Goal: Task Accomplishment & Management: Manage account settings

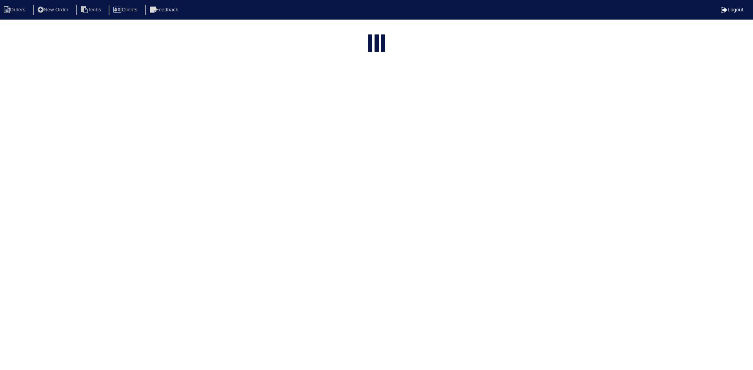
select select "15"
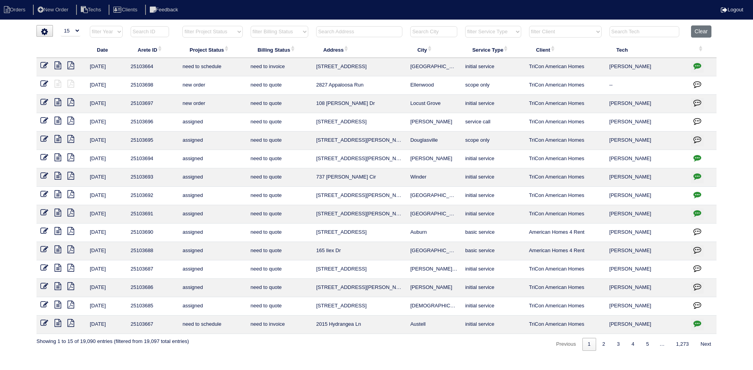
drag, startPoint x: 234, startPoint y: 33, endPoint x: 233, endPoint y: 37, distance: 4.4
click at [234, 33] on select "filter Project Status -- Any Project Status -- new order assigned in progress f…" at bounding box center [212, 32] width 60 height 12
click at [182, 26] on select "filter Project Status -- Any Project Status -- new order assigned in progress f…" at bounding box center [212, 32] width 60 height 12
select select "field complete"
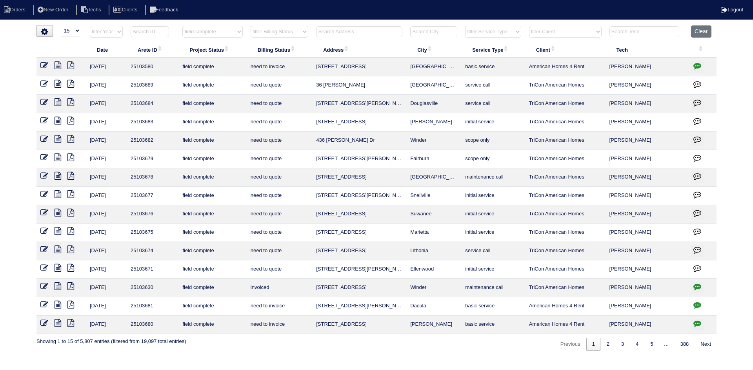
drag, startPoint x: 283, startPoint y: 32, endPoint x: 283, endPoint y: 36, distance: 4.3
click at [283, 32] on select "filter Billing Status -- Any Billing Status -- need to quote quoted need to inv…" at bounding box center [279, 32] width 58 height 12
select select "need to quote"
click at [250, 26] on select "filter Billing Status -- Any Billing Status -- need to quote quoted need to inv…" at bounding box center [279, 32] width 58 height 12
select select "field complete"
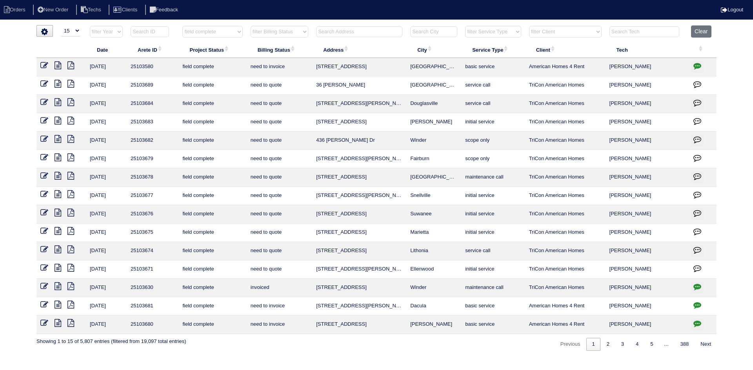
select select "need to quote"
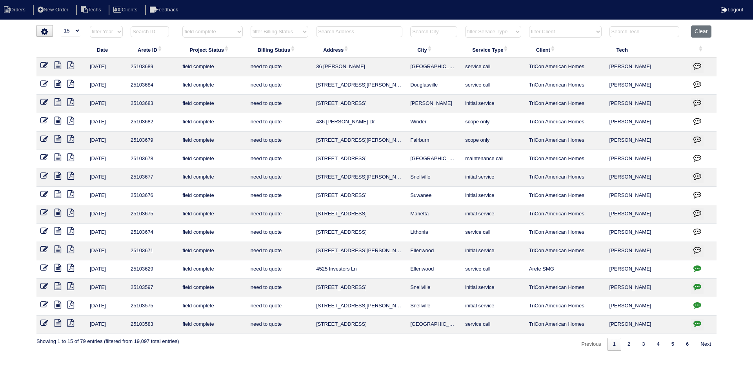
click at [72, 247] on icon at bounding box center [70, 250] width 7 height 8
click at [58, 247] on icon at bounding box center [57, 250] width 7 height 8
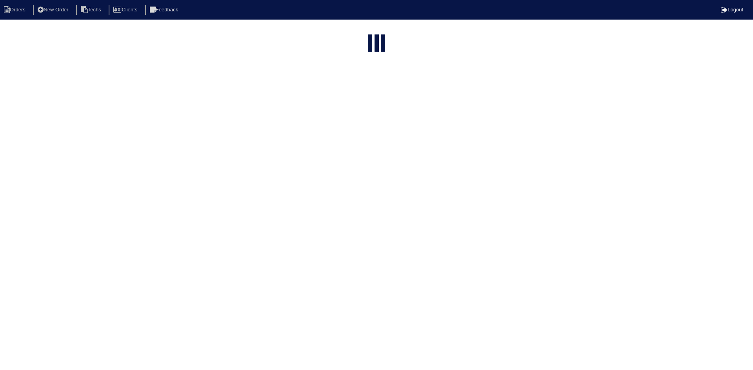
select select "15"
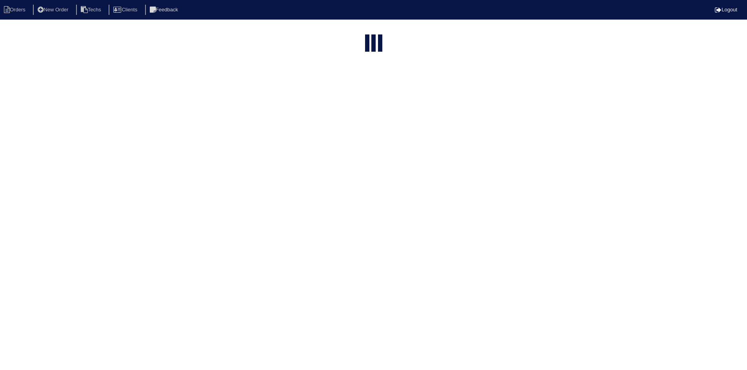
select select "field complete"
select select "need to quote"
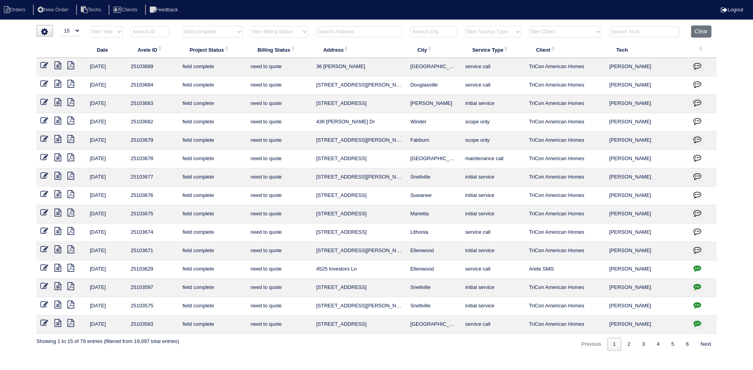
click at [348, 31] on input "text" at bounding box center [359, 31] width 86 height 11
type input "6247"
select select "field complete"
select select "need to quote"
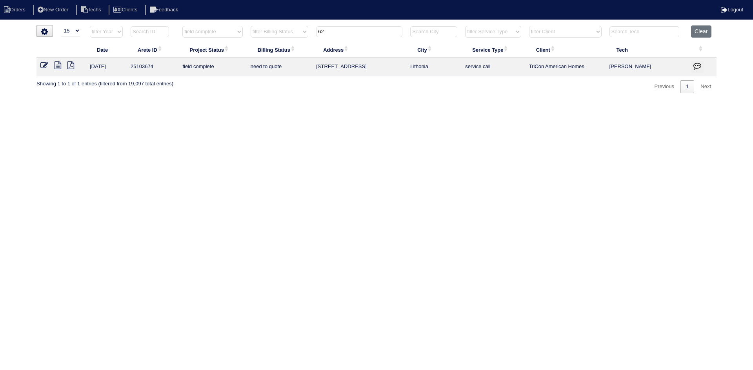
type input "6"
select select "field complete"
select select "need to quote"
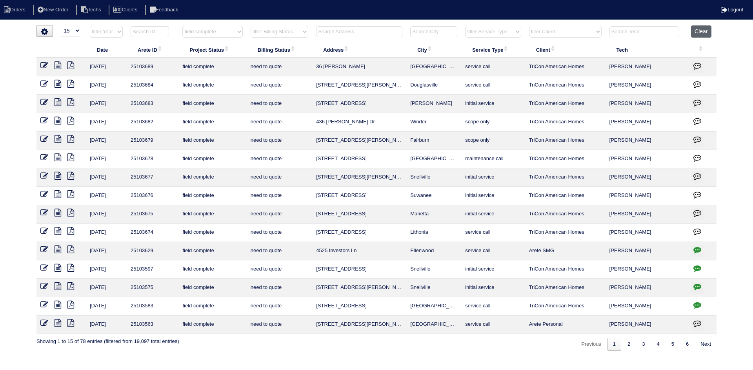
click at [699, 29] on button "Clear" at bounding box center [701, 31] width 20 height 12
select select
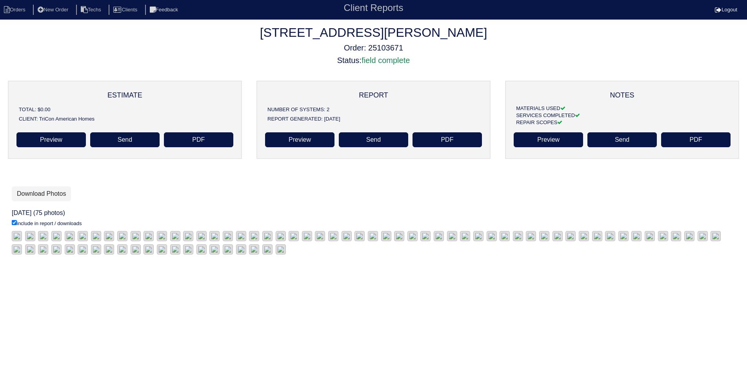
scroll to position [6, 0]
drag, startPoint x: 46, startPoint y: 187, endPoint x: 89, endPoint y: 183, distance: 42.9
click at [46, 187] on link "Download Photos" at bounding box center [41, 194] width 59 height 15
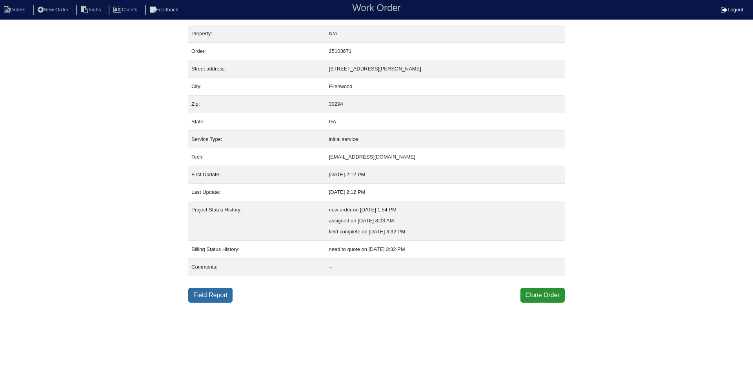
click at [221, 293] on link "Field Report" at bounding box center [210, 295] width 44 height 15
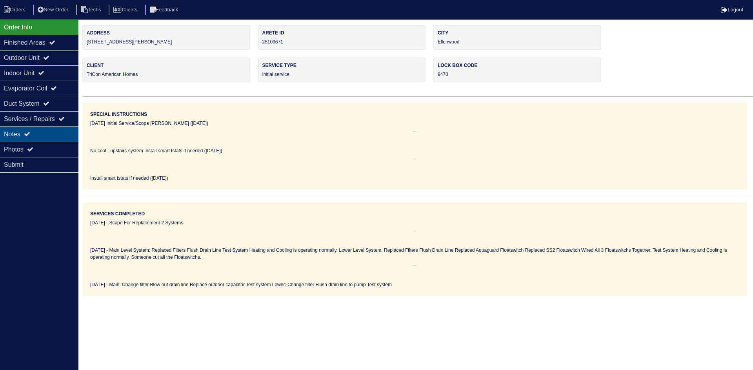
click at [44, 138] on div "Notes" at bounding box center [39, 134] width 78 height 15
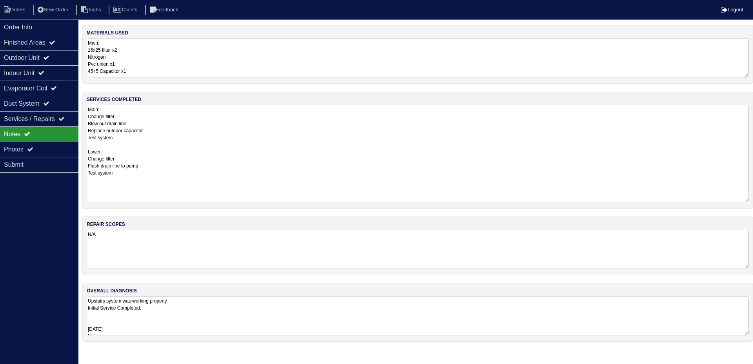
drag, startPoint x: 747, startPoint y: 141, endPoint x: 743, endPoint y: 199, distance: 58.6
click at [743, 199] on textarea "Main: Change filter Blow out drain line Replace outdoor capacitor Test system L…" at bounding box center [418, 154] width 662 height 98
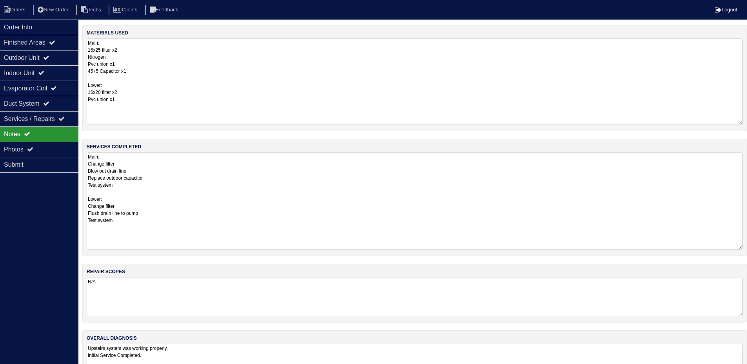
drag, startPoint x: 746, startPoint y: 75, endPoint x: 750, endPoint y: 122, distance: 47.6
click at [747, 122] on html "Orders New Order Techs Clients Feedback Logout Orders New Order Users Clients M…" at bounding box center [373, 198] width 747 height 397
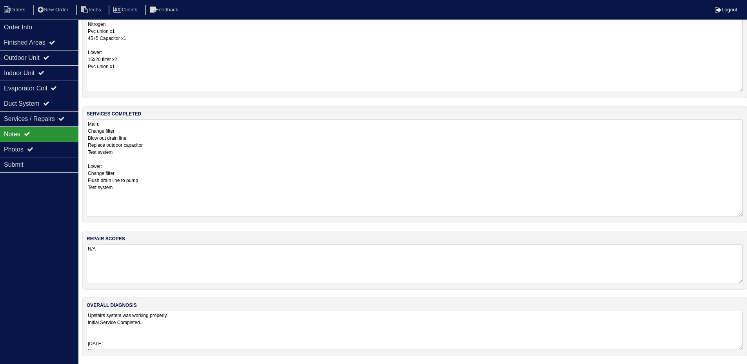
click at [334, 331] on textarea "Upstairs system was working properly. Initial Service Completed. 10/7/25 Main: …" at bounding box center [415, 330] width 656 height 39
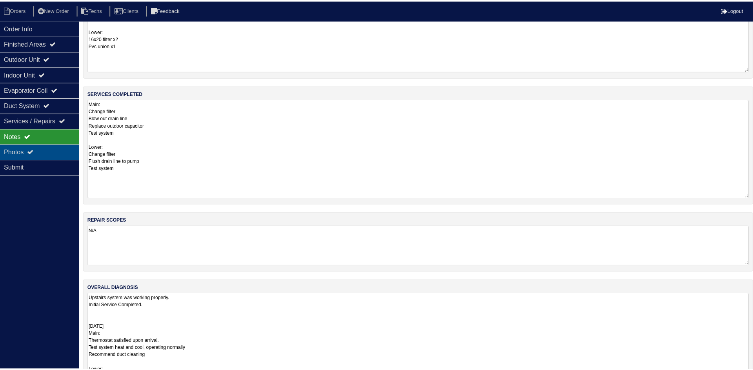
scroll to position [0, 0]
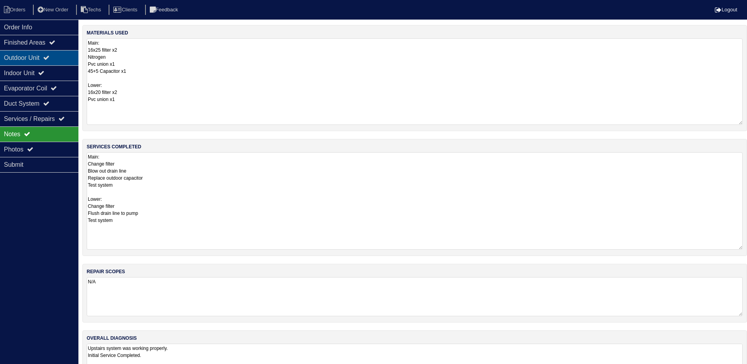
click at [54, 62] on div "Outdoor Unit" at bounding box center [39, 57] width 78 height 15
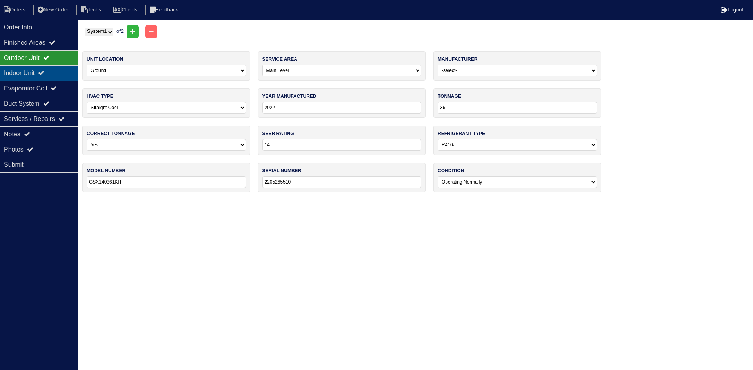
drag, startPoint x: 30, startPoint y: 77, endPoint x: 31, endPoint y: 71, distance: 6.0
click at [30, 77] on div "Indoor Unit" at bounding box center [39, 72] width 78 height 15
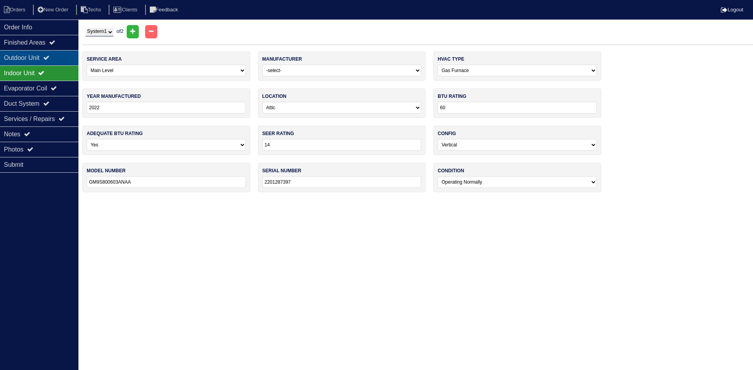
click at [31, 57] on div "Outdoor Unit" at bounding box center [39, 57] width 78 height 15
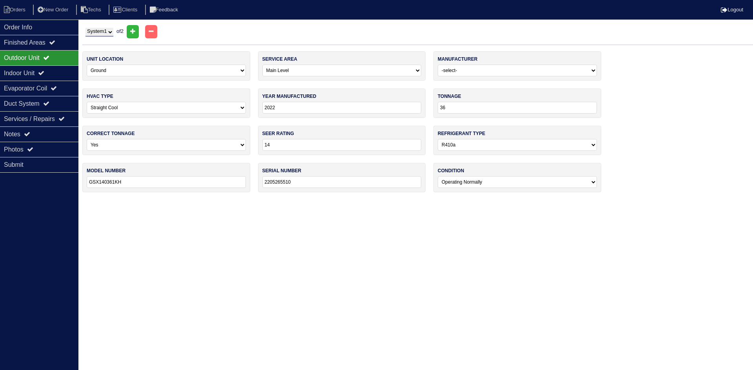
click at [102, 33] on select "System 1 System 2" at bounding box center [99, 32] width 28 height 9
select select "2"
click at [85, 28] on select "System 1 System 2" at bounding box center [99, 32] width 28 height 9
select select "2"
select select "1"
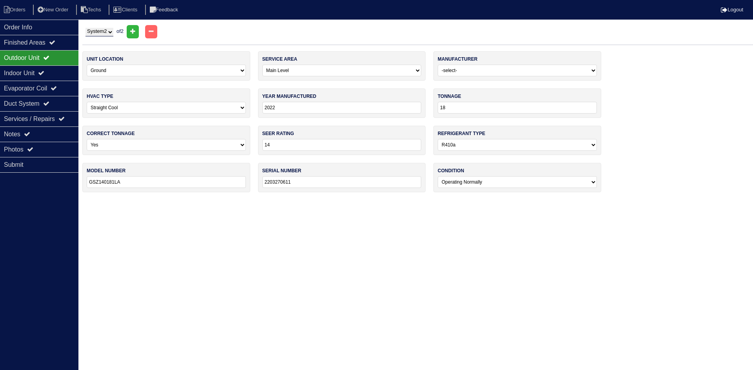
type input "18"
type input "GSZ140181LA"
type input "2203270611"
click at [47, 70] on div "Indoor Unit" at bounding box center [39, 72] width 78 height 15
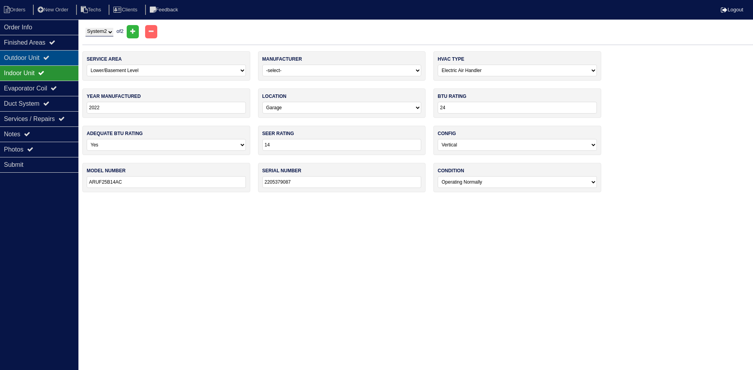
click at [49, 57] on icon at bounding box center [46, 57] width 6 height 6
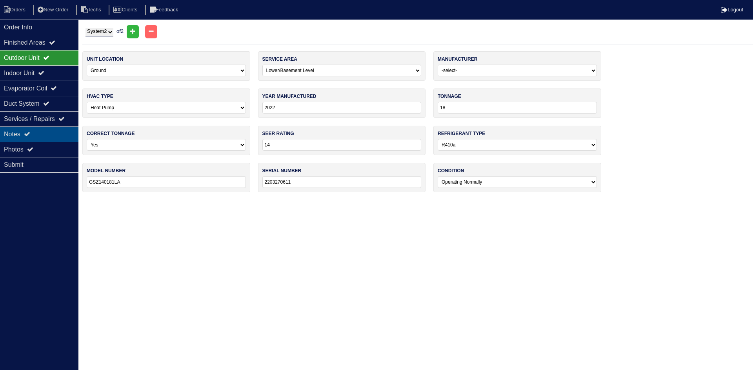
click at [22, 132] on div "Notes" at bounding box center [39, 134] width 78 height 15
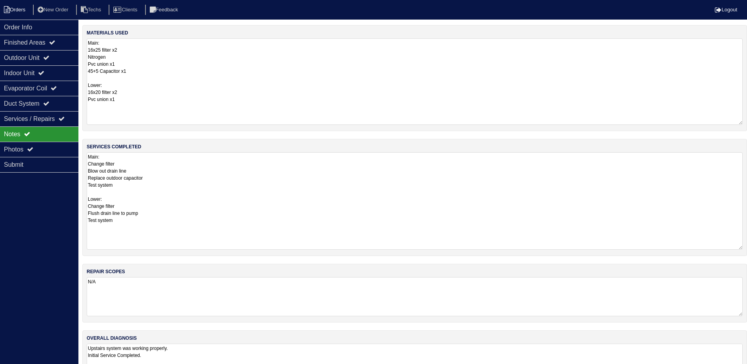
click at [19, 7] on li "Orders" at bounding box center [16, 10] width 32 height 11
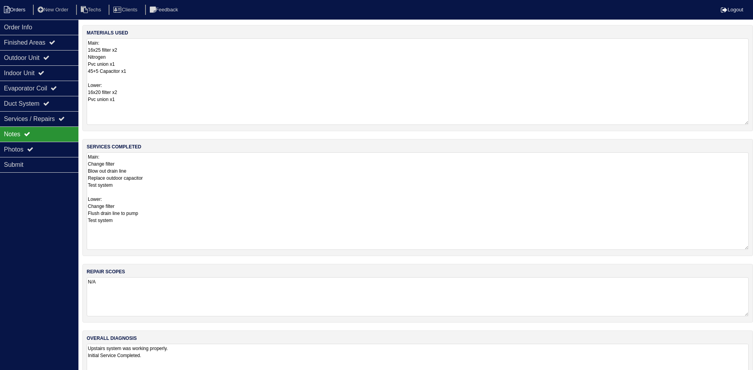
select select "15"
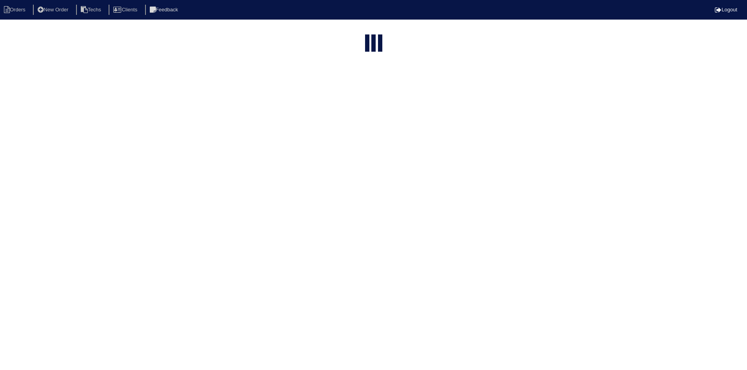
select select "field complete"
select select "need to quote"
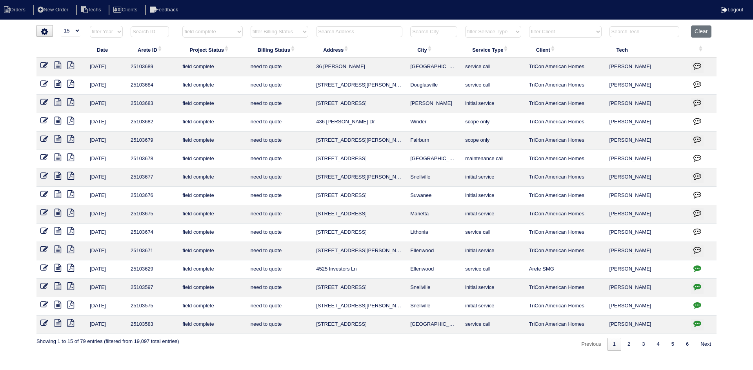
click at [71, 230] on icon at bounding box center [70, 231] width 7 height 8
click at [57, 231] on icon at bounding box center [57, 231] width 7 height 8
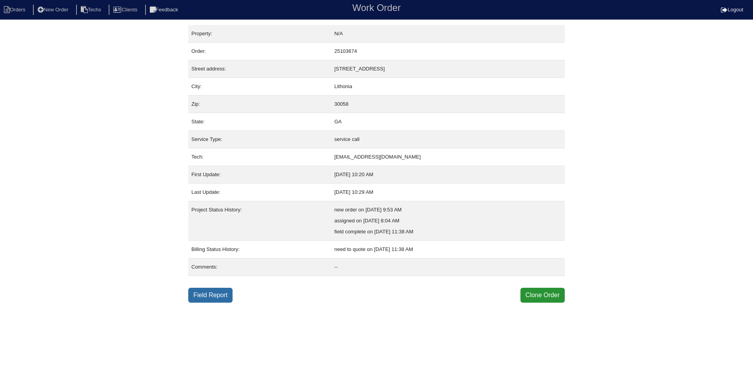
click at [212, 298] on link "Field Report" at bounding box center [210, 295] width 44 height 15
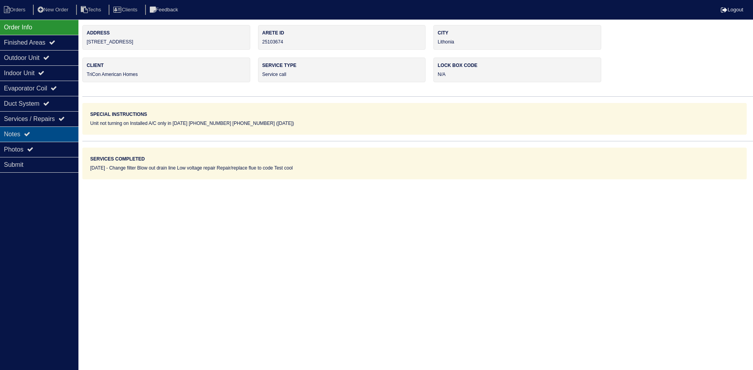
click at [45, 136] on div "Notes" at bounding box center [39, 134] width 78 height 15
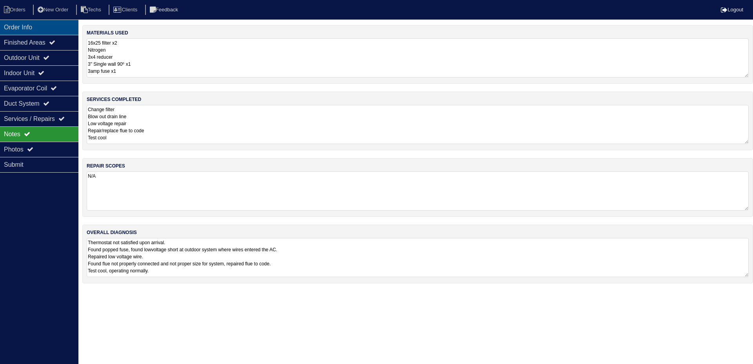
click at [47, 29] on div "Order Info" at bounding box center [39, 27] width 78 height 15
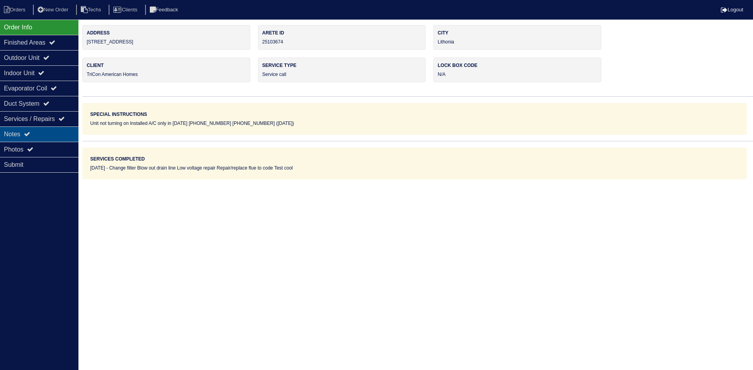
click at [42, 135] on div "Notes" at bounding box center [39, 134] width 78 height 15
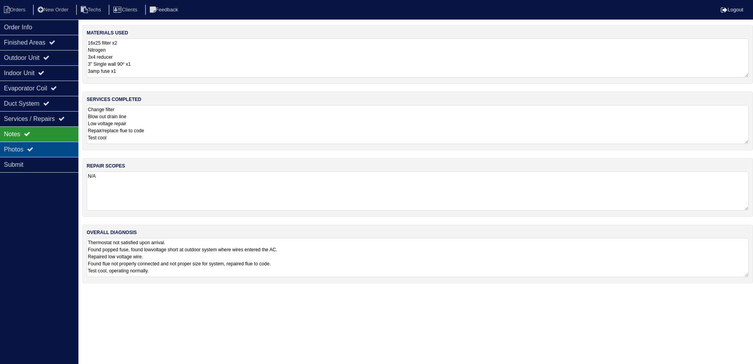
click at [44, 148] on div "Photos" at bounding box center [39, 149] width 78 height 15
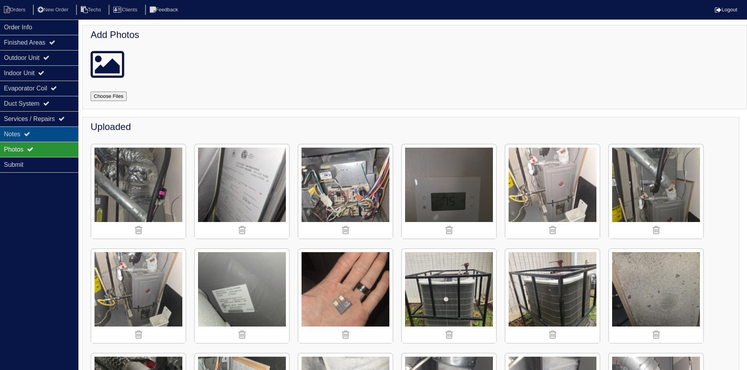
drag, startPoint x: 46, startPoint y: 133, endPoint x: 71, endPoint y: 138, distance: 25.1
click at [47, 133] on div "Notes" at bounding box center [39, 134] width 78 height 15
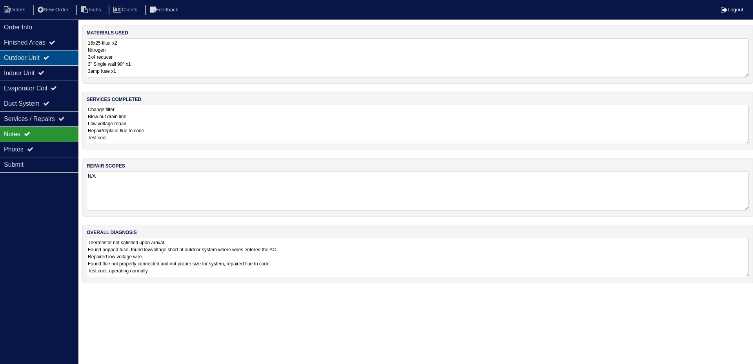
click at [38, 63] on div "Outdoor Unit" at bounding box center [39, 57] width 78 height 15
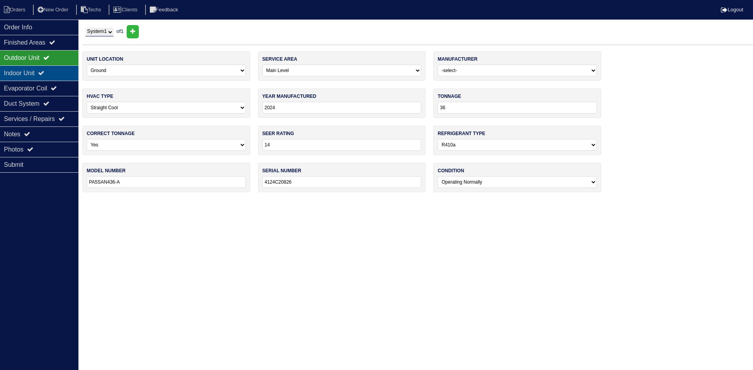
click at [40, 73] on div "Indoor Unit" at bounding box center [39, 72] width 78 height 15
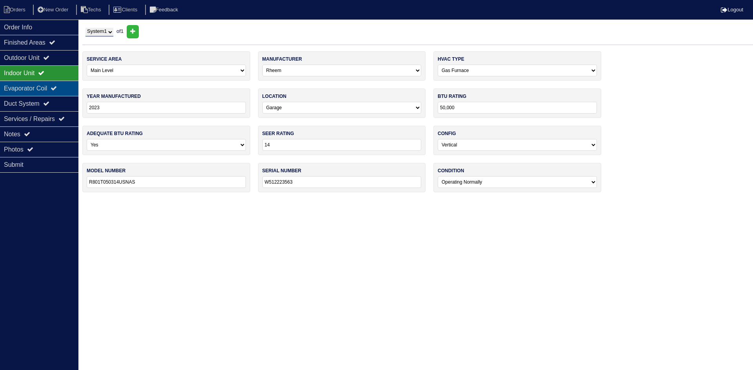
click at [39, 89] on div "Evaporator Coil" at bounding box center [39, 88] width 78 height 15
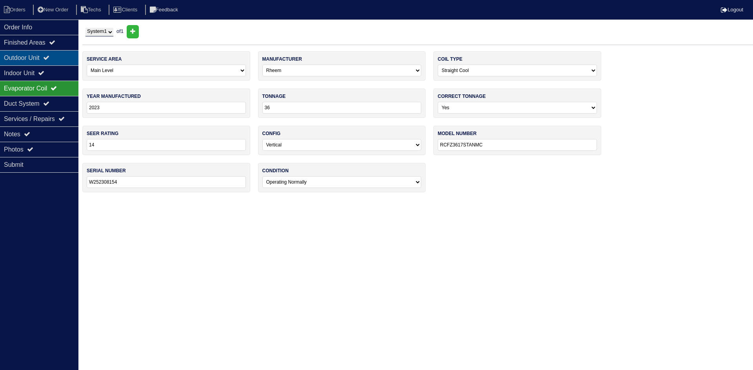
click at [49, 59] on icon at bounding box center [46, 57] width 6 height 6
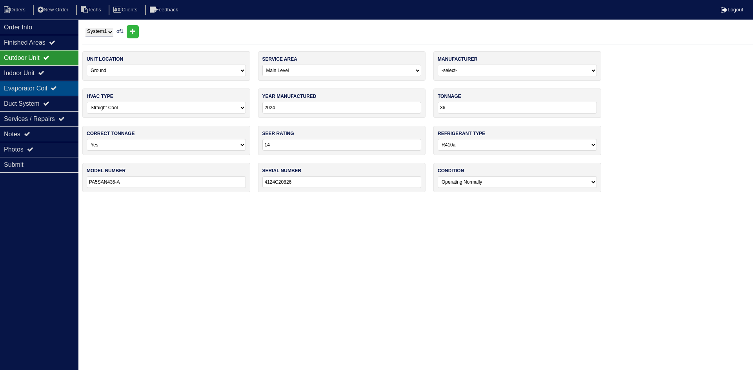
click at [52, 88] on div "Evaporator Coil" at bounding box center [39, 88] width 78 height 15
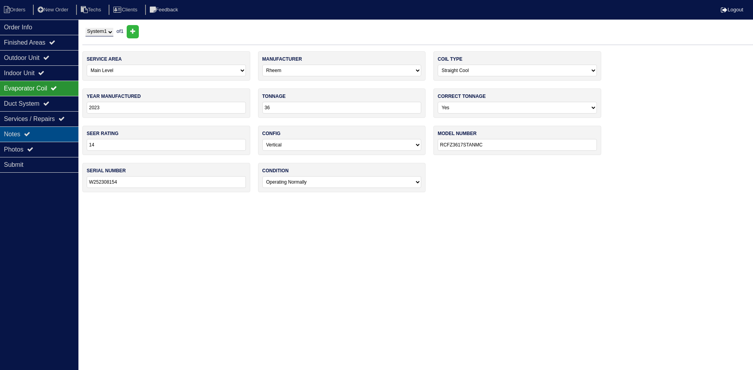
click at [45, 134] on div "Notes" at bounding box center [39, 134] width 78 height 15
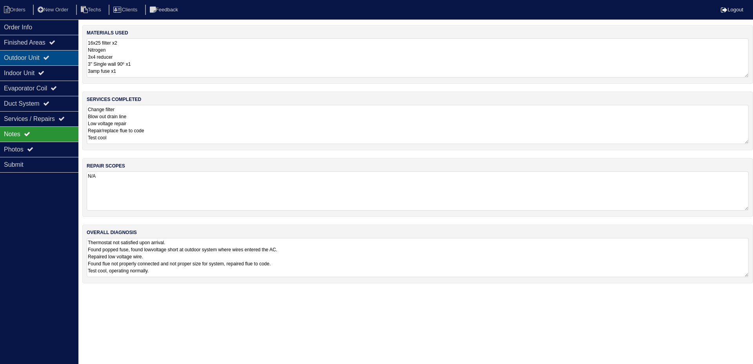
click at [43, 58] on div "Outdoor Unit" at bounding box center [39, 57] width 78 height 15
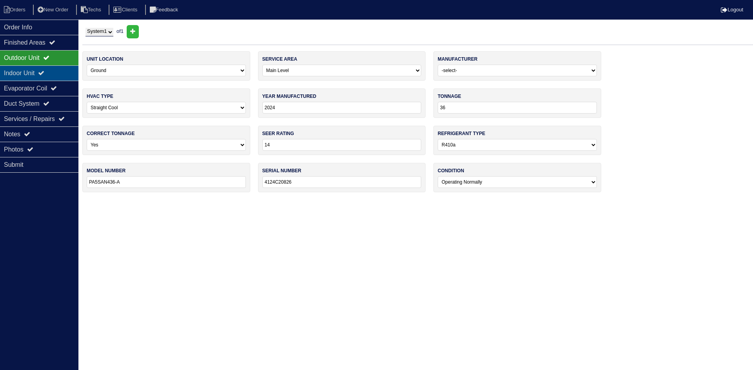
click at [40, 73] on div "Indoor Unit" at bounding box center [39, 72] width 78 height 15
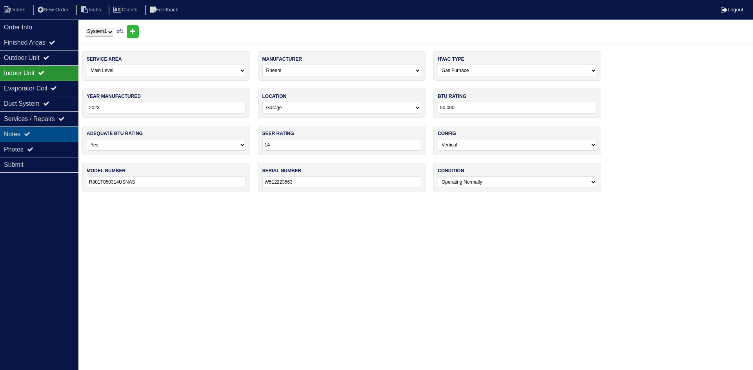
click at [45, 138] on div "Notes" at bounding box center [39, 134] width 78 height 15
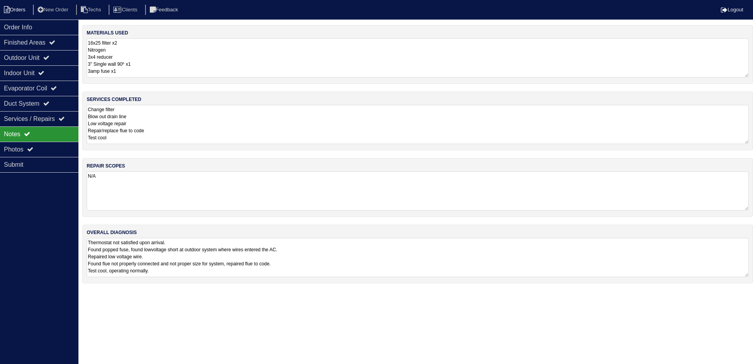
click at [22, 11] on li "Orders" at bounding box center [16, 10] width 32 height 11
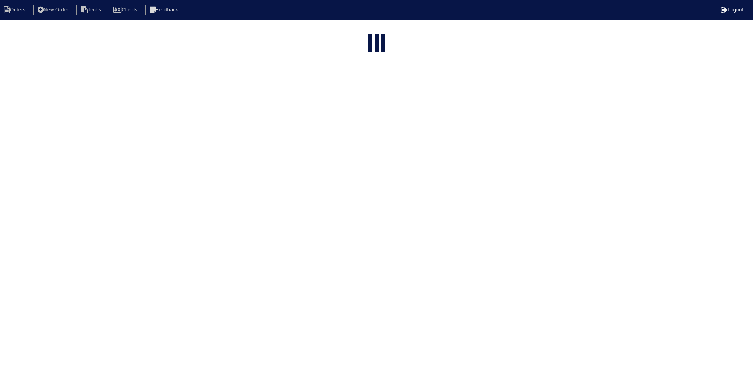
select select "15"
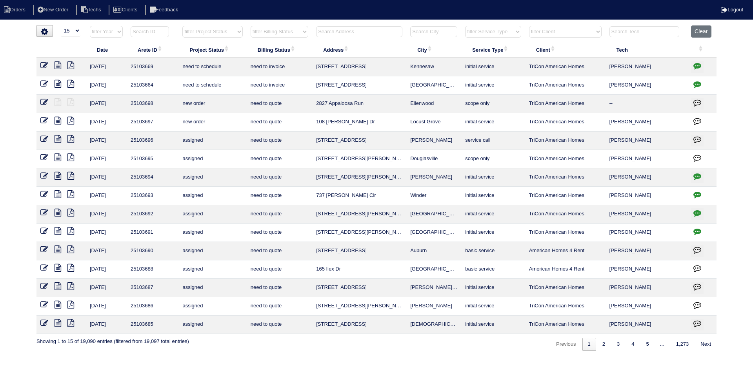
click at [359, 32] on input "text" at bounding box center [359, 31] width 86 height 11
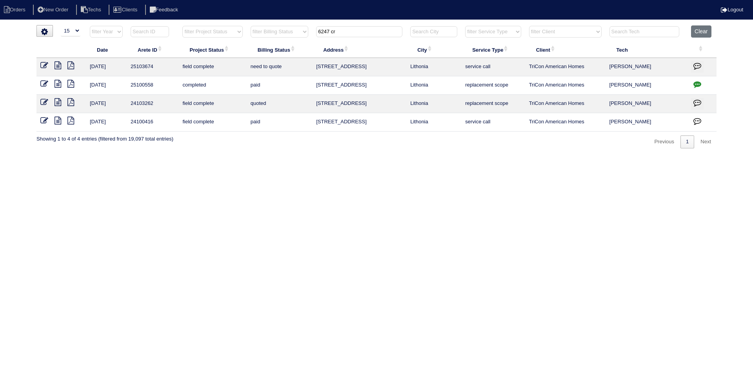
type input "6247 cr"
click at [55, 84] on icon at bounding box center [57, 84] width 7 height 8
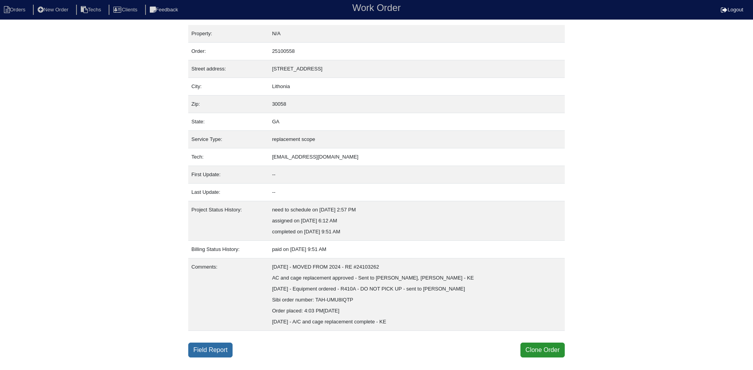
click at [203, 352] on link "Field Report" at bounding box center [210, 350] width 44 height 15
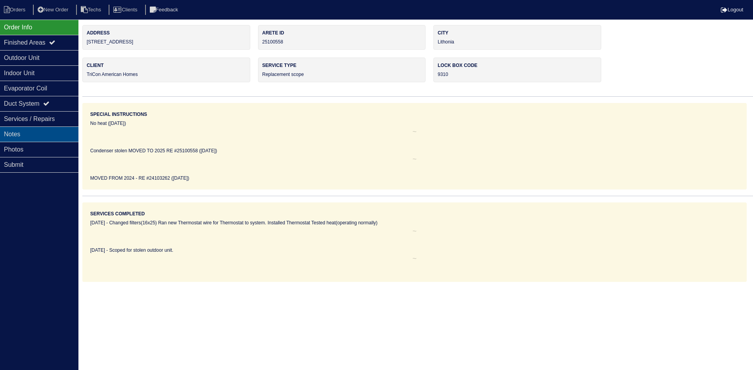
click at [52, 136] on div "Notes" at bounding box center [39, 134] width 78 height 15
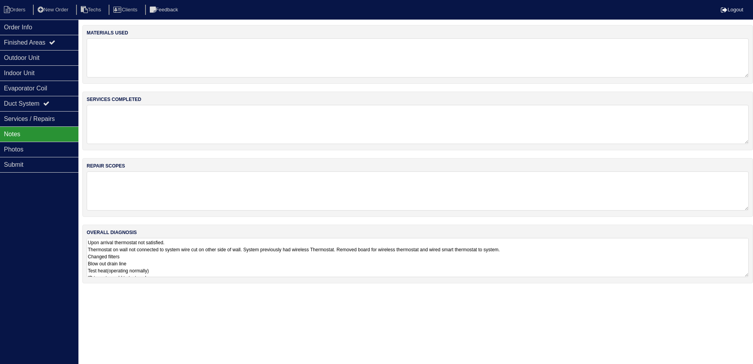
click at [212, 259] on textarea "Upon arrival thermostat not satisfied. Thermostat on wall not connected to syst…" at bounding box center [418, 257] width 662 height 39
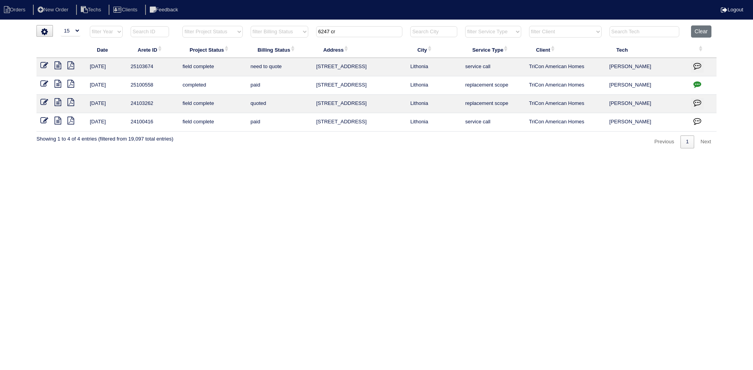
select select "15"
click at [692, 35] on button "Clear" at bounding box center [701, 31] width 20 height 12
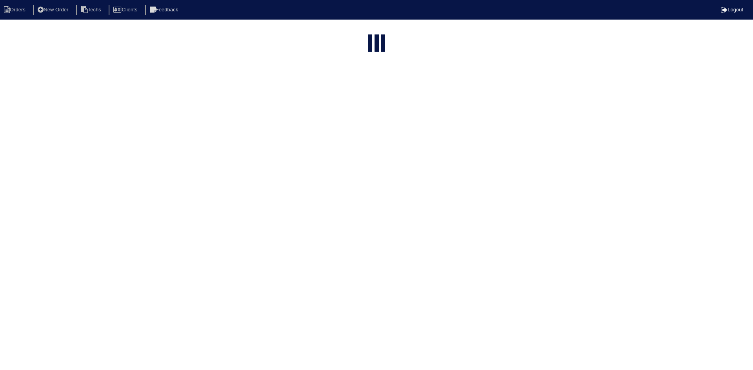
select select "15"
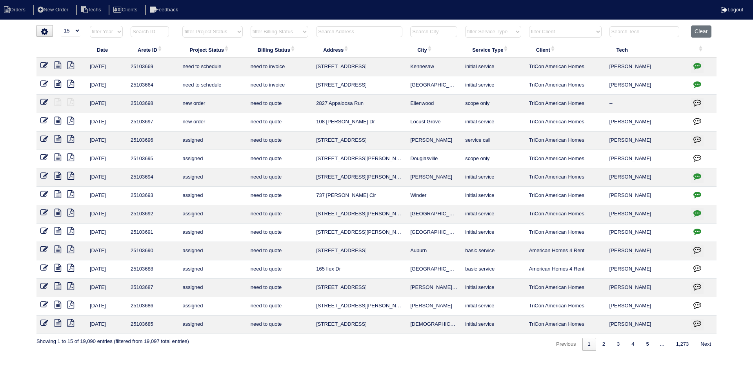
click at [235, 32] on select "filter Project Status -- Any Project Status -- new order assigned in progress f…" at bounding box center [212, 32] width 60 height 12
click at [182, 26] on select "filter Project Status -- Any Project Status -- new order assigned in progress f…" at bounding box center [212, 32] width 60 height 12
select select "field complete"
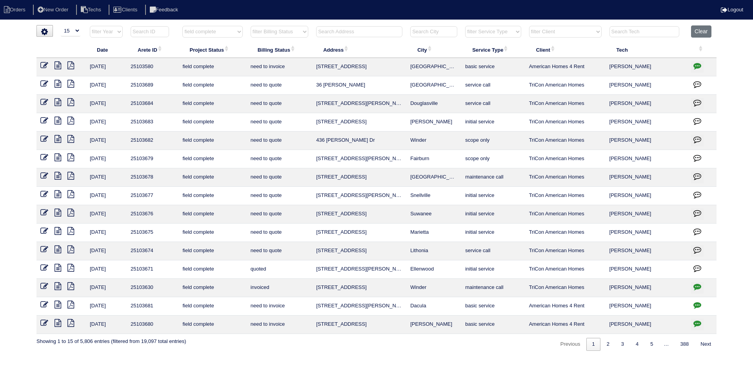
click at [277, 33] on select "filter Billing Status -- Any Billing Status -- need to quote quoted need to inv…" at bounding box center [279, 32] width 58 height 12
select select "need to quote"
click at [250, 26] on select "filter Billing Status -- Any Billing Status -- need to quote quoted need to inv…" at bounding box center [279, 32] width 58 height 12
select select "field complete"
select select "need to quote"
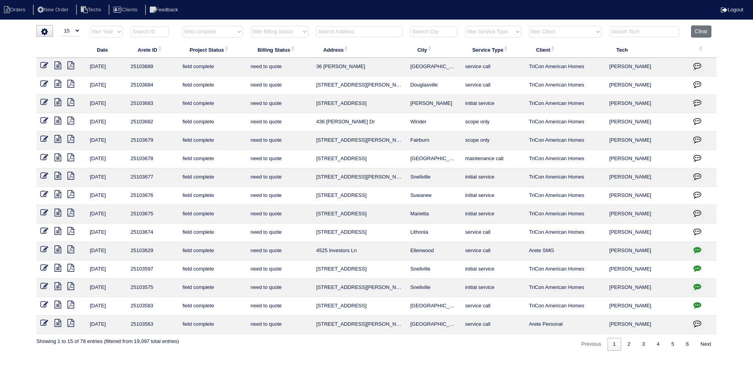
click at [60, 215] on icon at bounding box center [57, 213] width 7 height 8
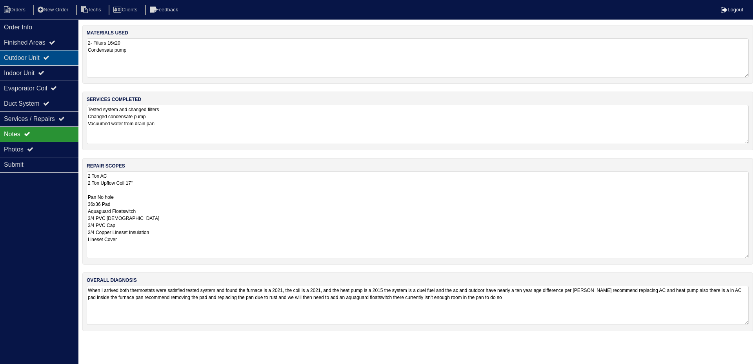
click at [42, 60] on div "Outdoor Unit" at bounding box center [39, 57] width 78 height 15
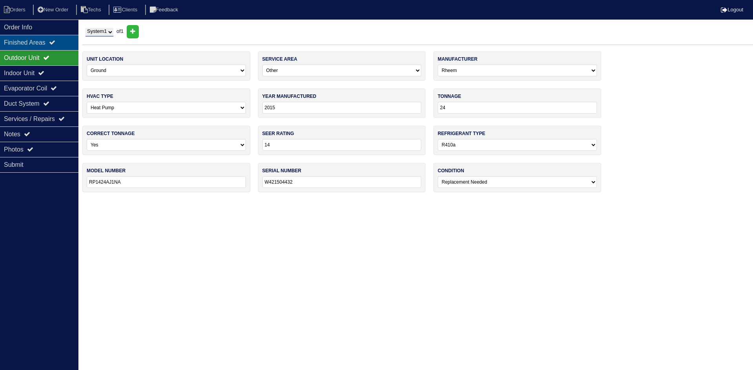
click at [49, 45] on div "Finished Areas" at bounding box center [39, 42] width 78 height 15
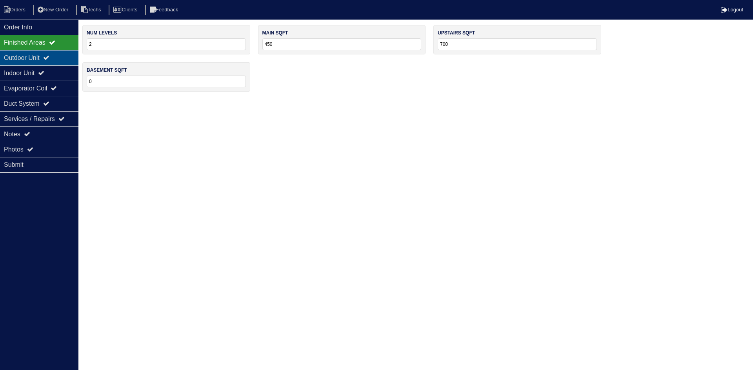
click at [43, 60] on div "Outdoor Unit" at bounding box center [39, 57] width 78 height 15
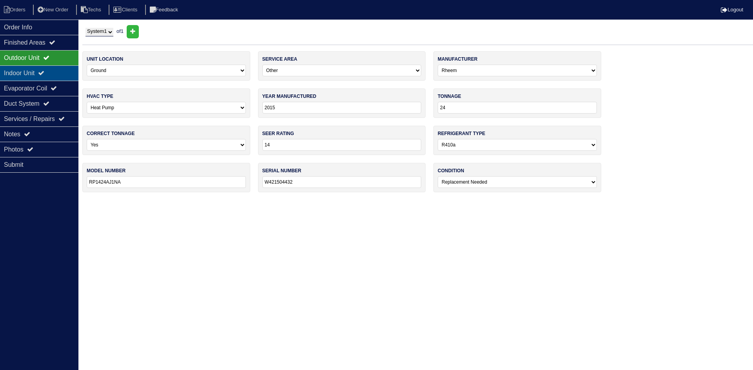
click at [39, 71] on div "Indoor Unit" at bounding box center [39, 72] width 78 height 15
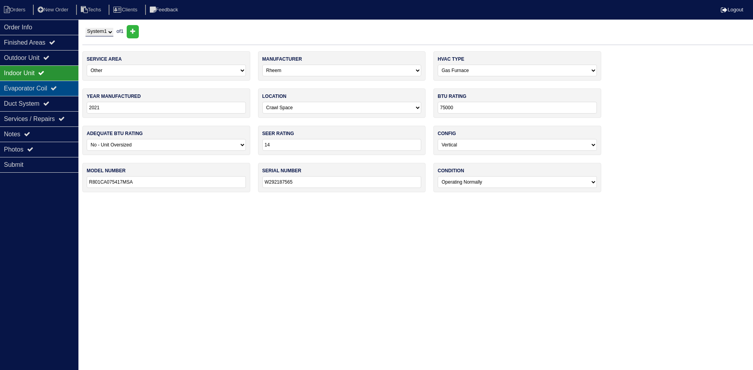
click at [71, 89] on div "Evaporator Coil" at bounding box center [39, 88] width 78 height 15
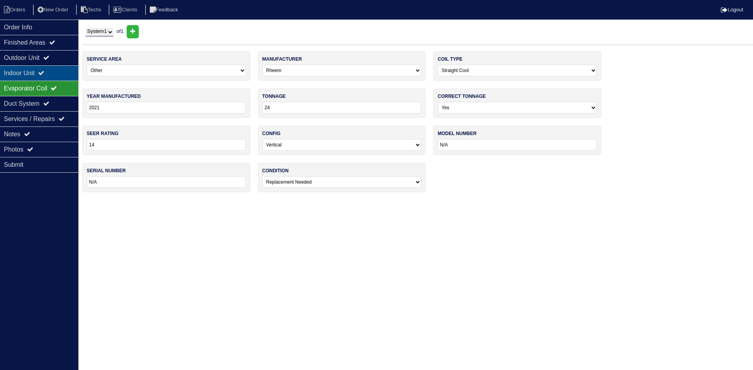
click at [43, 72] on div "Indoor Unit" at bounding box center [39, 72] width 78 height 15
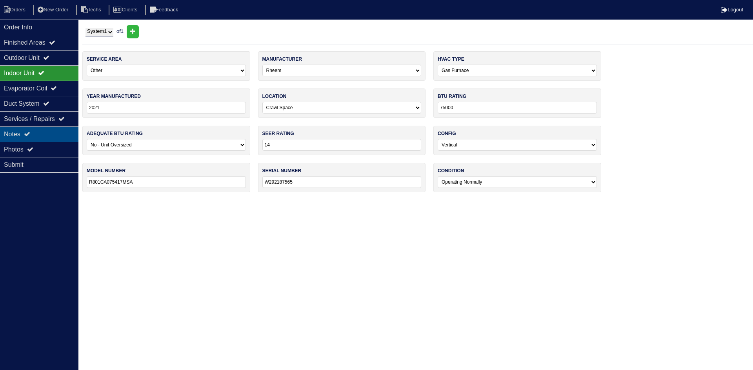
click at [41, 135] on div "Notes" at bounding box center [39, 134] width 78 height 15
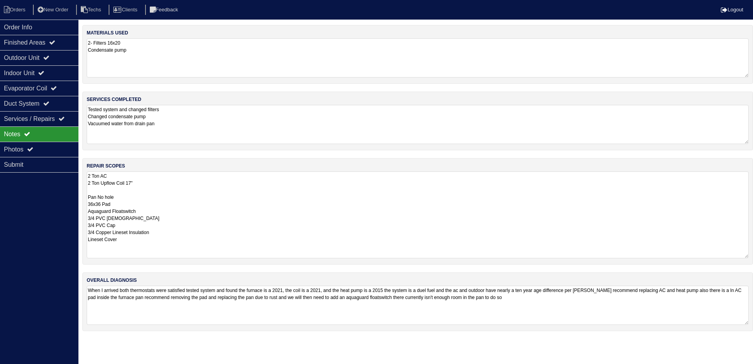
click at [53, 210] on div "Order Info Finished Areas Outdoor Unit Indoor Unit Evaporator Coil Duct System …" at bounding box center [39, 202] width 78 height 364
click at [37, 147] on div "Photos" at bounding box center [39, 149] width 78 height 15
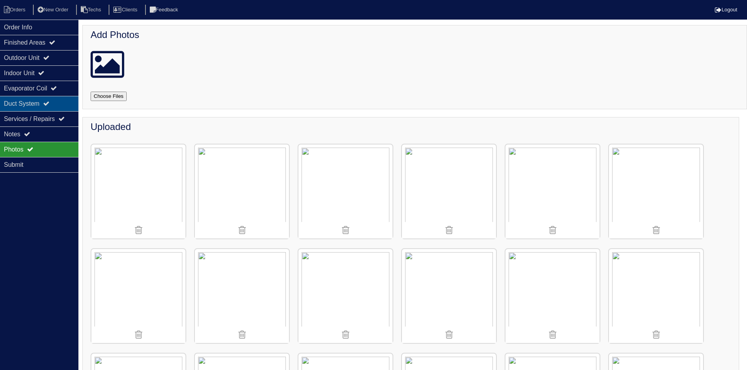
click at [45, 103] on div "Duct System" at bounding box center [39, 103] width 78 height 15
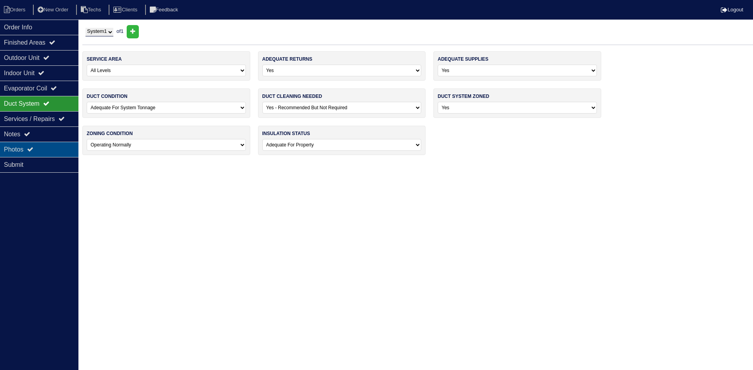
click at [41, 147] on div "Photos" at bounding box center [39, 149] width 78 height 15
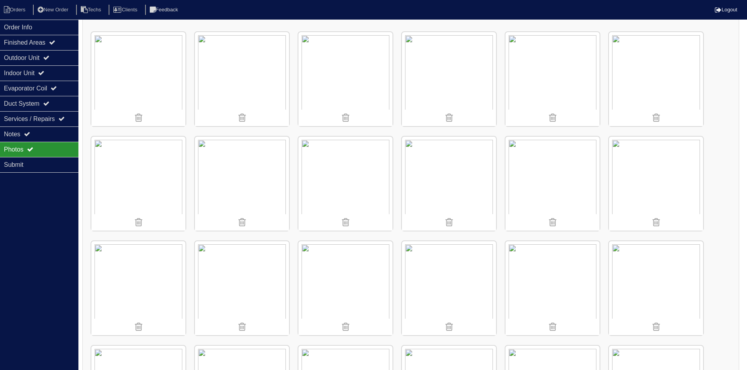
scroll to position [118, 0]
click at [443, 176] on img at bounding box center [449, 179] width 94 height 94
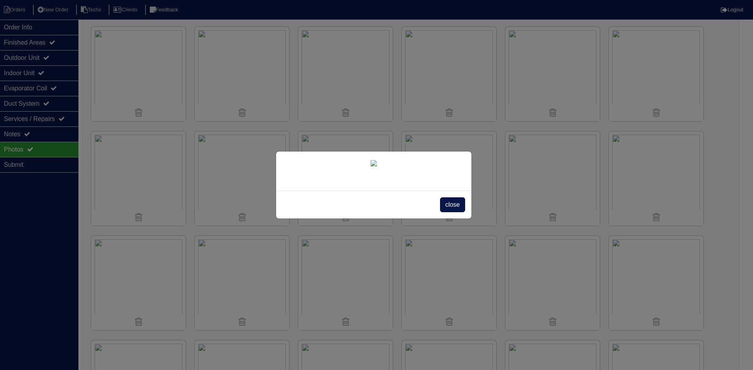
drag, startPoint x: 452, startPoint y: 206, endPoint x: 357, endPoint y: 181, distance: 97.4
click at [452, 205] on span "close" at bounding box center [452, 205] width 25 height 15
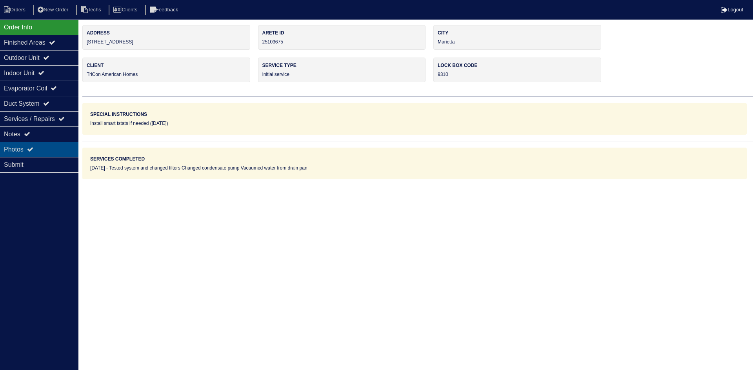
click at [38, 149] on div "Photos" at bounding box center [39, 149] width 78 height 15
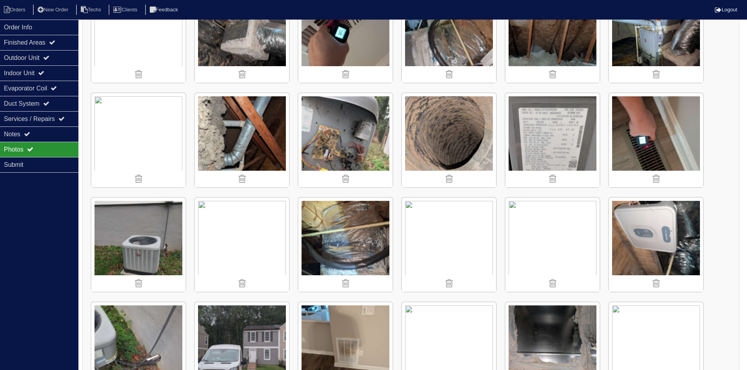
scroll to position [157, 0]
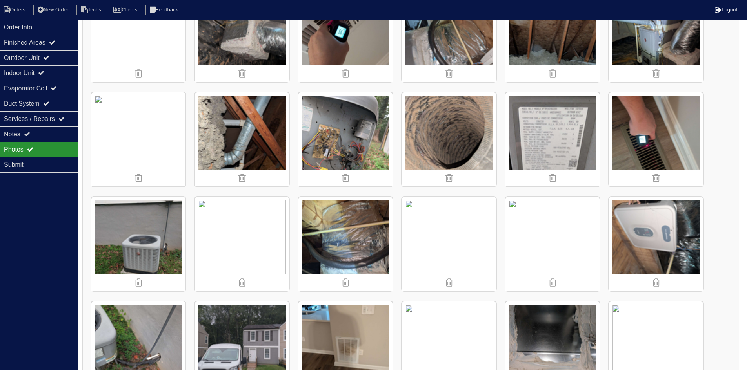
click at [457, 122] on img at bounding box center [449, 139] width 94 height 94
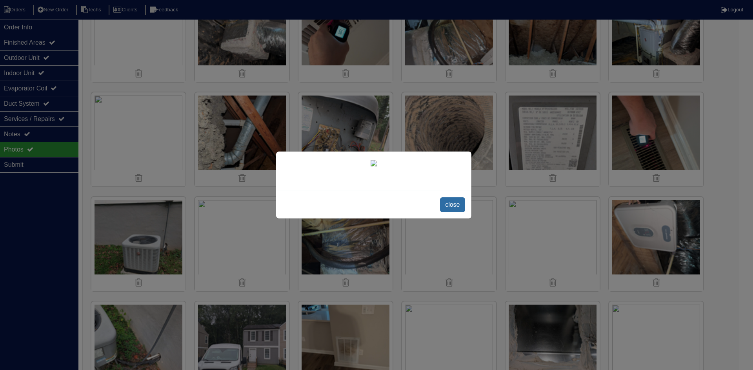
click at [451, 212] on span "close" at bounding box center [452, 205] width 25 height 15
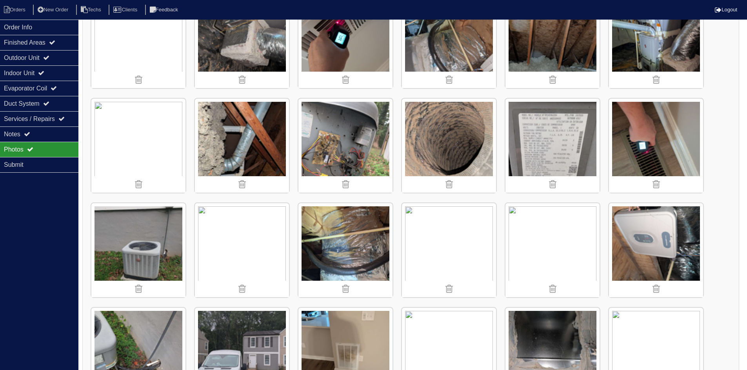
scroll to position [15, 0]
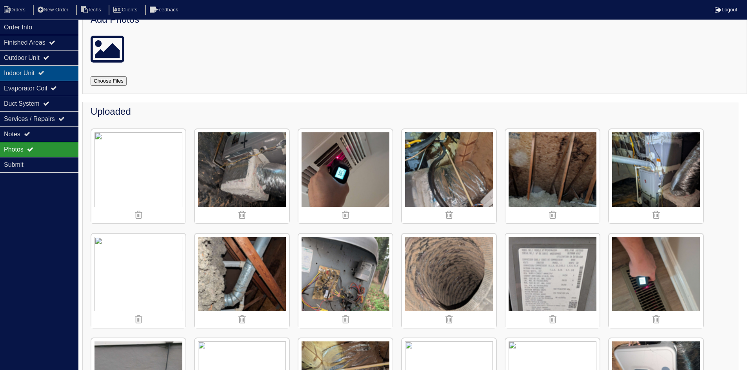
click at [42, 71] on div "Indoor Unit" at bounding box center [39, 72] width 78 height 15
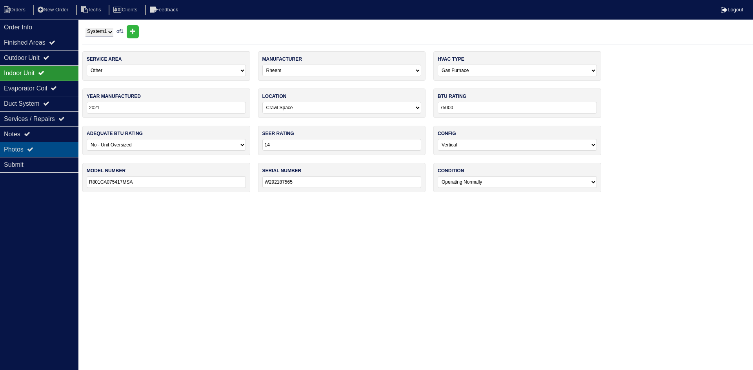
click at [45, 144] on div "Photos" at bounding box center [39, 149] width 78 height 15
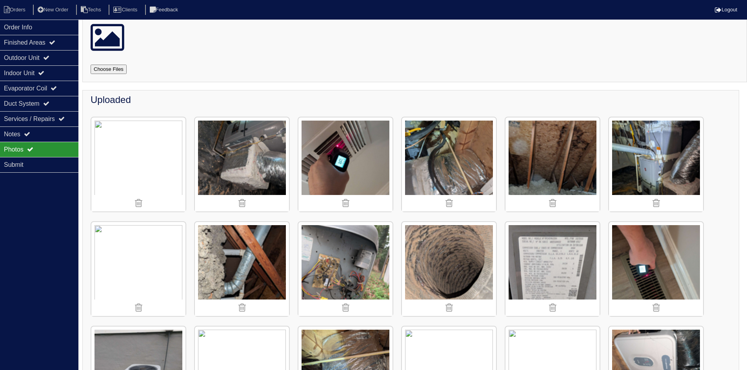
scroll to position [78, 0]
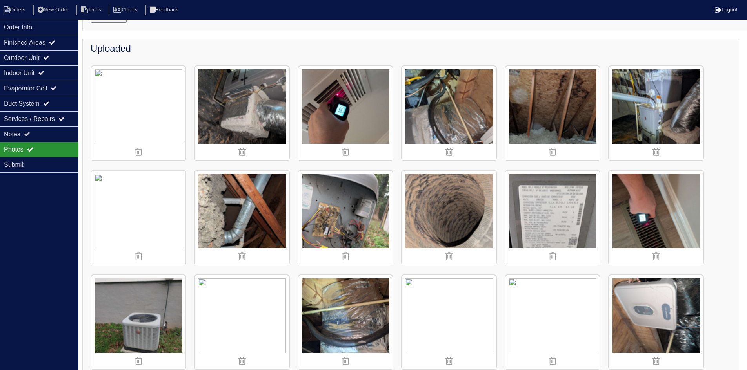
click at [652, 130] on img at bounding box center [656, 113] width 94 height 94
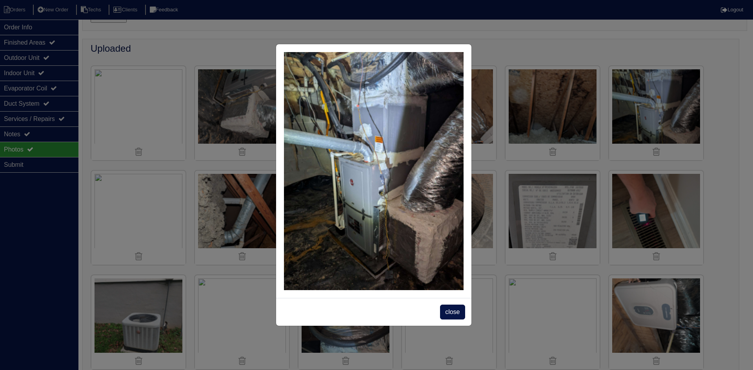
drag, startPoint x: 454, startPoint y: 313, endPoint x: 450, endPoint y: 312, distance: 4.0
click at [454, 313] on span "close" at bounding box center [452, 312] width 25 height 15
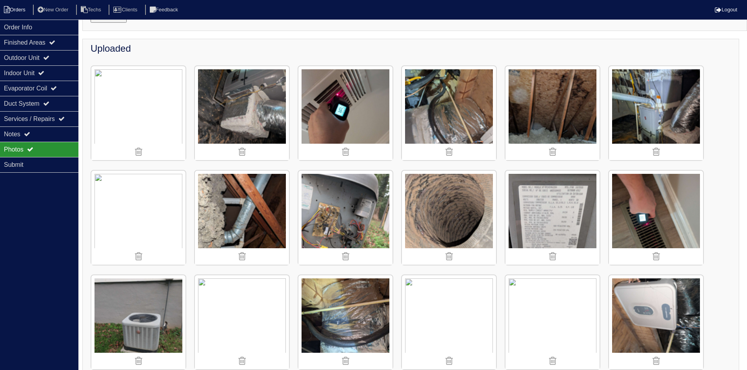
click at [14, 10] on li "Orders" at bounding box center [16, 10] width 32 height 11
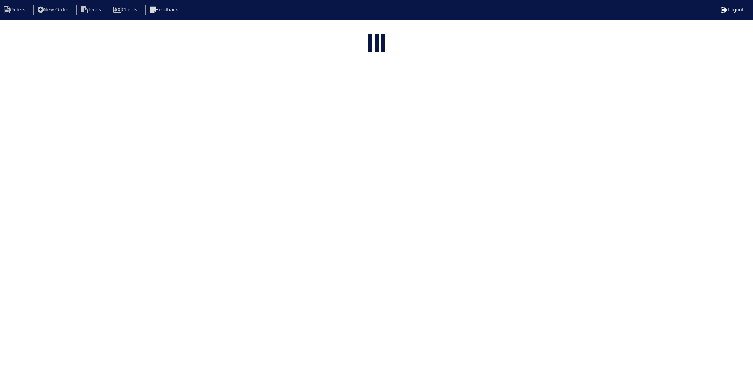
select select "15"
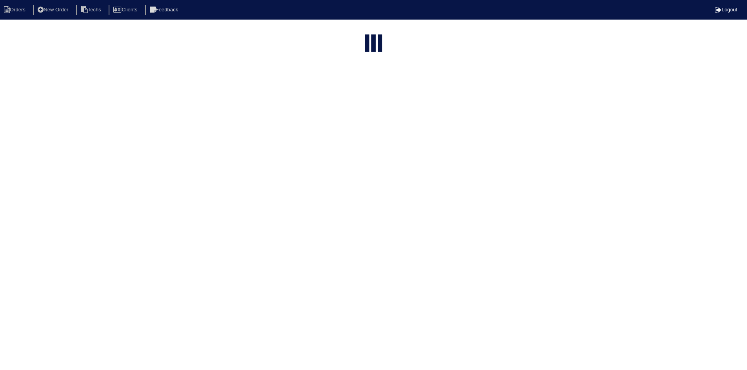
select select "field complete"
select select "need to quote"
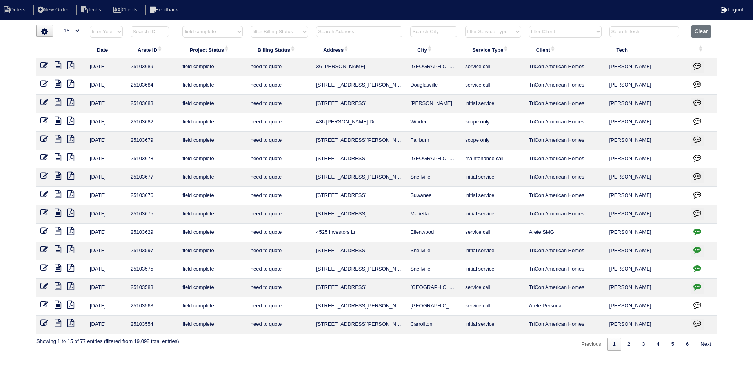
click at [57, 194] on icon at bounding box center [57, 194] width 7 height 8
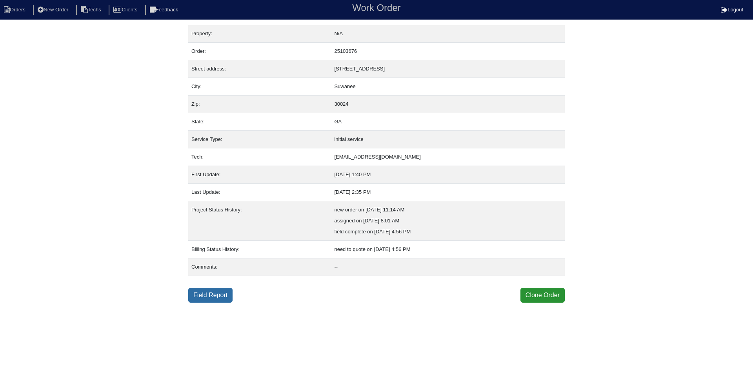
click at [210, 293] on link "Field Report" at bounding box center [210, 295] width 44 height 15
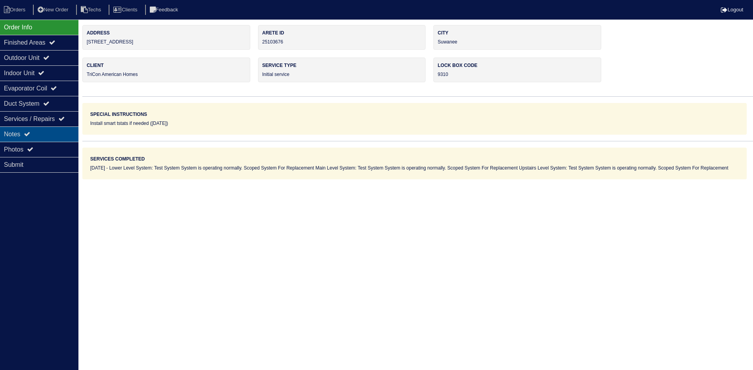
click at [58, 134] on div "Notes" at bounding box center [39, 134] width 78 height 15
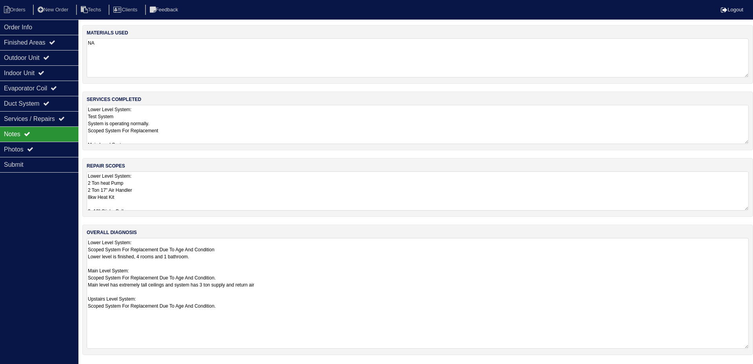
drag, startPoint x: 747, startPoint y: 276, endPoint x: 752, endPoint y: 348, distance: 71.9
click at [752, 348] on div "overall diagnosis Lower Level System: Scoped System For Replacement Due To Age …" at bounding box center [417, 290] width 670 height 131
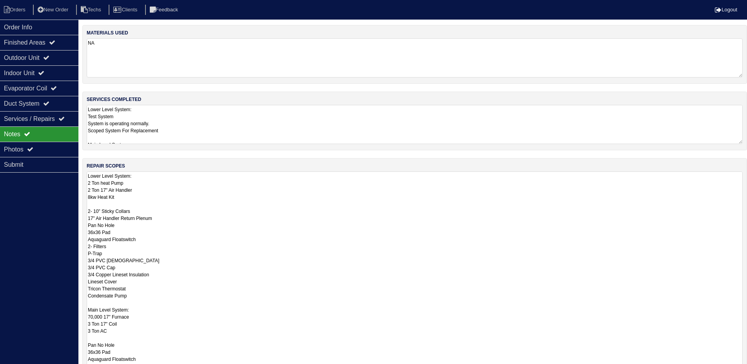
drag, startPoint x: 745, startPoint y: 209, endPoint x: 707, endPoint y: 265, distance: 67.6
click at [747, 370] on html "Orders New Order Techs Clients Feedback Logout Orders New Order Users Clients M…" at bounding box center [373, 271] width 747 height 543
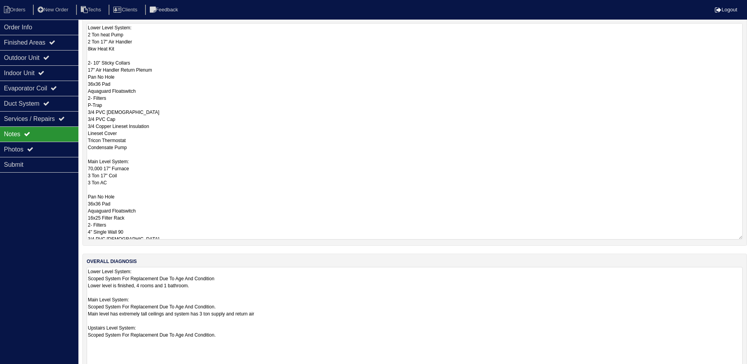
scroll to position [176, 0]
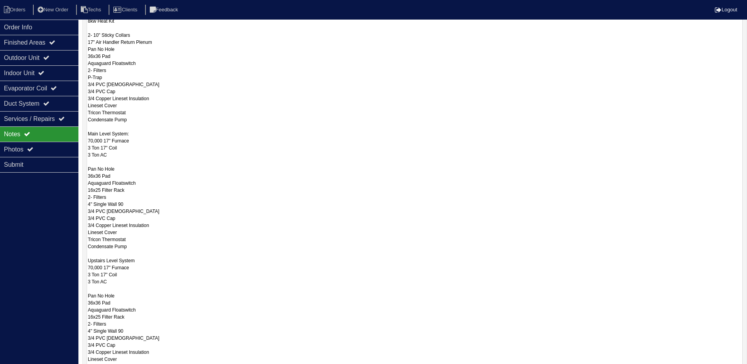
drag, startPoint x: 739, startPoint y: 211, endPoint x: 746, endPoint y: 389, distance: 177.7
click at [746, 370] on html "Orders New Order Techs Clients Feedback Logout Orders New Order Users Clients M…" at bounding box center [373, 183] width 747 height 719
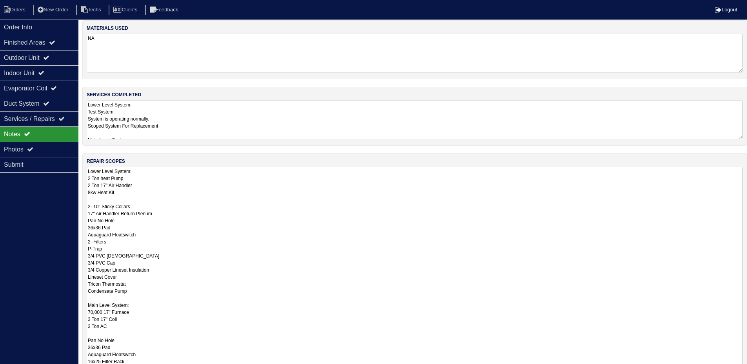
scroll to position [0, 0]
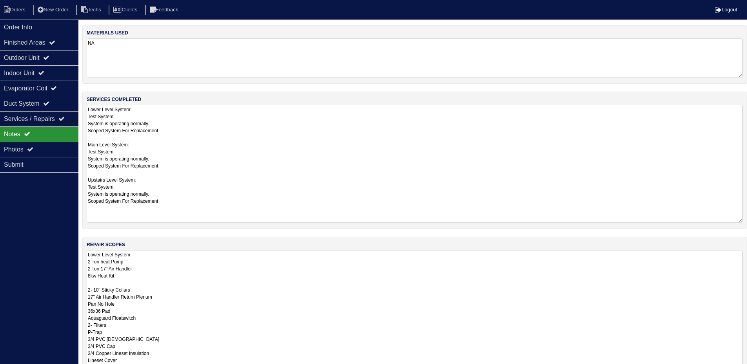
drag, startPoint x: 740, startPoint y: 143, endPoint x: 752, endPoint y: 222, distance: 79.8
click at [49, 58] on icon at bounding box center [46, 57] width 6 height 6
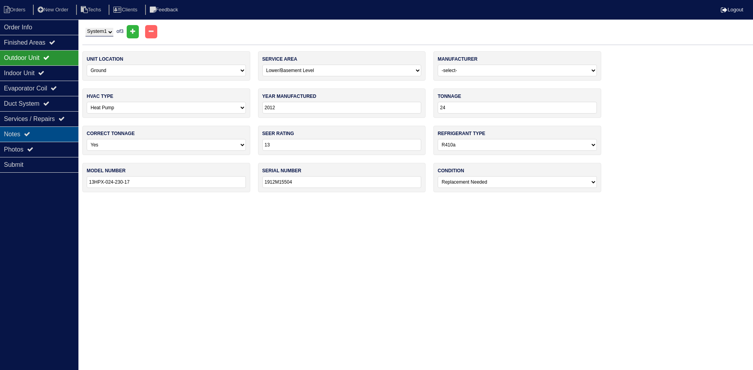
click at [47, 131] on div "Notes" at bounding box center [39, 134] width 78 height 15
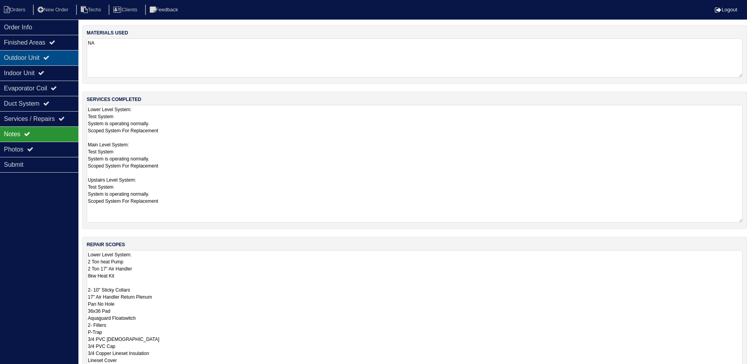
drag, startPoint x: 39, startPoint y: 59, endPoint x: 40, endPoint y: 65, distance: 5.9
click at [39, 59] on div "Outdoor Unit" at bounding box center [39, 57] width 78 height 15
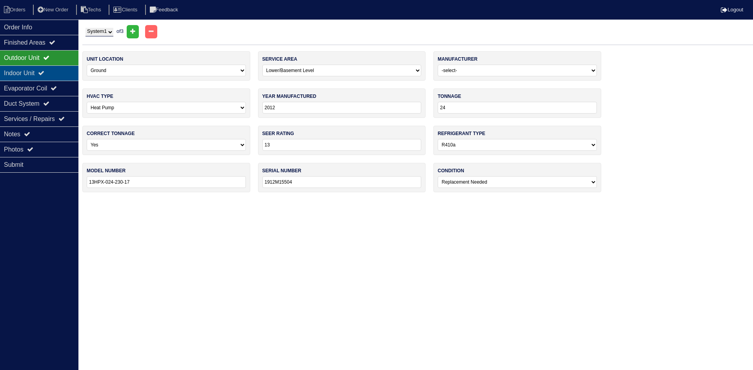
click at [39, 72] on div "Indoor Unit" at bounding box center [39, 72] width 78 height 15
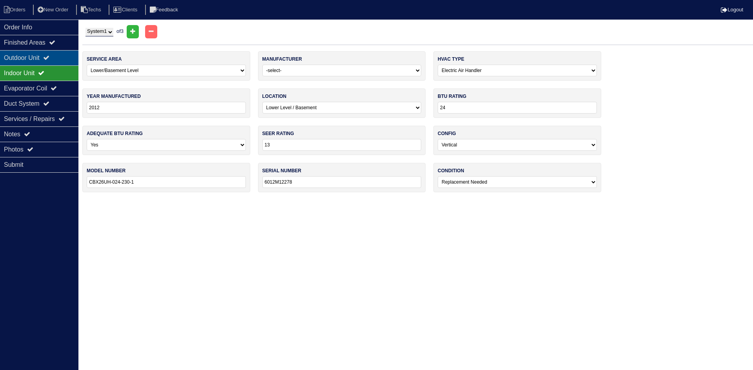
click at [35, 56] on div "Outdoor Unit" at bounding box center [39, 57] width 78 height 15
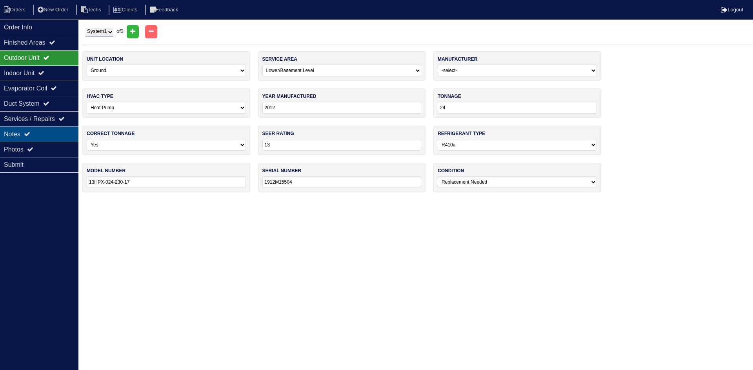
click at [33, 134] on div "Notes" at bounding box center [39, 134] width 78 height 15
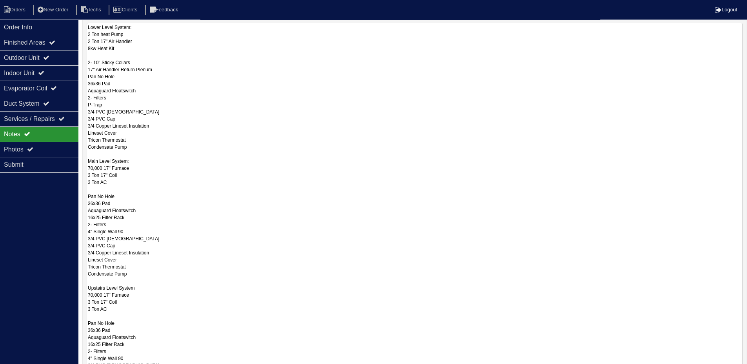
scroll to position [235, 0]
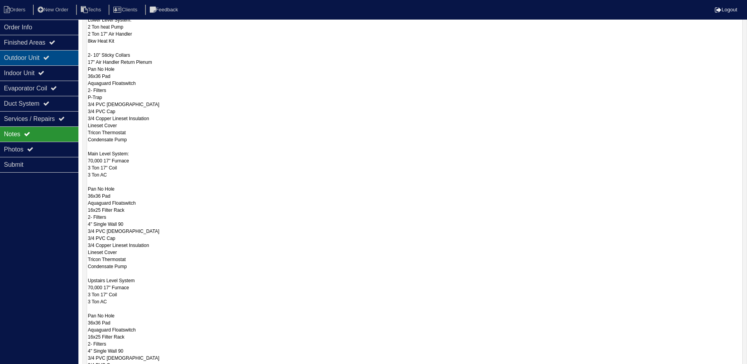
drag, startPoint x: 37, startPoint y: 54, endPoint x: 47, endPoint y: 55, distance: 9.8
click at [37, 55] on div "Outdoor Unit" at bounding box center [39, 57] width 78 height 15
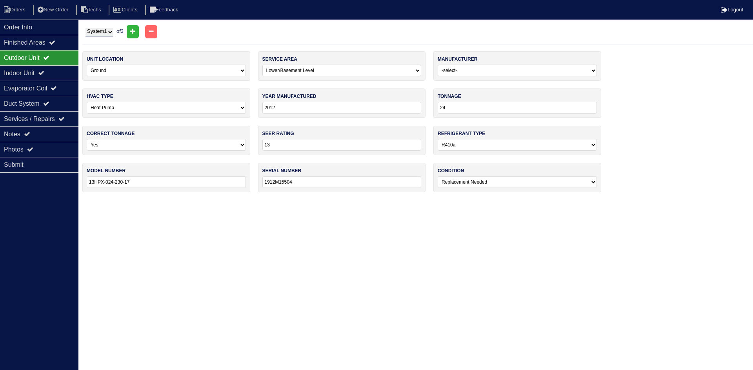
click at [110, 31] on select "System 1 System 2 System 3" at bounding box center [99, 32] width 28 height 9
select select "2"
click at [85, 28] on select "System 1 System 2 System 3" at bounding box center [99, 32] width 28 height 9
select select "0"
select select "[PERSON_NAME]"
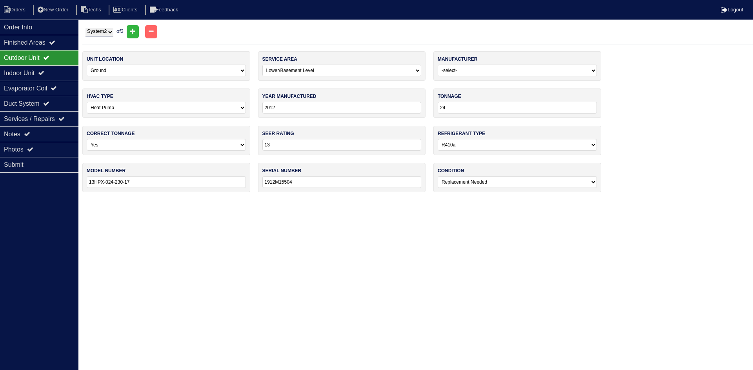
select select "0"
type input "2022"
type input "36"
type input "14"
type input "GSX140361ΚΗ"
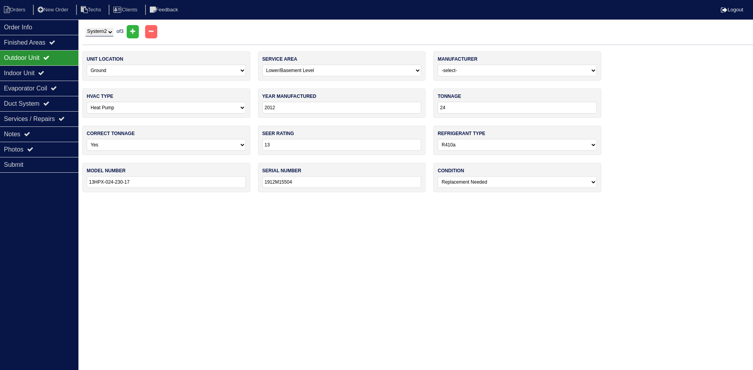
type input "2206059231"
click at [36, 73] on div "Indoor Unit" at bounding box center [39, 72] width 78 height 15
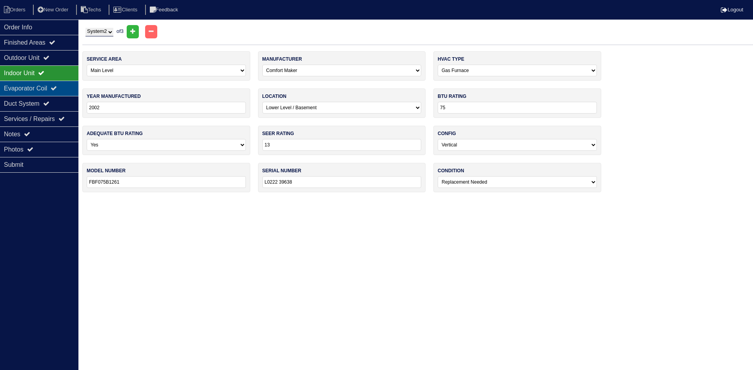
click at [38, 84] on div "Evaporator Coil" at bounding box center [39, 88] width 78 height 15
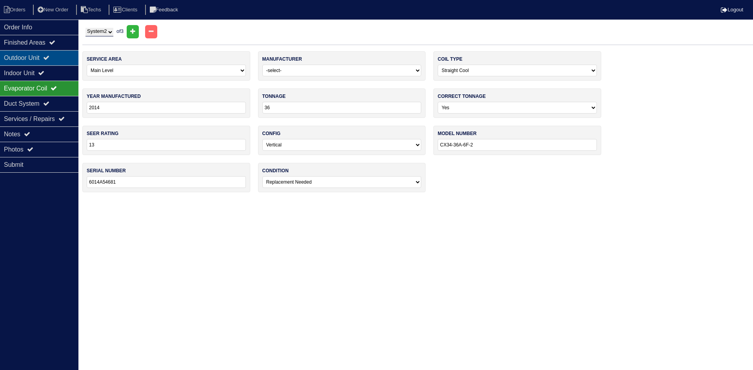
click at [49, 60] on icon at bounding box center [46, 57] width 6 height 6
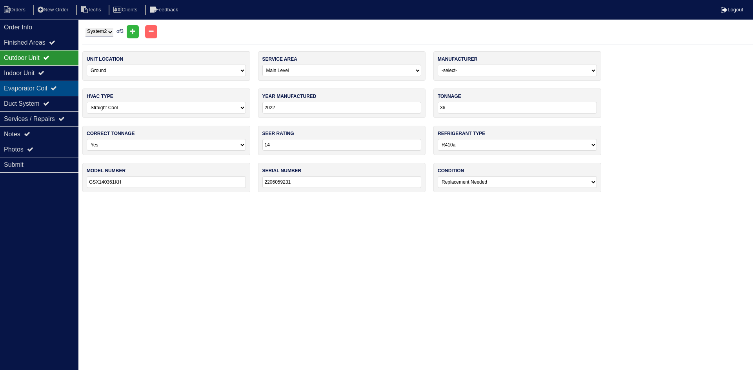
drag, startPoint x: 39, startPoint y: 87, endPoint x: 30, endPoint y: 87, distance: 8.6
click at [39, 87] on div "Evaporator Coil" at bounding box center [39, 88] width 78 height 15
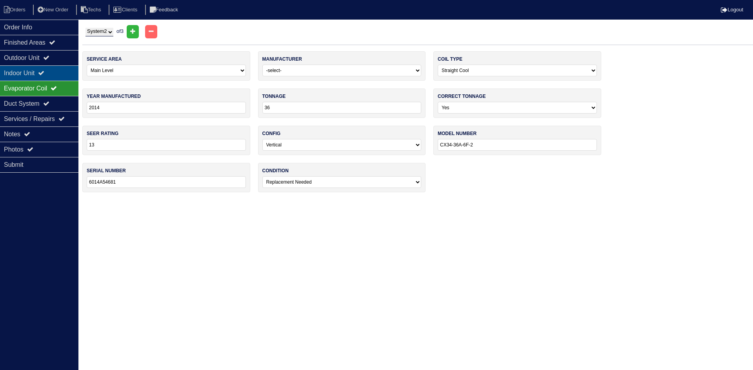
click at [33, 70] on div "Indoor Unit" at bounding box center [39, 72] width 78 height 15
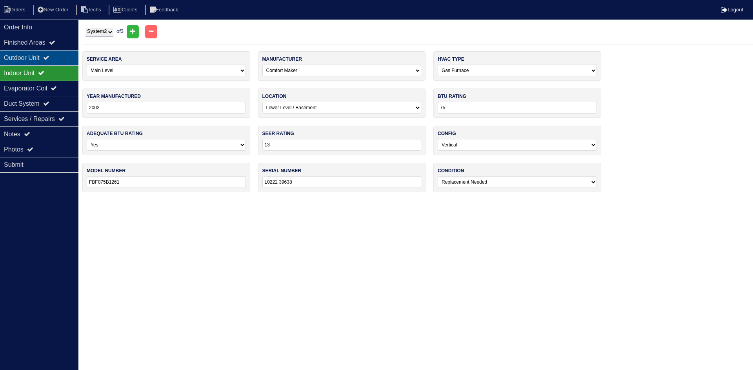
click at [37, 58] on div "Outdoor Unit" at bounding box center [39, 57] width 78 height 15
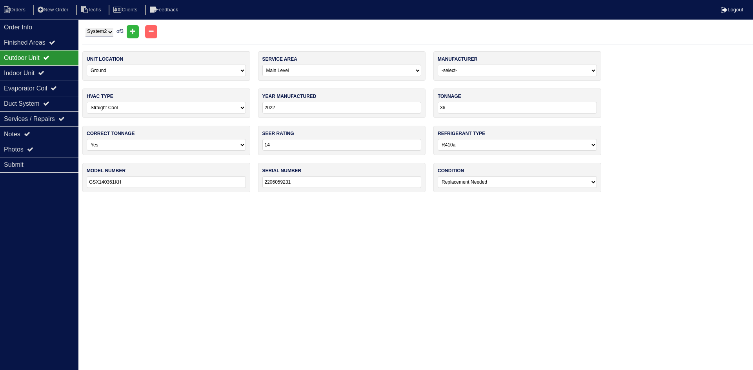
click at [103, 33] on select "System 1 System 2 System 3" at bounding box center [99, 32] width 28 height 9
select select "3"
click at [85, 28] on select "System 1 System 2 System 3" at bounding box center [99, 32] width 28 height 9
select select "1"
select select "[PERSON_NAME]"
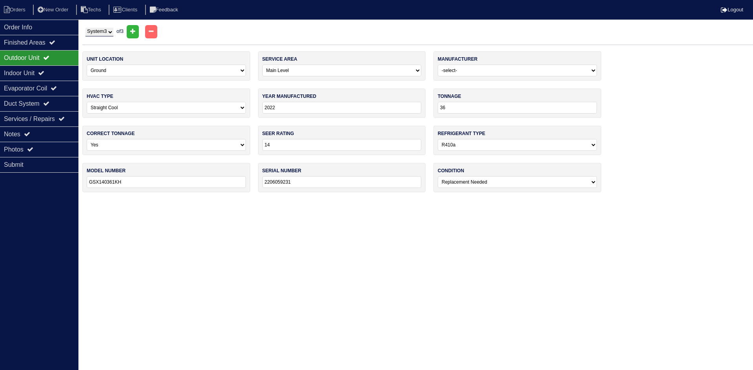
type input "2012"
type input "42"
type input "13"
type input "13ACX-042-230-15"
type input "1912808042"
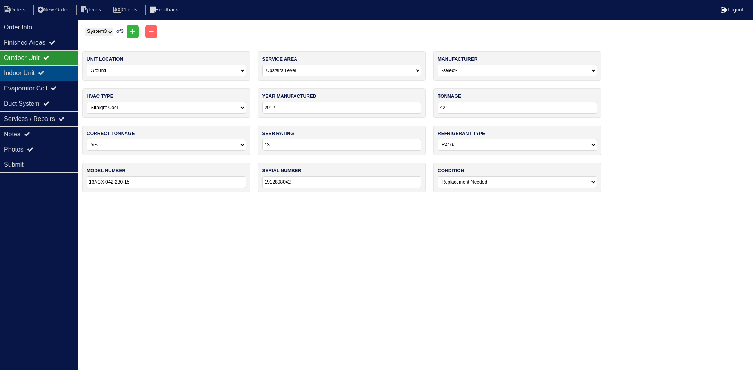
click at [34, 73] on div "Indoor Unit" at bounding box center [39, 72] width 78 height 15
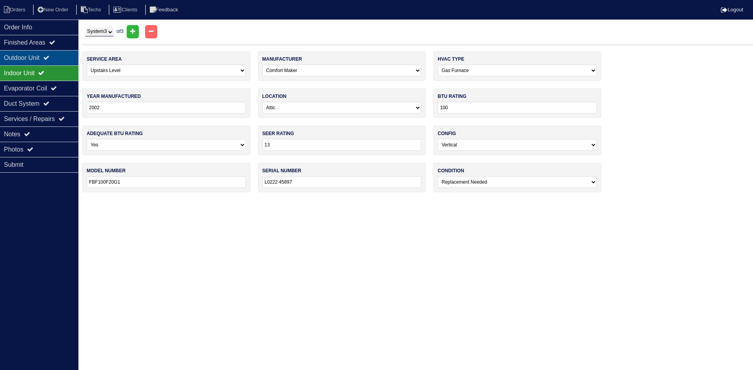
click at [36, 56] on div "Outdoor Unit" at bounding box center [39, 57] width 78 height 15
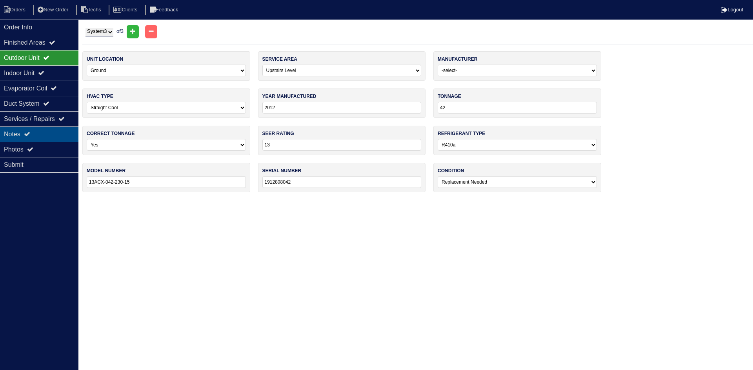
click at [37, 135] on div "Notes" at bounding box center [39, 134] width 78 height 15
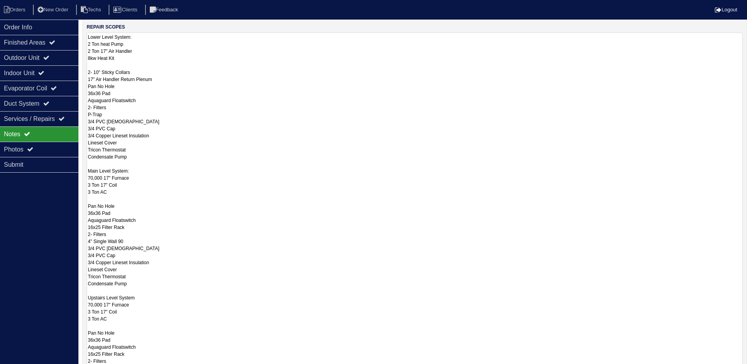
scroll to position [235, 0]
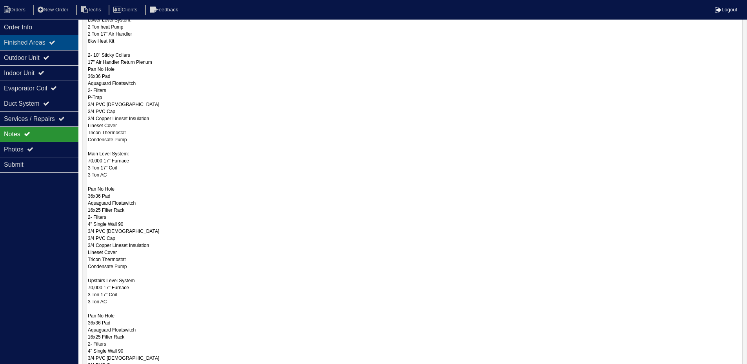
click at [39, 42] on div "Finished Areas" at bounding box center [39, 42] width 78 height 15
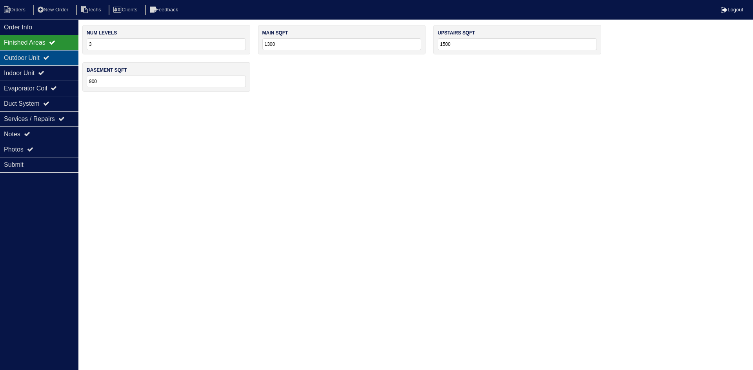
click at [37, 53] on div "Outdoor Unit" at bounding box center [39, 57] width 78 height 15
select select "3"
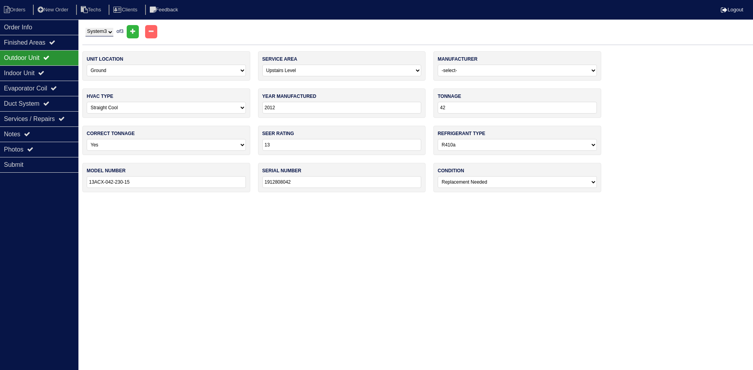
click at [173, 143] on select "-select- Yes No - Unit Undersized No - Unit Oversized" at bounding box center [166, 145] width 159 height 12
select select "2"
click at [87, 139] on select "-select- Yes No - Unit Undersized No - Unit Oversized" at bounding box center [166, 145] width 159 height 12
click at [36, 131] on div "Notes" at bounding box center [39, 134] width 78 height 15
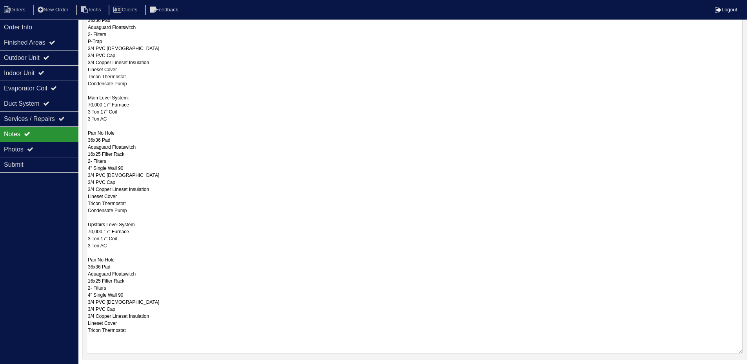
scroll to position [314, 0]
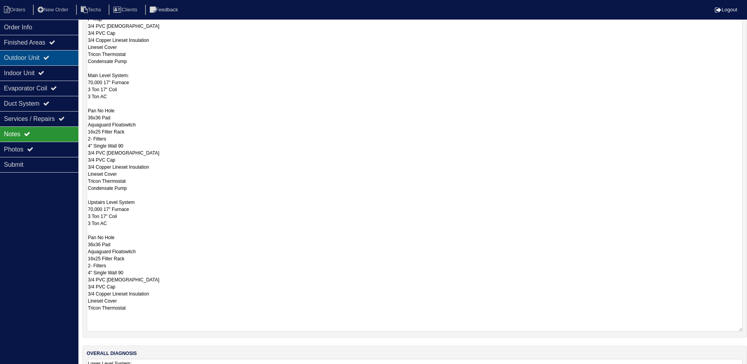
click at [46, 58] on div "Outdoor Unit" at bounding box center [39, 57] width 78 height 15
select select "3"
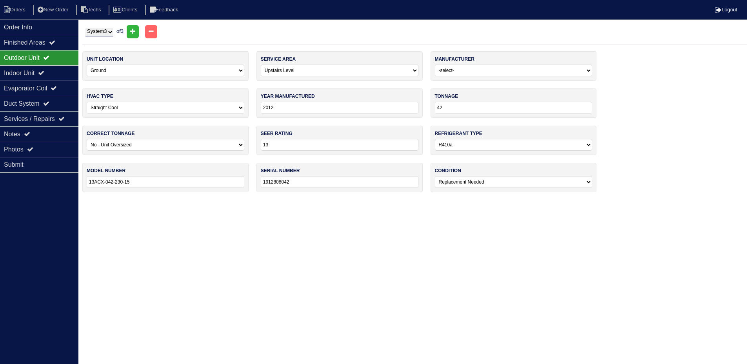
scroll to position [0, 0]
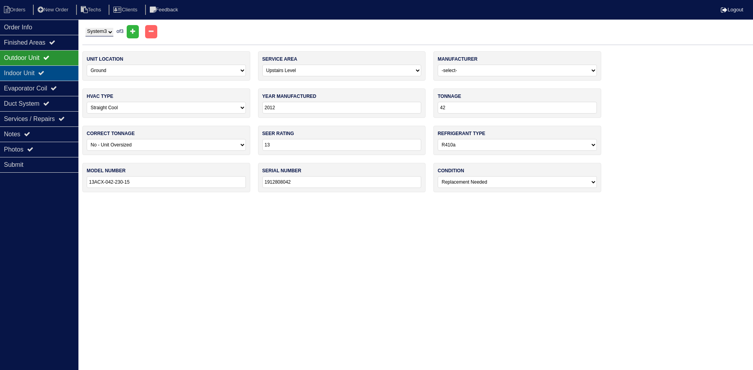
click at [40, 71] on div "Indoor Unit" at bounding box center [39, 72] width 78 height 15
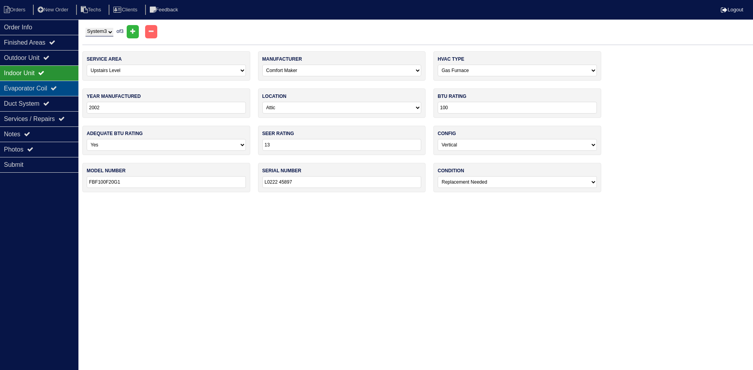
click at [40, 84] on div "Evaporator Coil" at bounding box center [39, 88] width 78 height 15
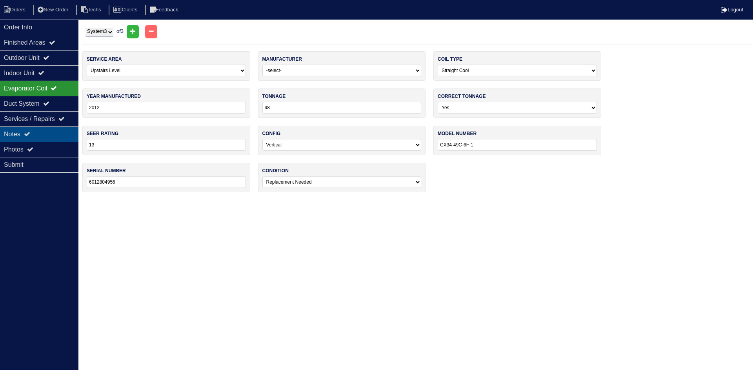
click at [46, 130] on div "Notes" at bounding box center [39, 134] width 78 height 15
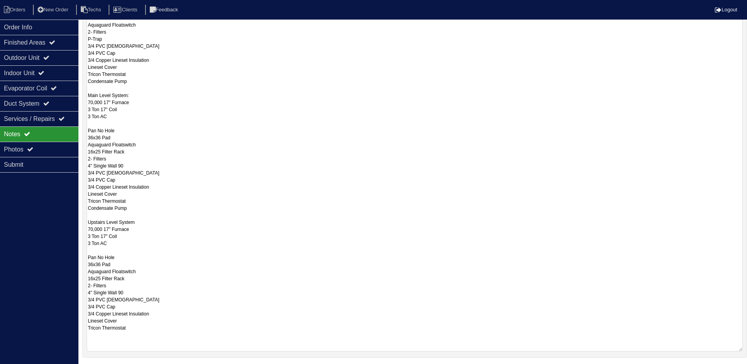
scroll to position [314, 0]
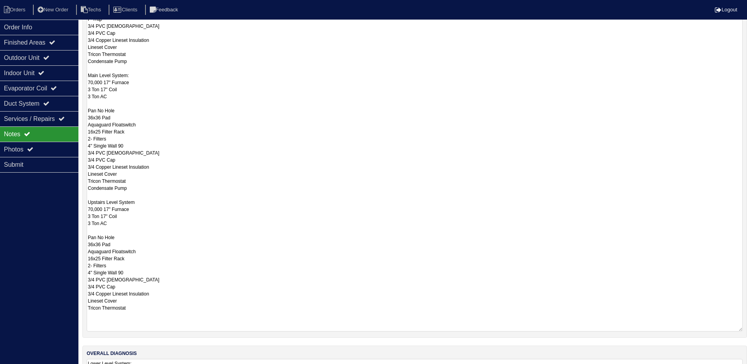
drag, startPoint x: 279, startPoint y: 221, endPoint x: 271, endPoint y: 223, distance: 7.6
click at [279, 221] on textarea "Lower Level System: 2 Ton heat Pump 2 Ton 17" Air Handler 8kw Heat Kit 2- 10" S…" at bounding box center [415, 134] width 656 height 395
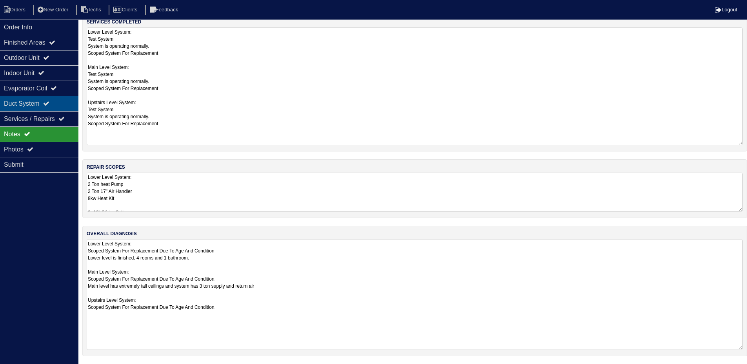
scroll to position [0, 0]
click at [40, 102] on div "Duct System" at bounding box center [39, 103] width 78 height 15
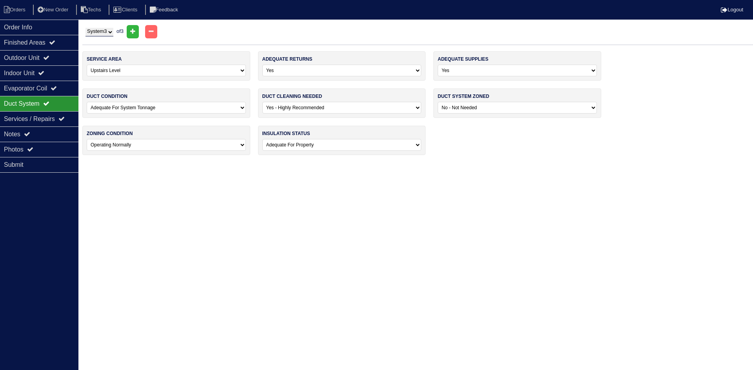
click at [101, 32] on select "System 1 System 2 System 3" at bounding box center [99, 32] width 28 height 9
select select "2"
click at [85, 28] on select "System 1 System 2 System 3" at bounding box center [99, 32] width 28 height 9
select select "0"
click at [104, 31] on select "System 1 System 2 System 3" at bounding box center [99, 32] width 28 height 9
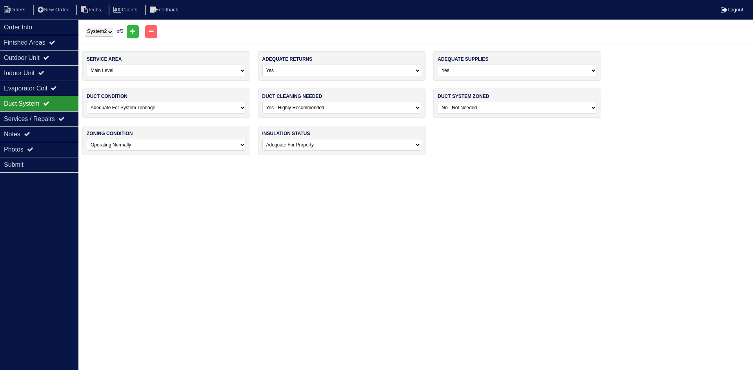
select select "1"
click at [85, 28] on select "System 1 System 2 System 3" at bounding box center [99, 32] width 28 height 9
select select "2"
click at [52, 135] on div "Notes" at bounding box center [39, 134] width 78 height 15
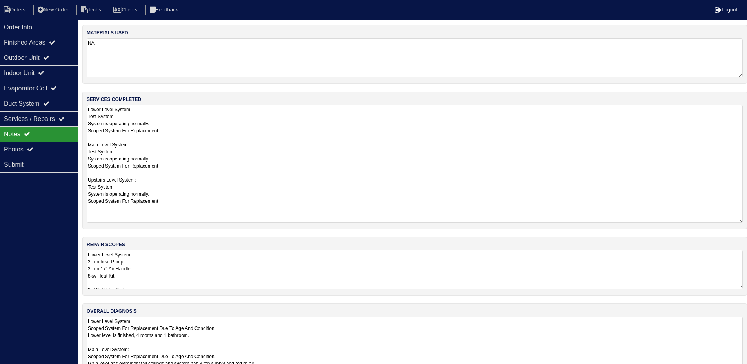
click at [215, 270] on textarea "Lower Level System: 2 Ton heat Pump 2 Ton 17" Air Handler 8kw Heat Kit 2- 10" S…" at bounding box center [415, 269] width 656 height 39
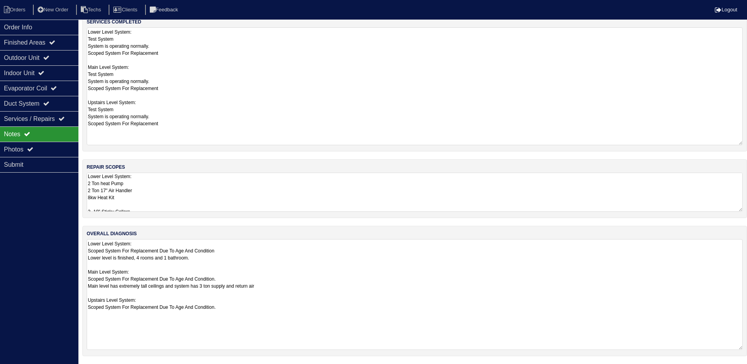
scroll to position [78, 0]
click at [12, 11] on li "Orders" at bounding box center [16, 10] width 32 height 11
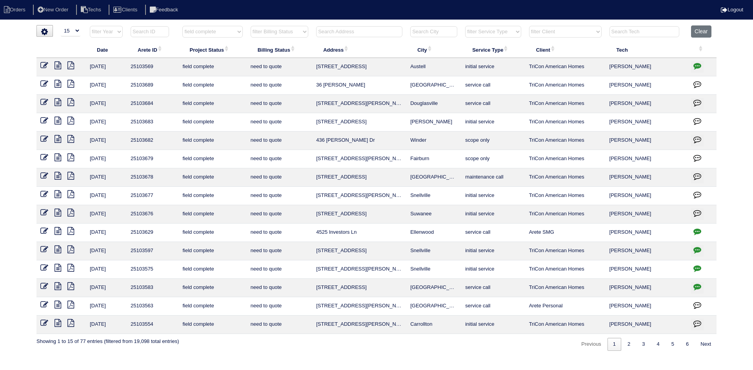
select select "15"
select select "field complete"
select select "need to quote"
click at [59, 193] on icon at bounding box center [57, 194] width 7 height 8
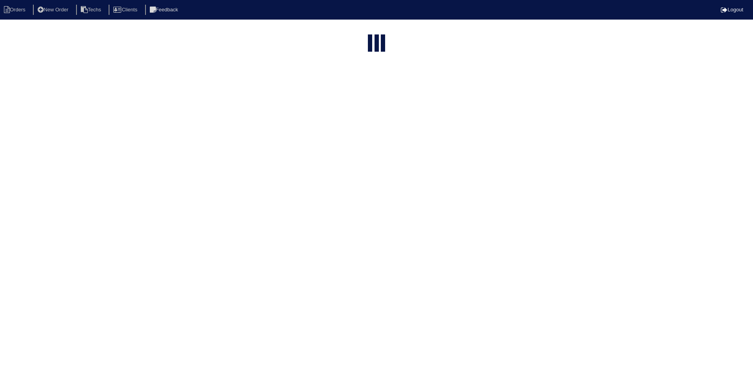
select select "15"
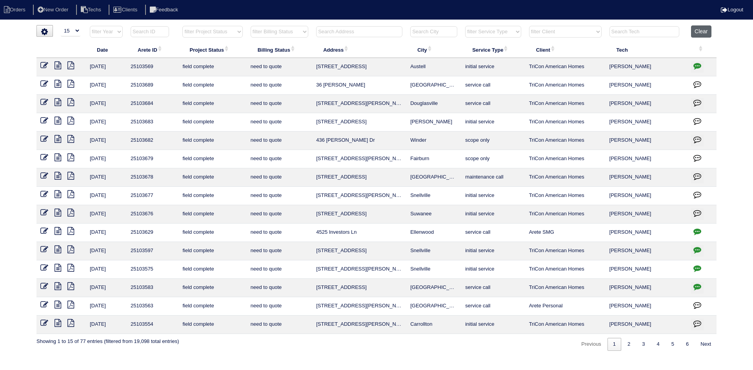
click at [704, 29] on button "Clear" at bounding box center [701, 31] width 20 height 12
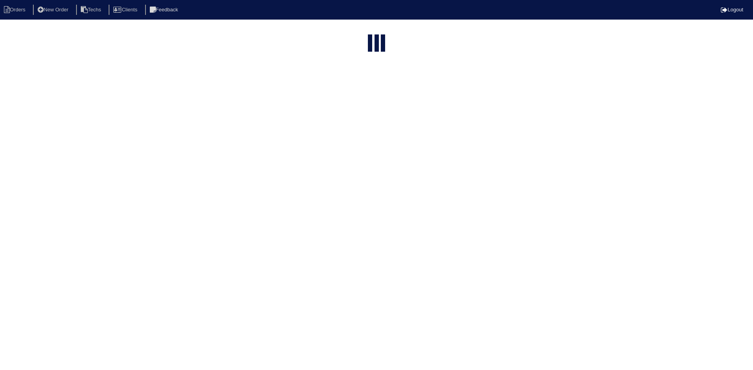
select select "15"
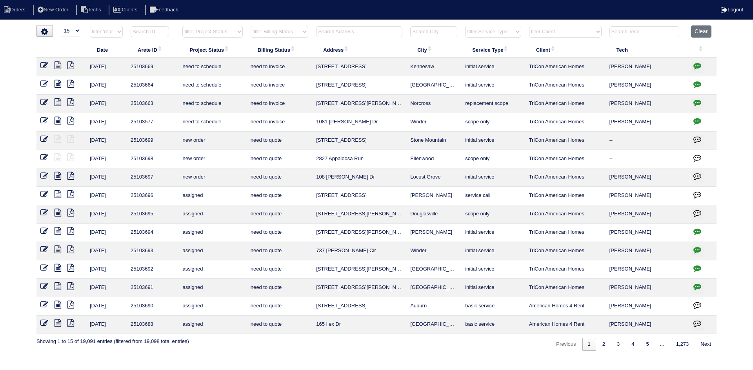
click at [351, 30] on input "text" at bounding box center [359, 31] width 86 height 11
paste input "[STREET_ADDRESS]"
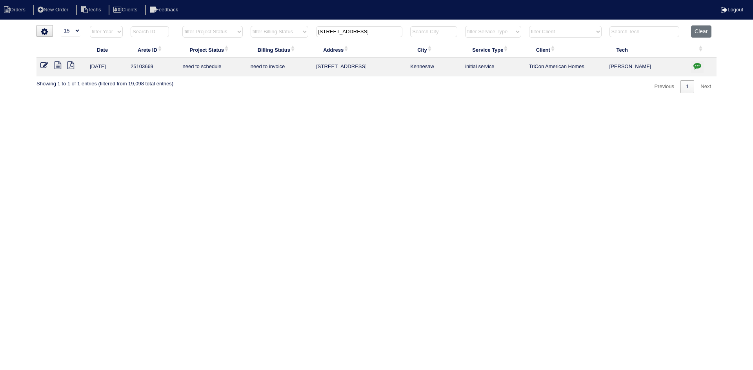
type input "[STREET_ADDRESS]"
click at [58, 66] on icon at bounding box center [57, 66] width 7 height 8
click at [696, 66] on icon "button" at bounding box center [697, 66] width 8 height 8
click at [698, 65] on icon "button" at bounding box center [697, 66] width 8 height 8
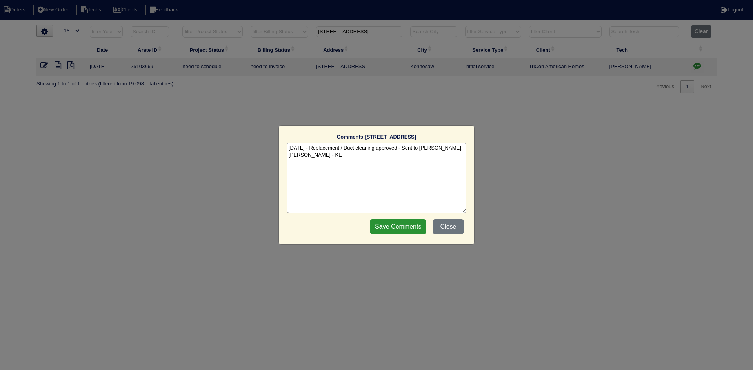
click at [336, 159] on textarea "[DATE] - Replacement / Duct cleaning approved - Sent to [PERSON_NAME], [PERSON_…" at bounding box center [377, 178] width 180 height 71
paste textarea "Equipment ordered - pricing verified Sibi order number: TAH-6HDZDFJT Order plac…"
click at [288, 162] on textarea "10/8/25 - Replacement / Duct cleaning approved - Sent to Dan, Payton, Reeca - K…" at bounding box center [377, 178] width 180 height 71
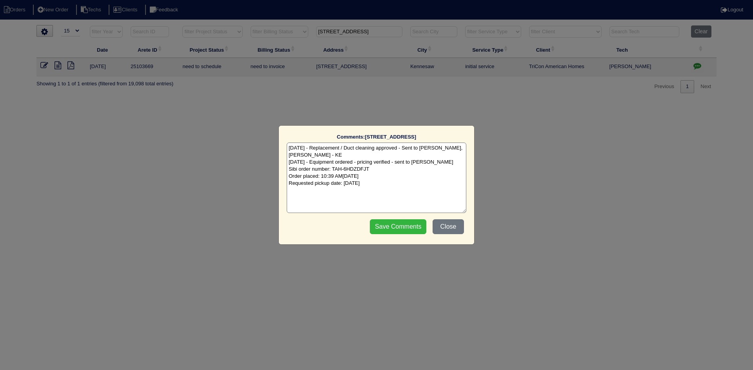
type textarea "10/8/25 - Replacement / Duct cleaning approved - Sent to Dan, Payton, Reeca - K…"
drag, startPoint x: 405, startPoint y: 223, endPoint x: 407, endPoint y: 232, distance: 9.1
click at [405, 226] on input "Save Comments" at bounding box center [398, 226] width 56 height 15
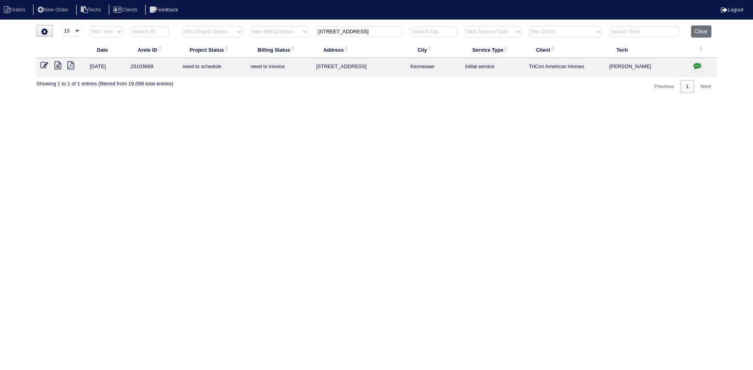
drag, startPoint x: 352, startPoint y: 32, endPoint x: 316, endPoint y: 32, distance: 36.8
click at [316, 32] on th "[STREET_ADDRESS]" at bounding box center [359, 33] width 94 height 16
paste input "5823 Williamsburg Dr NW"
type input "5823 Williamsburg"
click at [59, 66] on icon at bounding box center [57, 66] width 7 height 8
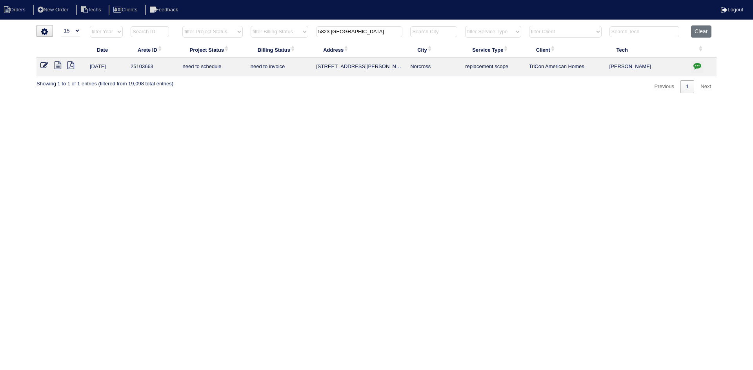
click at [695, 63] on icon "button" at bounding box center [697, 66] width 8 height 8
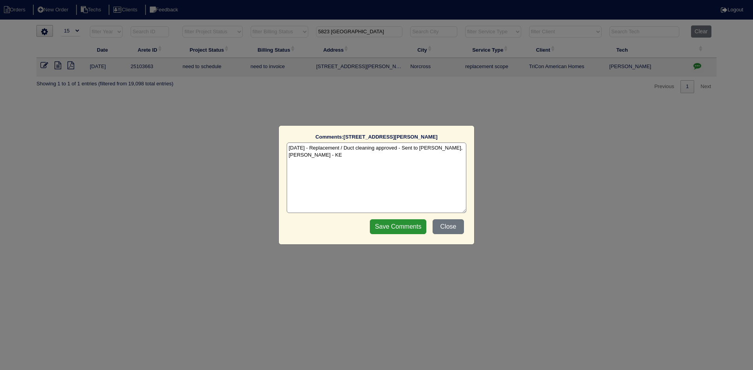
click at [321, 158] on textarea "[DATE] - Replacement / Duct cleaning approved - Sent to [PERSON_NAME], [PERSON_…" at bounding box center [377, 178] width 180 height 71
paste textarea "Equipment ordered - pricing verified Sibi order number: TAH-50B813T0 Order plac…"
click at [394, 163] on textarea "10/8/25 - Replacement / Duct cleaning approved - Sent to Dan, Payton, Reeca - K…" at bounding box center [377, 178] width 180 height 71
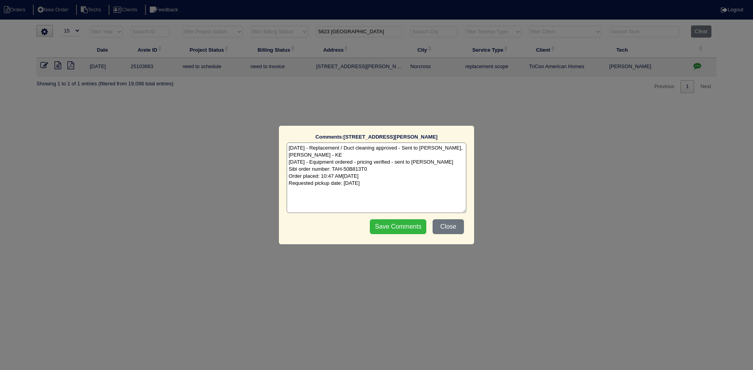
type textarea "10/8/25 - Replacement / Duct cleaning approved - Sent to Dan, Payton, Reeca - K…"
click at [400, 227] on input "Save Comments" at bounding box center [398, 226] width 56 height 15
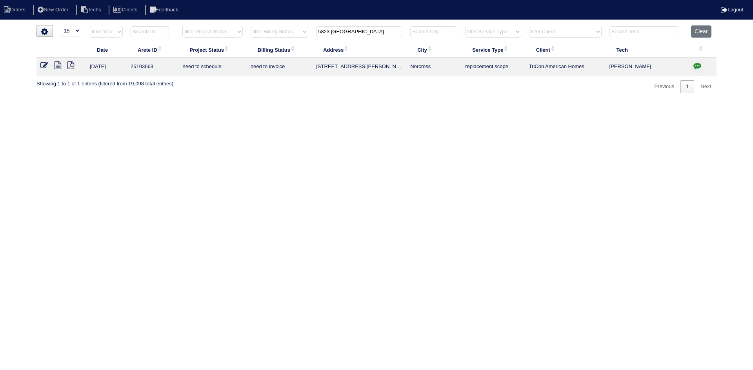
drag, startPoint x: 364, startPoint y: 34, endPoint x: 306, endPoint y: 32, distance: 57.3
click at [307, 32] on tr "filter Year -- Any Year -- 2025 2024 2023 2022 2021 2020 2019 filter Project St…" at bounding box center [376, 33] width 680 height 16
type input "g"
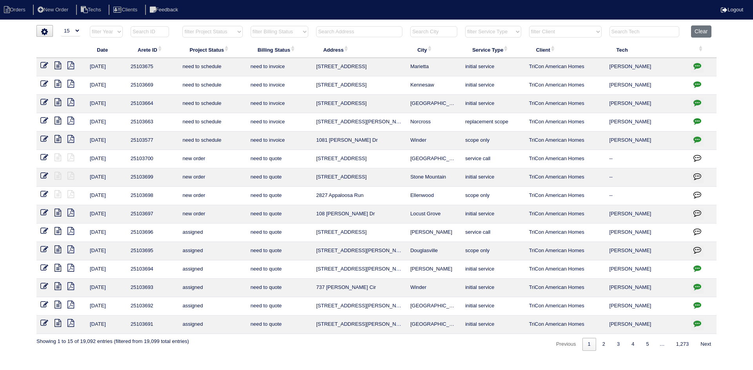
paste input "409 Water Oak Way SW"
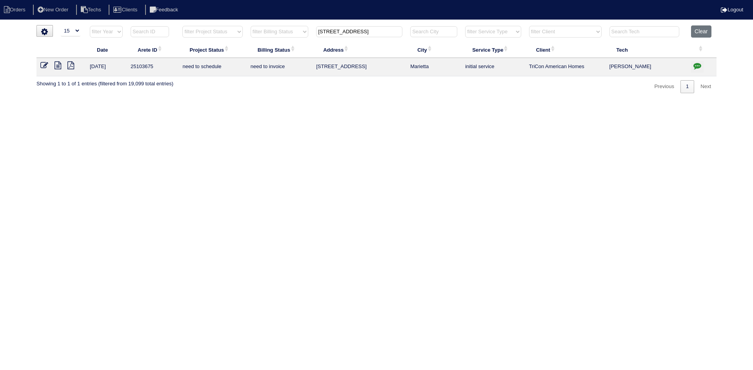
type input "[STREET_ADDRESS]"
click at [61, 65] on icon at bounding box center [57, 66] width 7 height 8
click at [699, 64] on icon "button" at bounding box center [697, 66] width 8 height 8
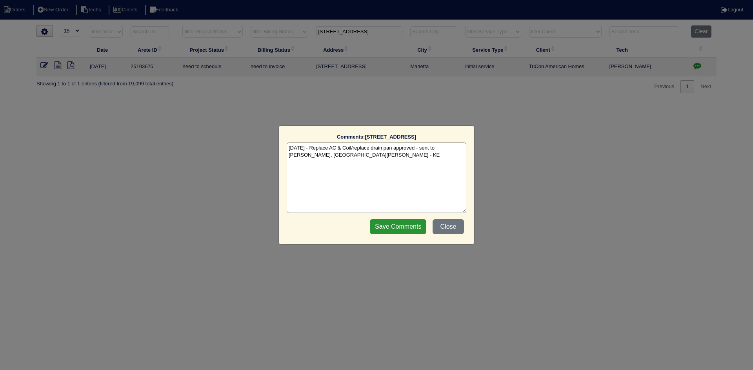
click at [369, 157] on textarea "[DATE] - Replace AC & Coil/replace drain pan approved - sent to [PERSON_NAME], …" at bounding box center [377, 178] width 180 height 71
paste textarea "Equipment ordered - pricing verified Sibi order number: TAH-ZWNUN0EI Order plac…"
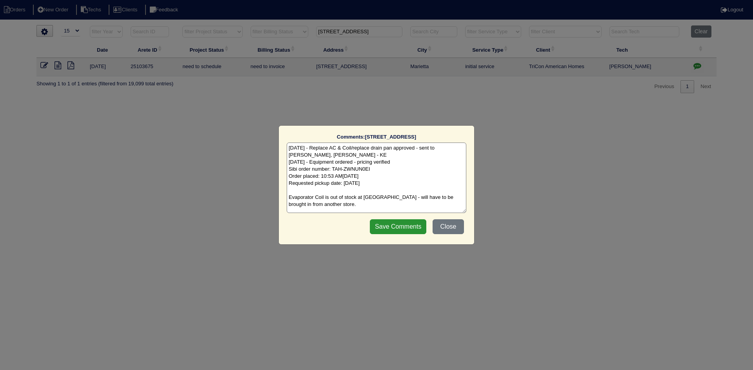
click at [395, 163] on textarea "10/8/25 - Replace AC & Coil/replace drain pan approved - sent to Dan, Payton, R…" at bounding box center [377, 178] width 180 height 71
click at [355, 190] on textarea "10/8/25 - Replace AC & Coil/replace drain pan approved - sent to Dan, Payton, R…" at bounding box center [377, 178] width 180 height 71
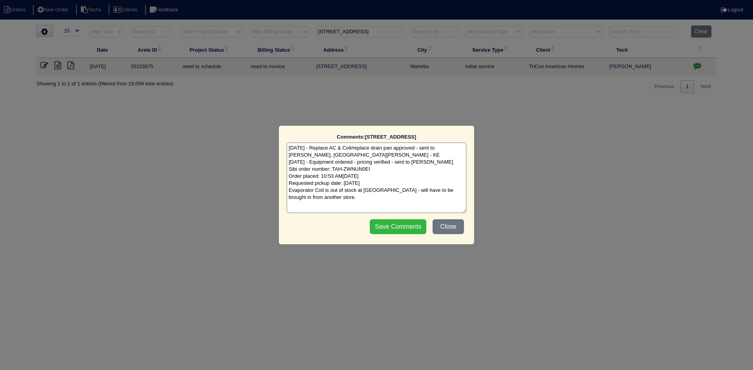
type textarea "10/8/25 - Replace AC & Coil/replace drain pan approved - sent to Dan, Payton, R…"
click at [395, 231] on input "Save Comments" at bounding box center [398, 226] width 56 height 15
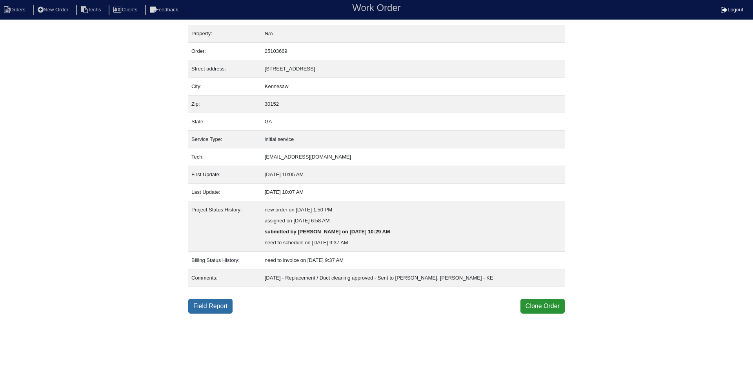
click at [205, 309] on link "Field Report" at bounding box center [210, 306] width 44 height 15
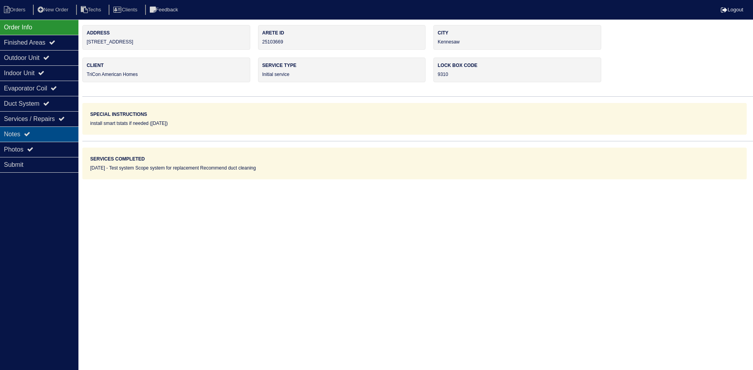
click at [41, 134] on div "Notes" at bounding box center [39, 134] width 78 height 15
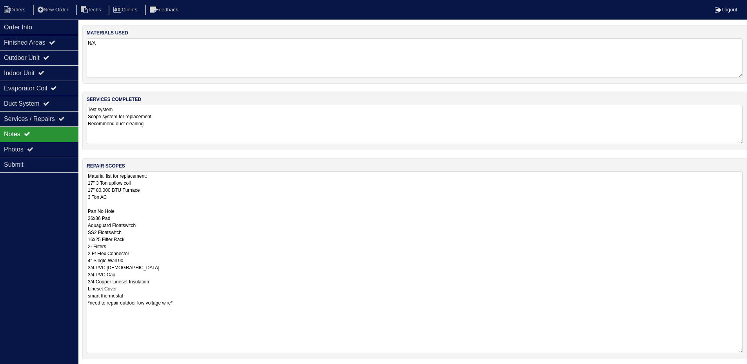
drag, startPoint x: 746, startPoint y: 209, endPoint x: 677, endPoint y: 352, distance: 159.0
click at [747, 352] on html "Orders New Order Techs Clients Feedback Logout Orders New Order Users Clients M…" at bounding box center [373, 217] width 747 height 434
click at [60, 71] on div "Indoor Unit" at bounding box center [39, 72] width 78 height 15
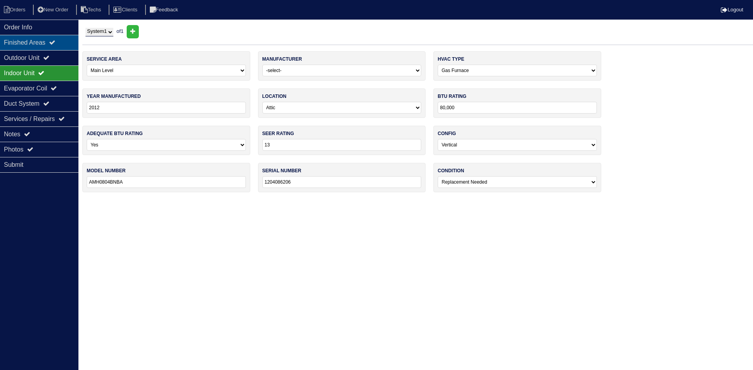
click at [55, 45] on icon at bounding box center [52, 42] width 6 height 6
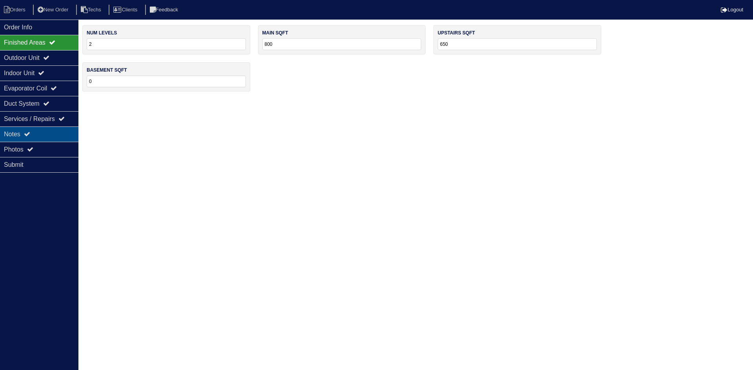
click at [50, 133] on div "Notes" at bounding box center [39, 134] width 78 height 15
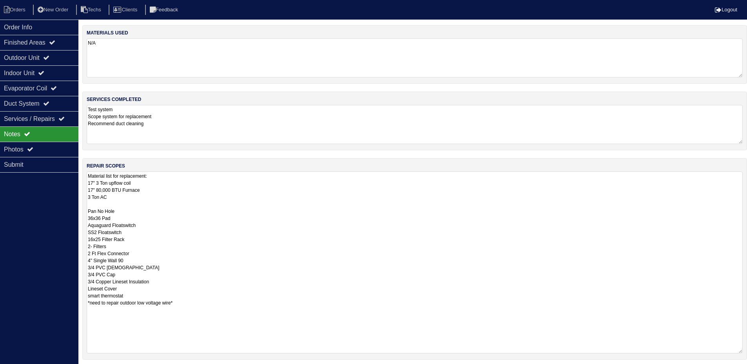
click at [98, 189] on textarea "Material list for replacement: 17" 3 Ton upflow coil 17" 80,000 BTU Furnace 3 T…" at bounding box center [415, 263] width 656 height 182
type textarea "Material list for replacement: 17" 3 Ton upflow coil 17" 70,000 BTU Furnace 3 T…"
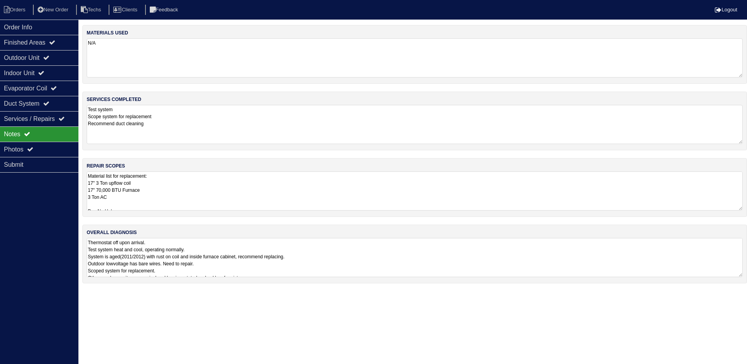
drag, startPoint x: 22, startPoint y: 196, endPoint x: 111, endPoint y: 196, distance: 89.0
click at [22, 196] on div "Order Info Finished Areas Outdoor Unit Indoor Unit Evaporator Coil Duct System …" at bounding box center [39, 202] width 78 height 364
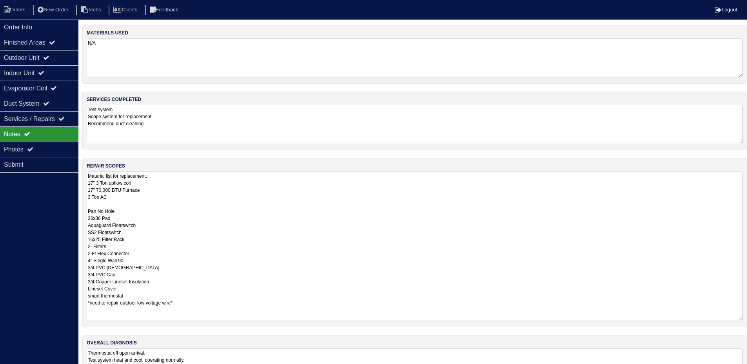
drag, startPoint x: 745, startPoint y: 208, endPoint x: 752, endPoint y: 319, distance: 110.8
click at [747, 319] on html "Orders New Order Techs Clients Feedback Logout Orders New Order Users Clients M…" at bounding box center [373, 201] width 747 height 402
drag, startPoint x: 35, startPoint y: 30, endPoint x: 39, endPoint y: 29, distance: 4.0
click at [36, 29] on div "Order Info" at bounding box center [39, 27] width 78 height 15
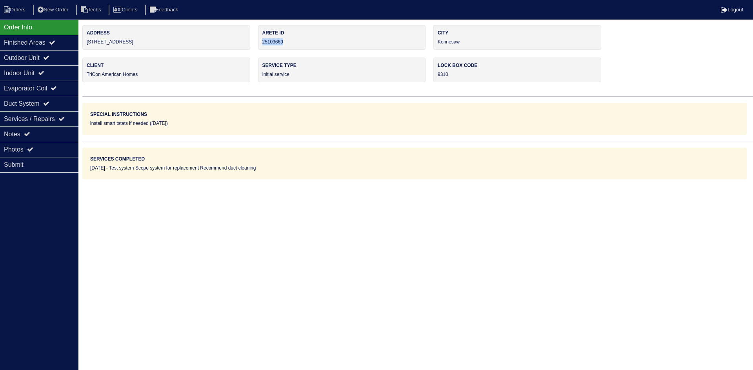
drag, startPoint x: 284, startPoint y: 43, endPoint x: 263, endPoint y: 46, distance: 21.4
click at [263, 46] on div "Arete ID 25103669" at bounding box center [342, 37] width 168 height 25
copy div "25103669"
click at [44, 132] on div "Notes" at bounding box center [39, 134] width 78 height 15
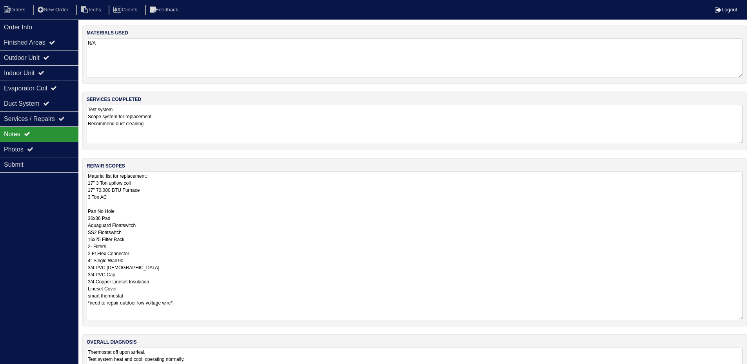
click at [236, 217] on textarea "Material list for replacement: 17" 3 Ton upflow coil 17" 70,000 BTU Furnace 3 T…" at bounding box center [415, 246] width 656 height 149
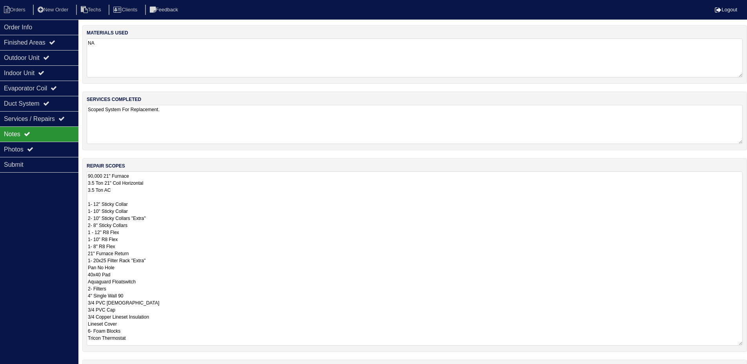
scroll to position [39, 0]
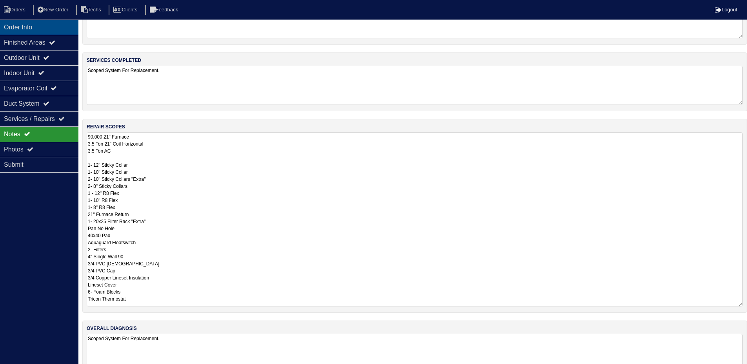
drag, startPoint x: 54, startPoint y: 28, endPoint x: 68, endPoint y: 27, distance: 13.7
click at [54, 27] on div "Order Info" at bounding box center [39, 27] width 78 height 15
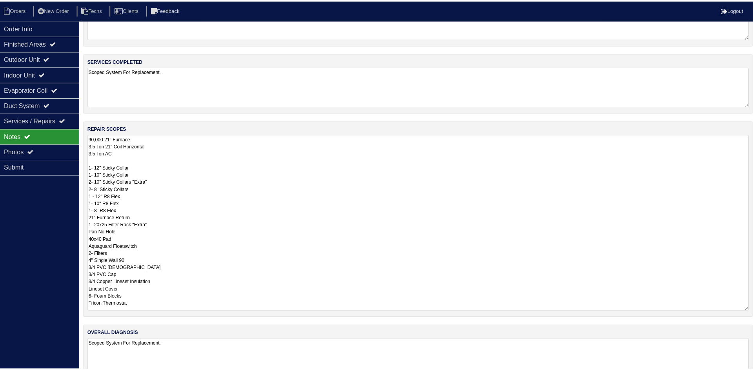
scroll to position [0, 0]
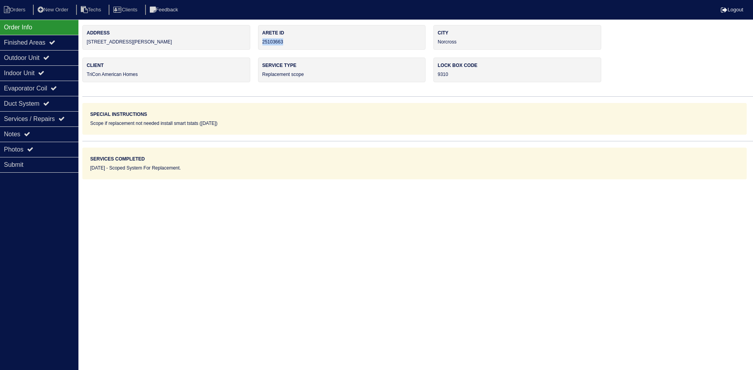
drag, startPoint x: 290, startPoint y: 41, endPoint x: 263, endPoint y: 42, distance: 27.9
click at [263, 42] on div "Arete ID 25103663" at bounding box center [342, 37] width 168 height 25
copy div "25103663"
click at [43, 133] on div "Notes" at bounding box center [39, 134] width 78 height 15
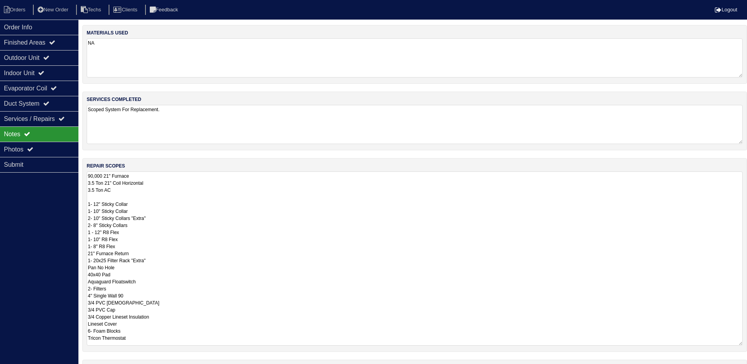
click at [230, 219] on textarea "90,000 21" Furnace 3.5 Ton 21" Coil Horizontal 3.5 Ton AC 1- 12" Sticky Collar …" at bounding box center [415, 259] width 656 height 174
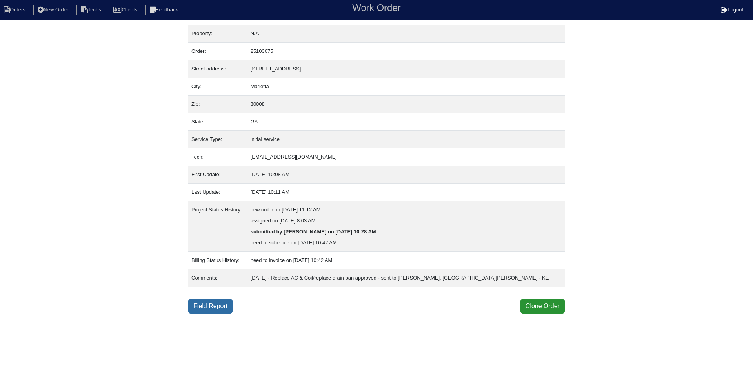
click at [214, 309] on link "Field Report" at bounding box center [210, 306] width 44 height 15
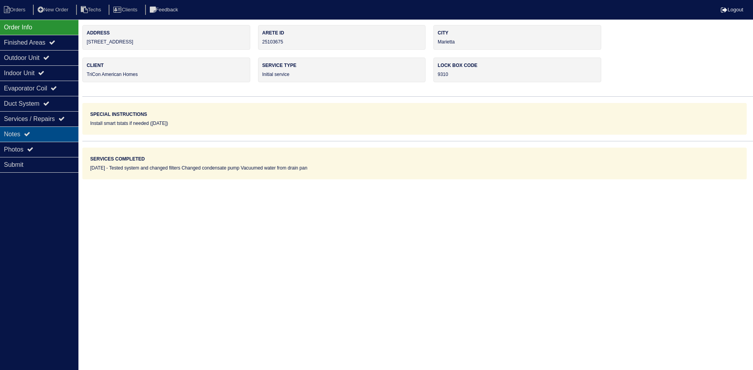
click at [26, 138] on div "Notes" at bounding box center [39, 134] width 78 height 15
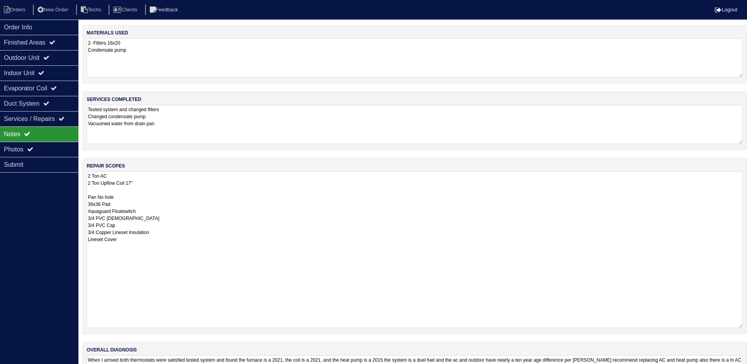
drag, startPoint x: 745, startPoint y: 207, endPoint x: 739, endPoint y: 325, distance: 117.7
click at [739, 325] on textarea "2 Ton AC 2 Ton Upflow Coil 17" Pan No hole 36x36 Pad Aquaguard Floatswitch 3/4 …" at bounding box center [415, 250] width 656 height 157
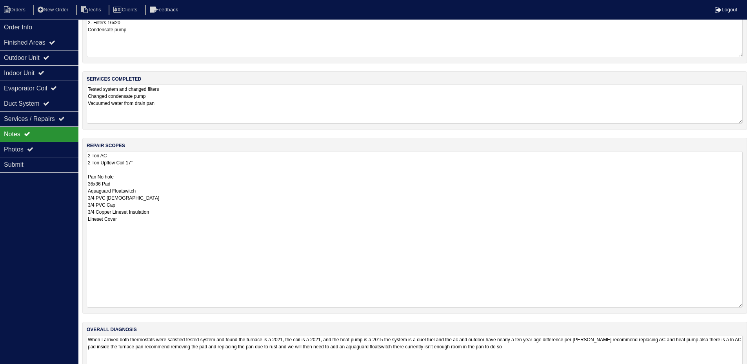
scroll to position [45, 0]
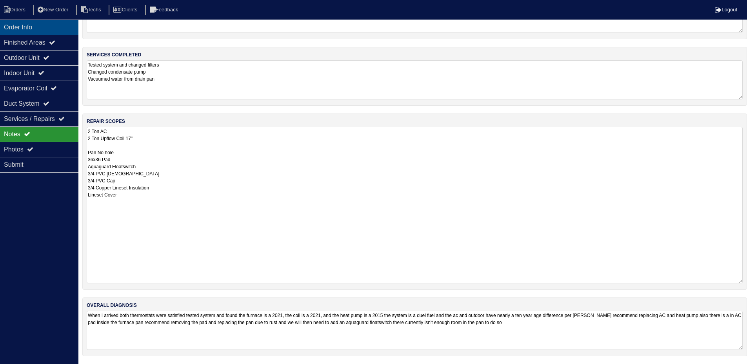
drag, startPoint x: 55, startPoint y: 25, endPoint x: 67, endPoint y: 28, distance: 12.2
click at [55, 25] on div "Order Info" at bounding box center [39, 27] width 78 height 15
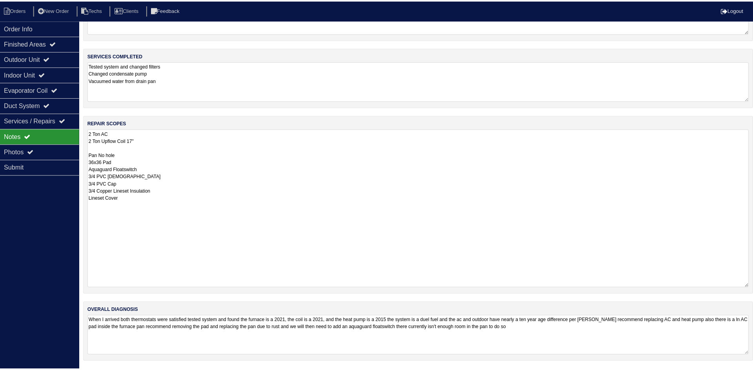
scroll to position [0, 0]
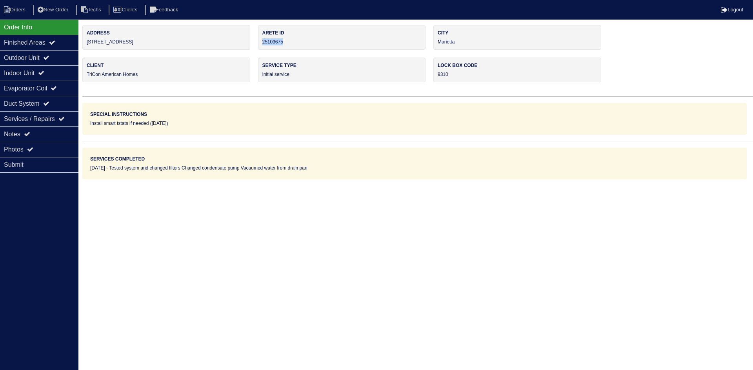
drag, startPoint x: 284, startPoint y: 42, endPoint x: 259, endPoint y: 45, distance: 24.6
click at [259, 45] on div "Arete ID 25103675" at bounding box center [342, 37] width 168 height 25
copy div "25103675"
drag, startPoint x: 20, startPoint y: 134, endPoint x: 47, endPoint y: 150, distance: 31.4
click at [20, 134] on div "Notes" at bounding box center [39, 134] width 78 height 15
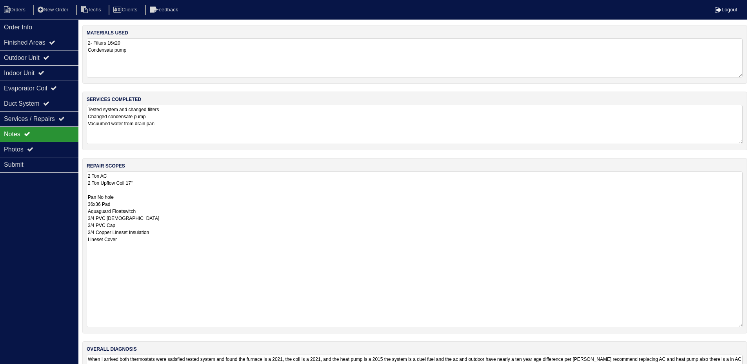
click at [230, 207] on textarea "2 Ton AC 2 Ton Upflow Coil 17" Pan No hole 36x36 Pad Aquaguard Floatswitch 3/4 …" at bounding box center [415, 250] width 656 height 156
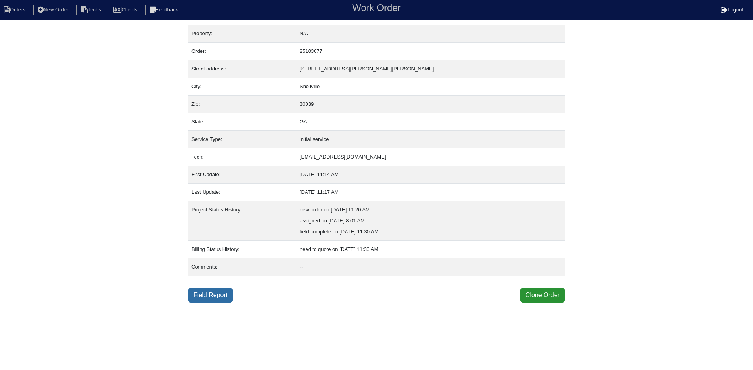
click at [199, 296] on link "Field Report" at bounding box center [210, 295] width 44 height 15
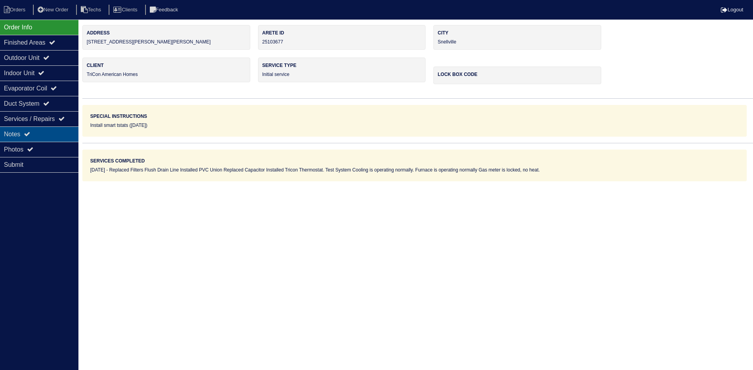
click at [25, 134] on div "Notes" at bounding box center [39, 134] width 78 height 15
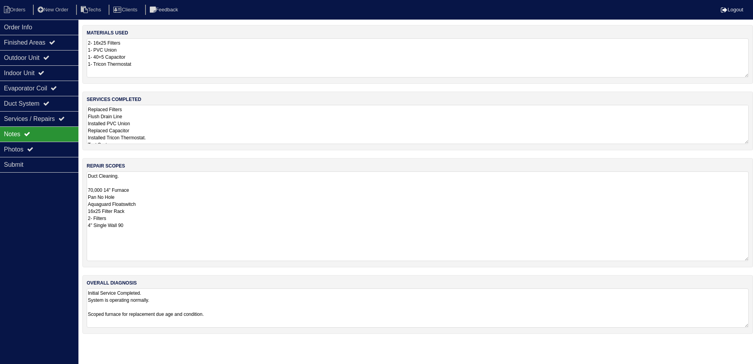
drag, startPoint x: 744, startPoint y: 209, endPoint x: 751, endPoint y: 259, distance: 50.6
click at [751, 259] on div "repair scopes Duct Cleaning. 70,000 14" Furnace Pan No Hole Aquaguard Floatswit…" at bounding box center [417, 212] width 670 height 109
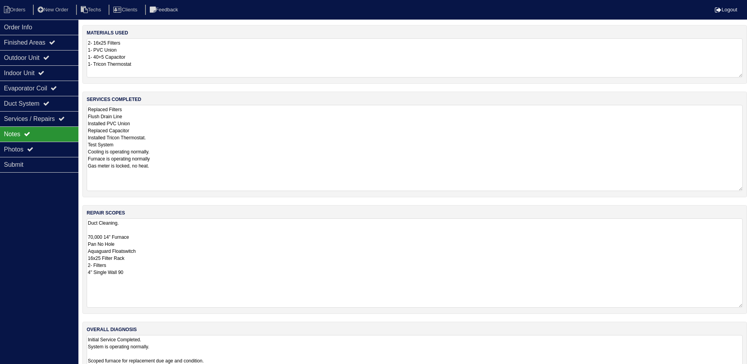
drag, startPoint x: 743, startPoint y: 141, endPoint x: 752, endPoint y: 188, distance: 47.8
click at [747, 188] on html "Orders New Order Techs Clients Feedback Logout Orders New Order Users Clients M…" at bounding box center [373, 194] width 747 height 389
click at [58, 58] on div "Outdoor Unit" at bounding box center [39, 57] width 78 height 15
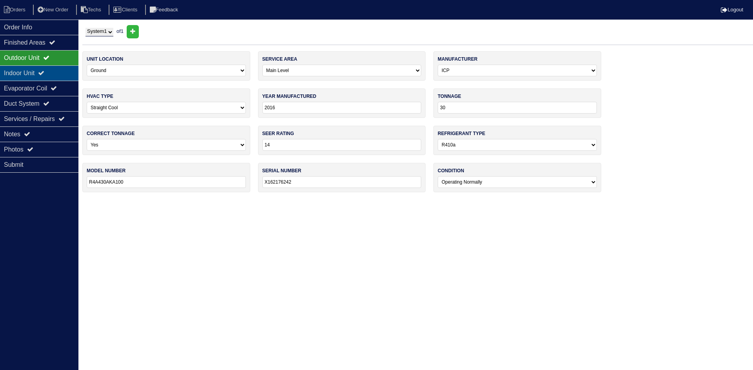
click at [57, 70] on div "Indoor Unit" at bounding box center [39, 72] width 78 height 15
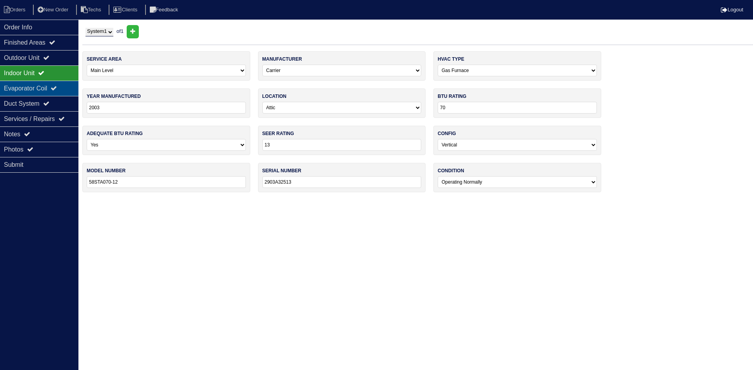
click at [55, 85] on div "Evaporator Coil" at bounding box center [39, 88] width 78 height 15
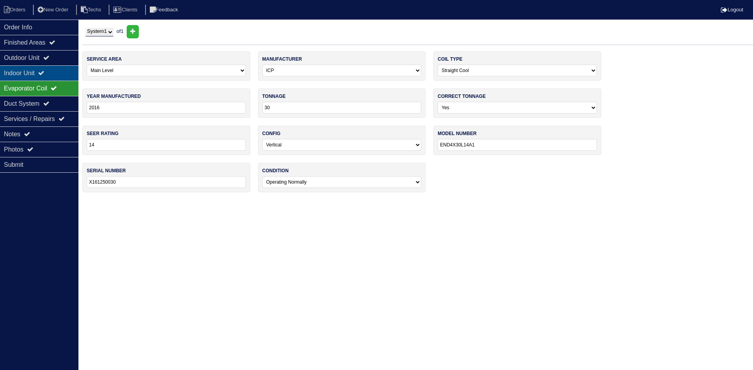
click at [72, 69] on div "Indoor Unit" at bounding box center [39, 72] width 78 height 15
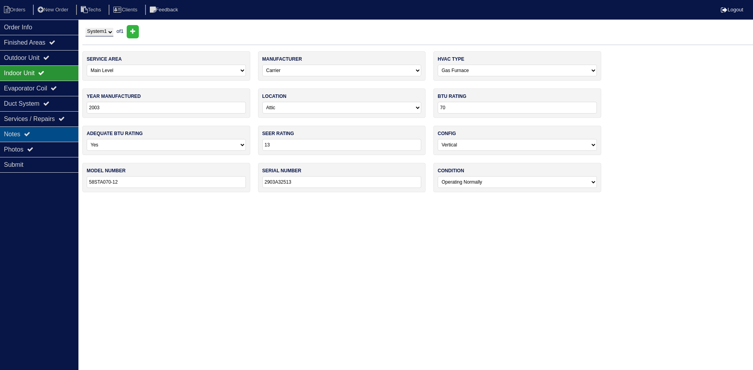
click at [41, 134] on div "Notes" at bounding box center [39, 134] width 78 height 15
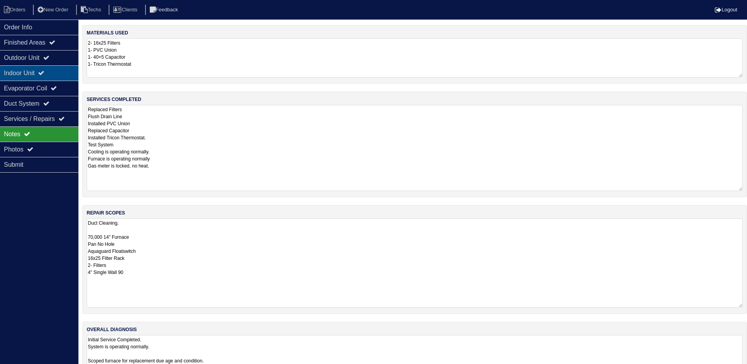
click at [42, 74] on div "Indoor Unit" at bounding box center [39, 72] width 78 height 15
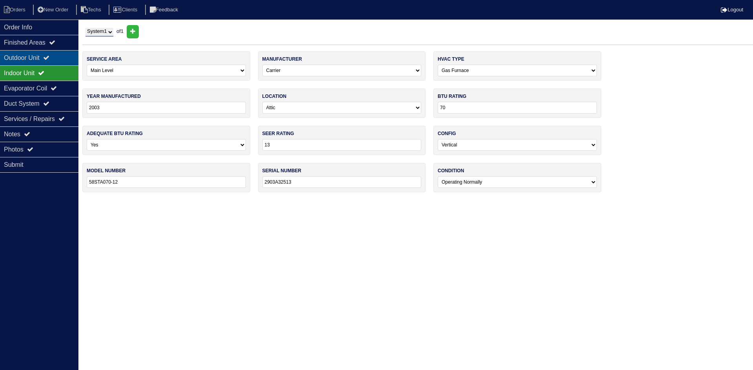
click at [49, 55] on icon at bounding box center [46, 57] width 6 height 6
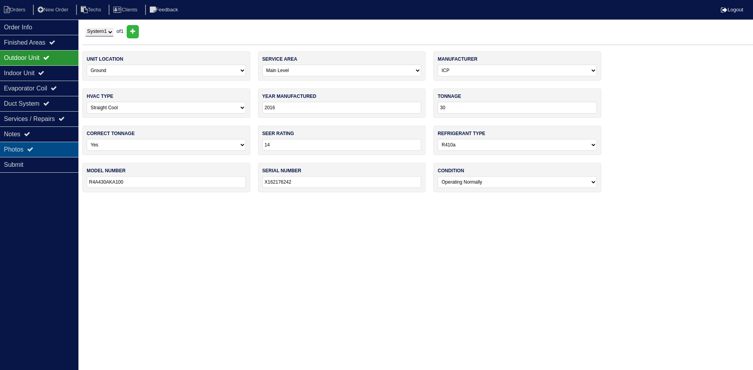
drag, startPoint x: 48, startPoint y: 147, endPoint x: 49, endPoint y: 143, distance: 4.0
click at [49, 145] on div "Photos" at bounding box center [39, 149] width 78 height 15
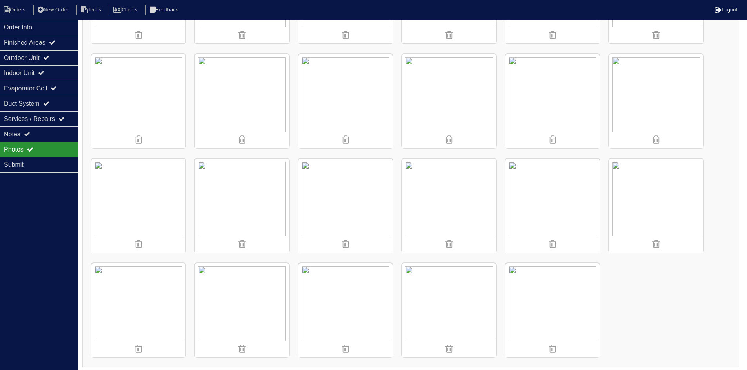
scroll to position [510, 0]
click at [157, 210] on img at bounding box center [138, 205] width 94 height 94
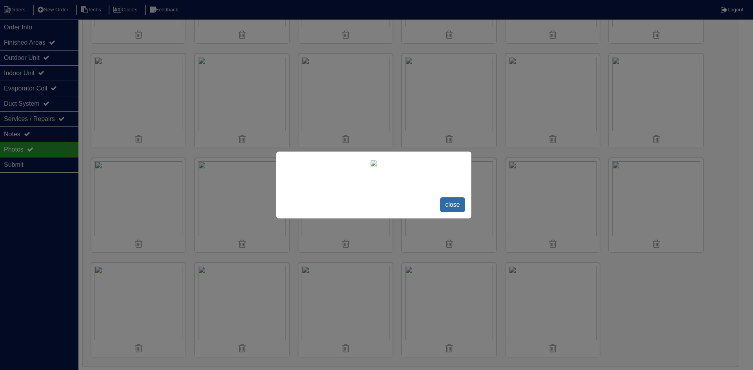
click at [453, 205] on span "close" at bounding box center [452, 205] width 25 height 15
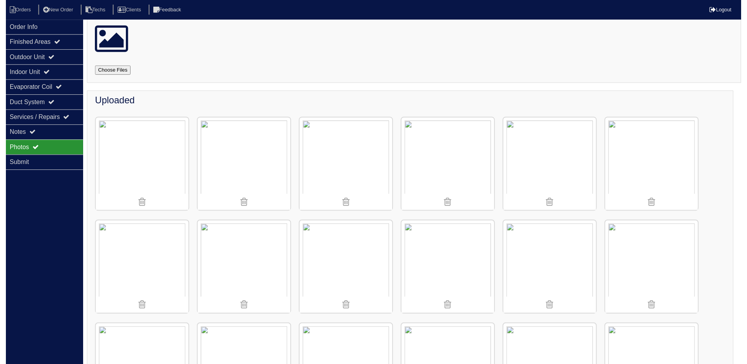
scroll to position [0, 0]
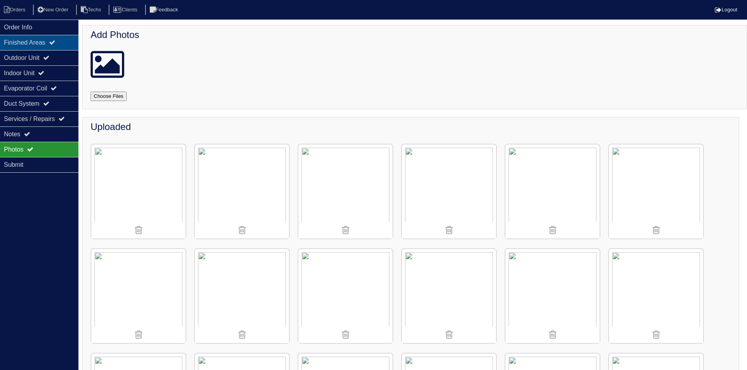
click at [43, 42] on div "Finished Areas" at bounding box center [39, 42] width 78 height 15
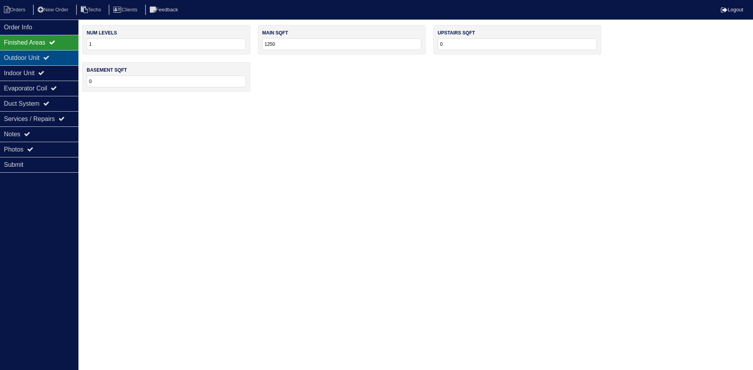
click at [60, 60] on div "Outdoor Unit" at bounding box center [39, 57] width 78 height 15
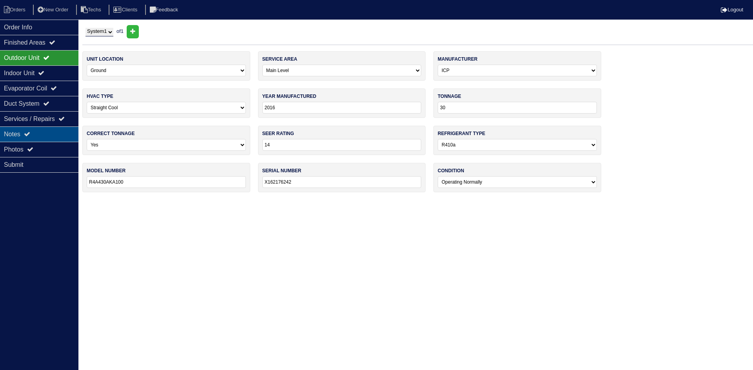
click at [58, 132] on div "Notes" at bounding box center [39, 134] width 78 height 15
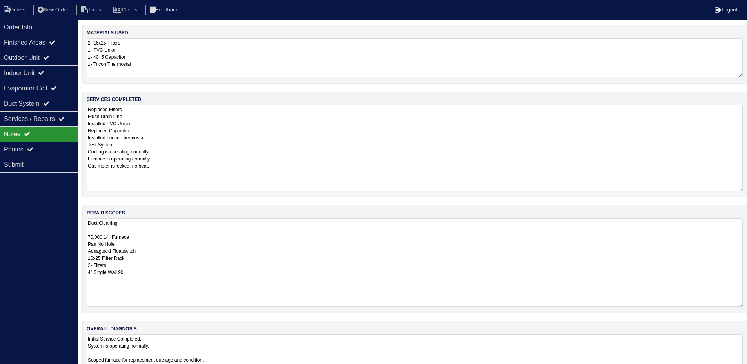
click at [126, 229] on textarea "Duct Cleaning. 70,000 14" Furnace Pan No Hole Aquaguard Floatswitch 16x25 Filte…" at bounding box center [415, 263] width 656 height 89
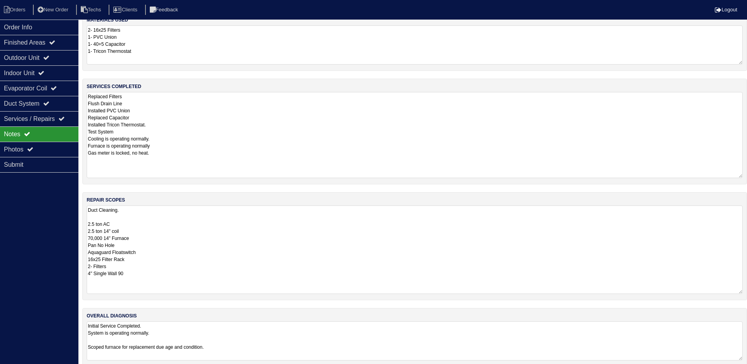
scroll to position [24, 0]
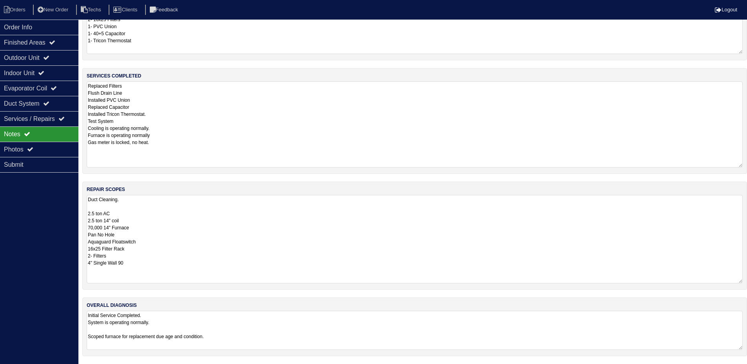
type textarea "Duct Cleaning. 2.5 ton AC 2.5 ton 14" coil 70,000 14" Furnace Pan No Hole Aquag…"
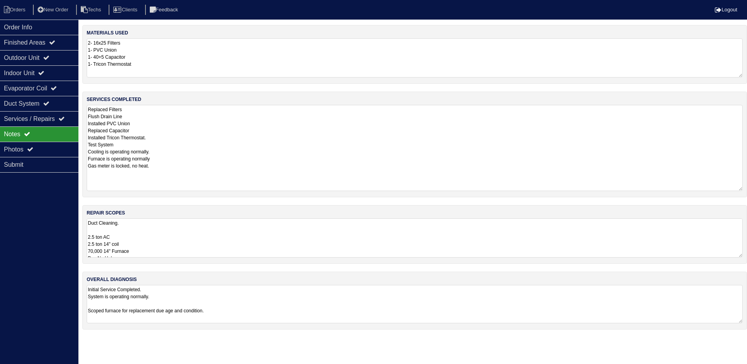
click at [244, 335] on div "materials used 2- 16x25 Filters 1- PVC Union 1- 40+5 Capacitor 1- Tricon Thermo…" at bounding box center [414, 181] width 664 height 313
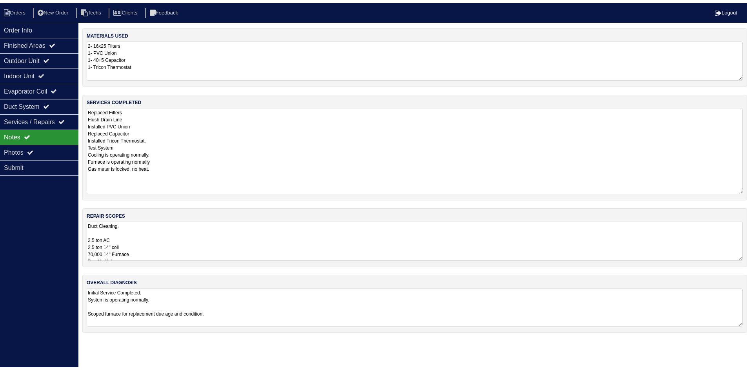
scroll to position [0, 0]
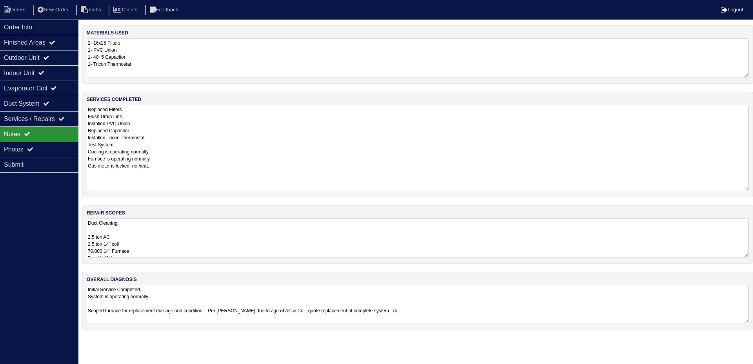
drag, startPoint x: 224, startPoint y: 312, endPoint x: 422, endPoint y: 313, distance: 197.9
click at [422, 313] on textarea "Initial Service Completed. System is operating normally. Scoped furnace for rep…" at bounding box center [418, 304] width 662 height 38
type textarea "Initial Service Completed. System is operating normally. Scoped furnace for rep…"
click at [102, 179] on textarea "Replaced Filters Flush Drain Line Installed PVC Union Replaced Capacitor Instal…" at bounding box center [418, 148] width 662 height 86
click at [89, 109] on textarea "Replaced Filters Flush Drain Line Installed PVC Union Replaced Capacitor Instal…" at bounding box center [418, 147] width 662 height 85
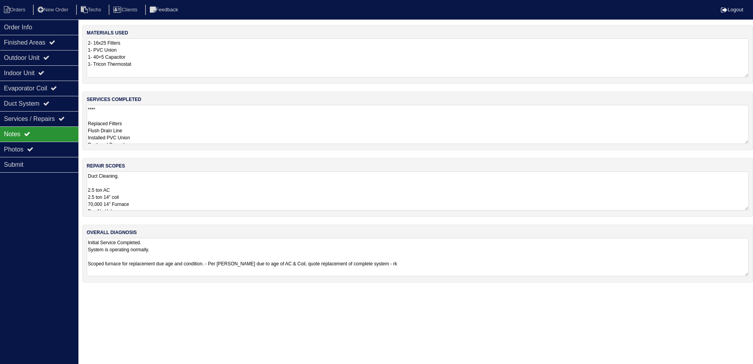
drag, startPoint x: 398, startPoint y: 310, endPoint x: 355, endPoint y: 297, distance: 44.4
click at [328, 291] on html "Orders New Order Techs Clients Feedback Logout Orders New Order Users Clients M…" at bounding box center [376, 145] width 753 height 291
drag, startPoint x: 382, startPoint y: 264, endPoint x: 225, endPoint y: 265, distance: 156.4
click at [225, 265] on textarea "Initial Service Completed. System is operating normally. Scoped furnace for rep…" at bounding box center [418, 257] width 662 height 38
click at [110, 106] on textarea "**** Replaced Filters Flush Drain Line Installed PVC Union Replaced Capacitor I…" at bounding box center [418, 124] width 662 height 39
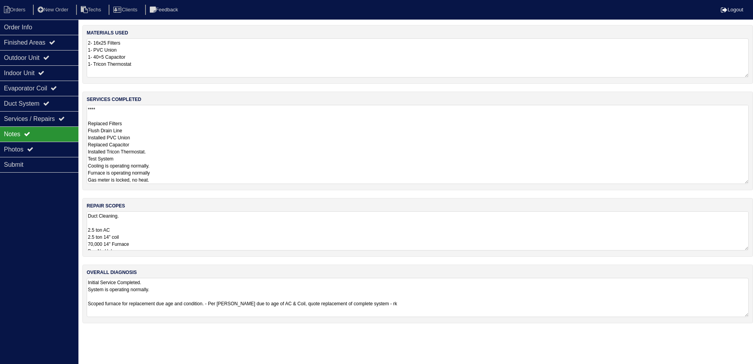
paste textarea "Per Payton due to age of AC & Coil, quote replacement of complete system - rk"
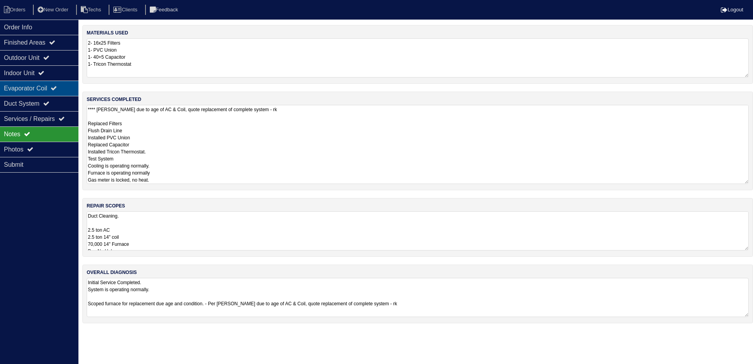
type textarea "**** Per Payton due to age of AC & Coil, quote replacement of complete system -…"
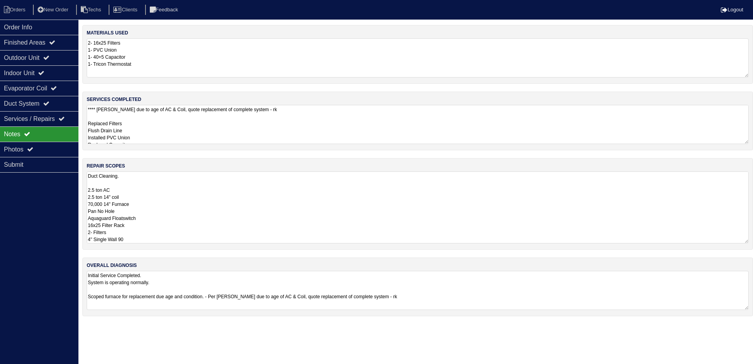
click at [225, 197] on div "materials used 2- 16x25 Filters 1- PVC Union 1- 40+5 Capacitor 1- Tricon Thermo…" at bounding box center [417, 174] width 670 height 299
click at [151, 206] on textarea "Duct Cleaning. 2.5 ton AC 2.5 ton 14" coil 70,000 14" Furnace Pan No Hole Aquag…" at bounding box center [418, 208] width 662 height 72
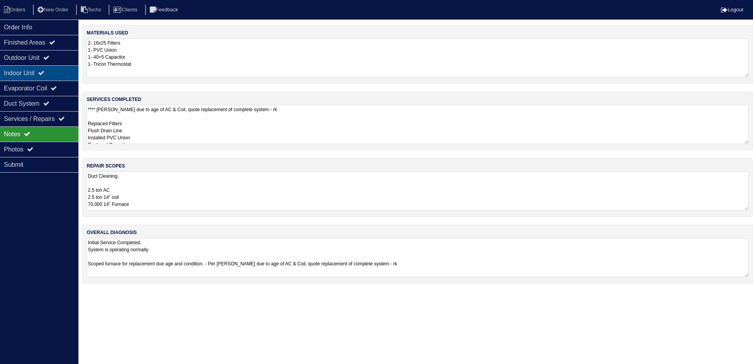
click at [61, 71] on div "Indoor Unit" at bounding box center [39, 72] width 78 height 15
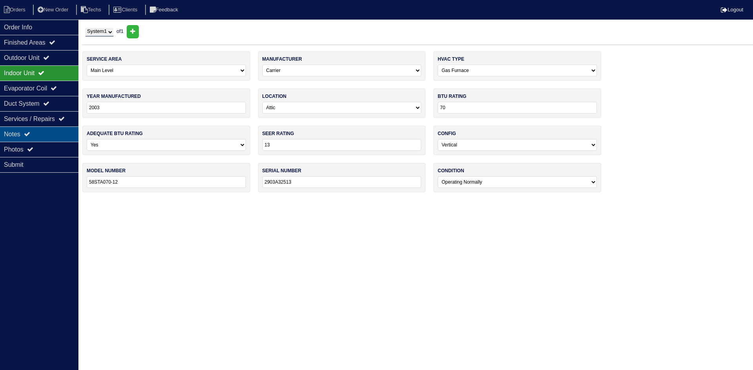
click at [56, 138] on div "Notes" at bounding box center [39, 134] width 78 height 15
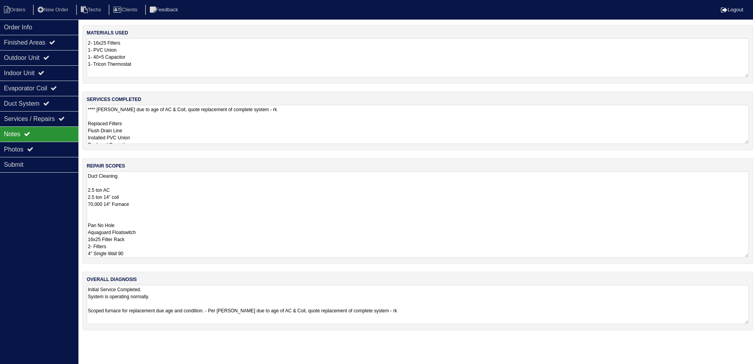
click at [182, 197] on textarea "Duct Cleaning. 2.5 ton AC 2.5 ton 14" coil 70,000 14" Furnace Pan No Hole Aquag…" at bounding box center [418, 215] width 662 height 86
click at [116, 215] on textarea "Duct Cleaning. 2.5 ton AC 2.5 ton 14" coil 70,000 14" Furnace Pan No Hole Aquag…" at bounding box center [418, 215] width 662 height 86
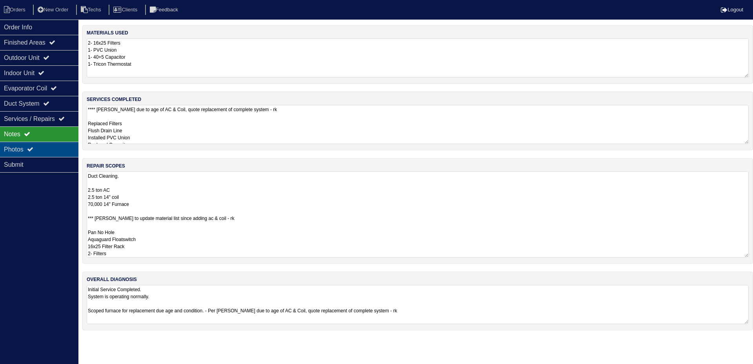
type textarea "Duct Cleaning. 2.5 ton AC 2.5 ton 14" coil 70,000 14" Furnace *** Payton to upd…"
click at [54, 145] on div "Photos" at bounding box center [39, 149] width 78 height 15
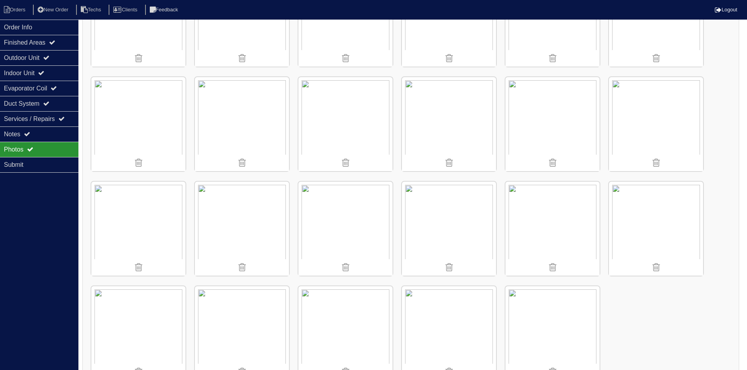
scroll to position [472, 0]
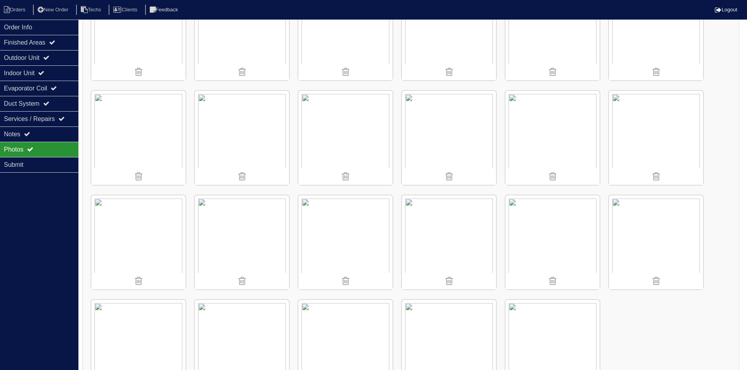
click at [563, 238] on img at bounding box center [552, 243] width 94 height 94
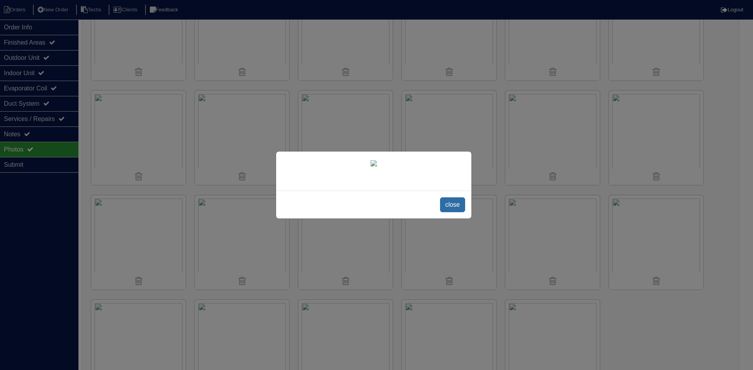
click at [447, 210] on span "close" at bounding box center [452, 205] width 25 height 15
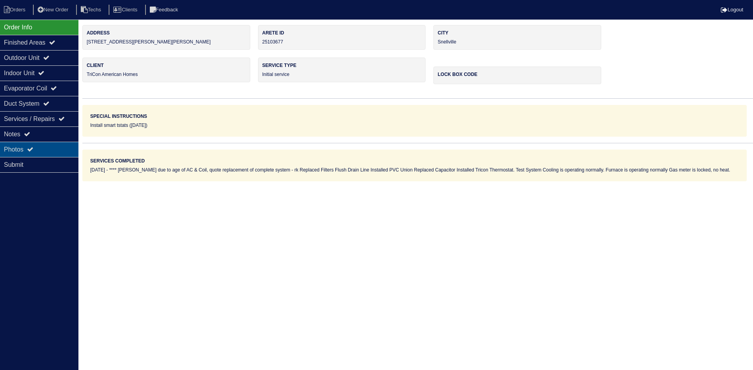
click at [62, 145] on div "Photos" at bounding box center [39, 149] width 78 height 15
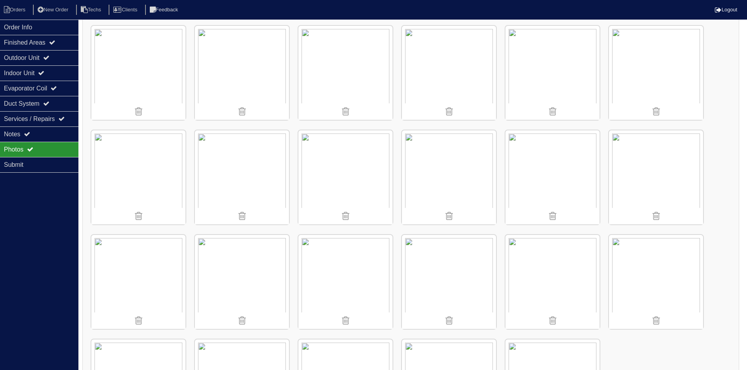
scroll to position [510, 0]
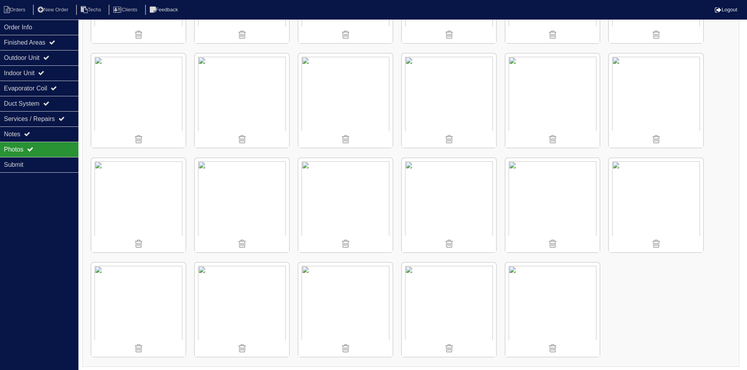
click at [559, 194] on img at bounding box center [552, 205] width 94 height 94
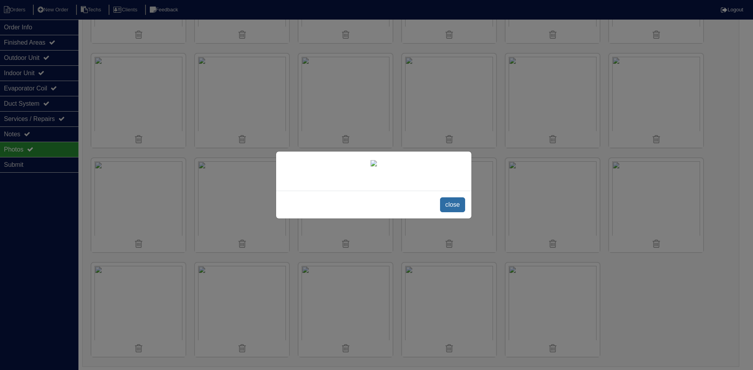
click at [452, 212] on span "close" at bounding box center [452, 205] width 25 height 15
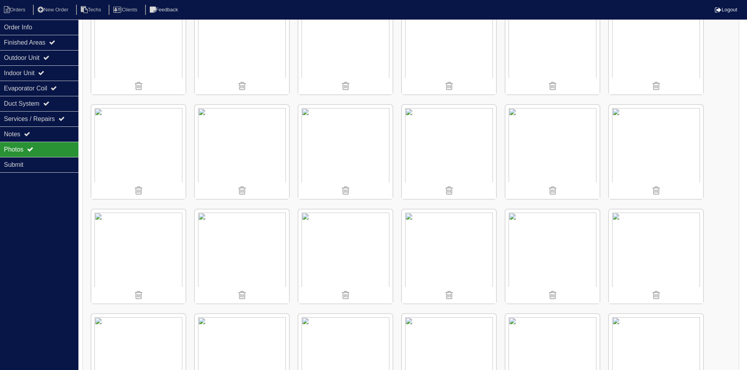
scroll to position [198, 0]
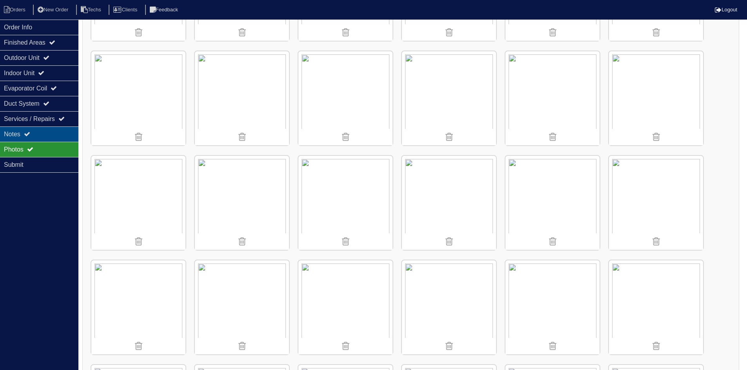
click at [30, 133] on icon at bounding box center [27, 134] width 6 height 6
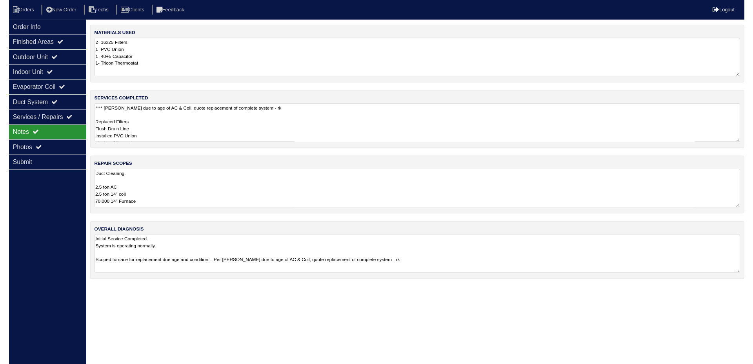
scroll to position [0, 0]
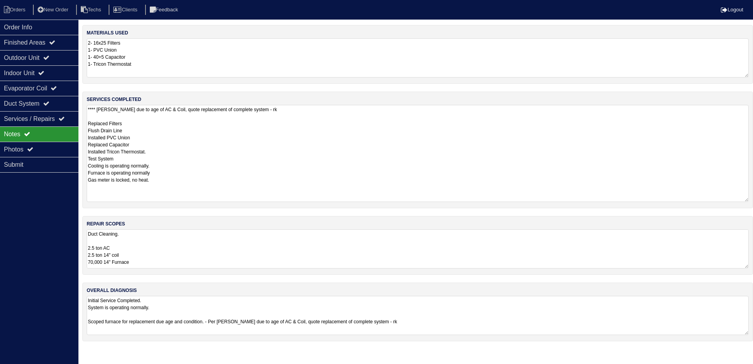
drag, startPoint x: 745, startPoint y: 141, endPoint x: 752, endPoint y: 199, distance: 58.4
click at [752, 199] on div "services completed **** Per [PERSON_NAME] due to age of AC & Coil, quote replac…" at bounding box center [417, 150] width 670 height 117
click at [134, 235] on textarea "Duct Cleaning. 2.5 ton AC 2.5 ton 14" coil 70,000 14" Furnace *** [PERSON_NAME]…" at bounding box center [418, 249] width 662 height 39
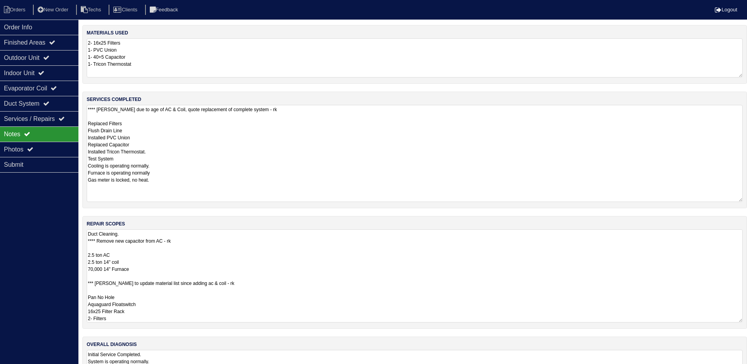
type textarea "Duct Cleaning. **** Remove new capacitor from AC - rk 2.5 ton AC 2.5 ton 14" co…"
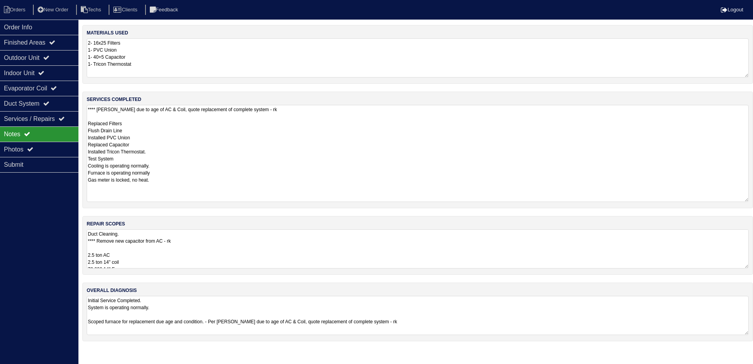
drag, startPoint x: 27, startPoint y: 219, endPoint x: 26, endPoint y: 212, distance: 7.5
click at [26, 218] on div "Order Info Finished Areas Outdoor Unit Indoor Unit Evaporator Coil Duct System …" at bounding box center [39, 202] width 78 height 364
drag, startPoint x: 22, startPoint y: 8, endPoint x: 18, endPoint y: 6, distance: 4.6
click at [22, 8] on li "Orders" at bounding box center [16, 10] width 32 height 11
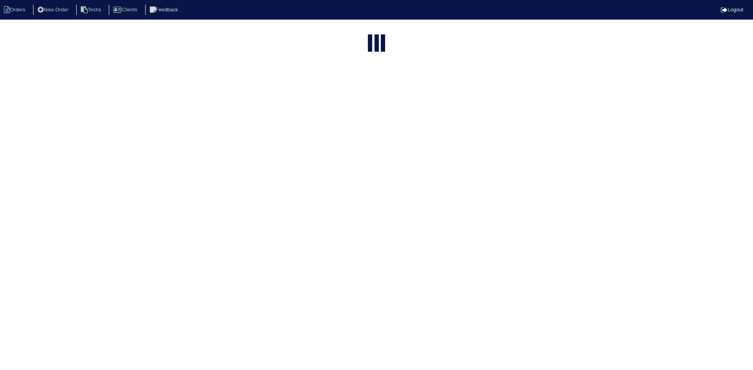
select select "15"
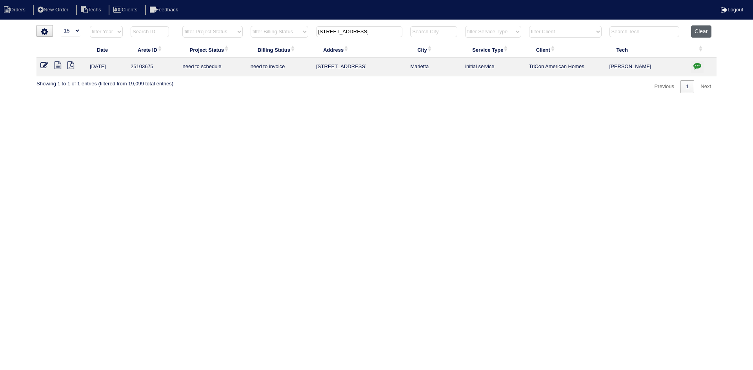
click at [711, 28] on button "Clear" at bounding box center [701, 31] width 20 height 12
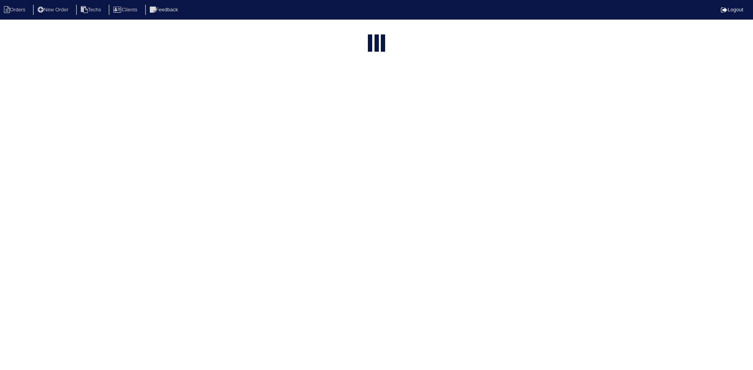
select select "15"
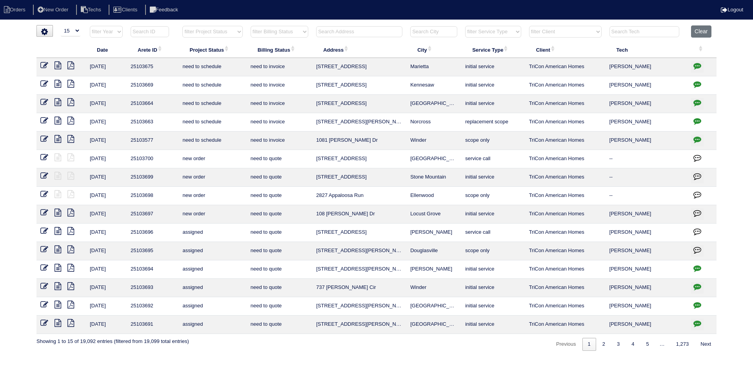
drag, startPoint x: 229, startPoint y: 33, endPoint x: 230, endPoint y: 36, distance: 4.0
click at [229, 32] on select "filter Project Status -- Any Project Status -- new order assigned in progress f…" at bounding box center [212, 32] width 60 height 12
click at [182, 26] on select "filter Project Status -- Any Project Status -- new order assigned in progress f…" at bounding box center [212, 32] width 60 height 12
select select "field complete"
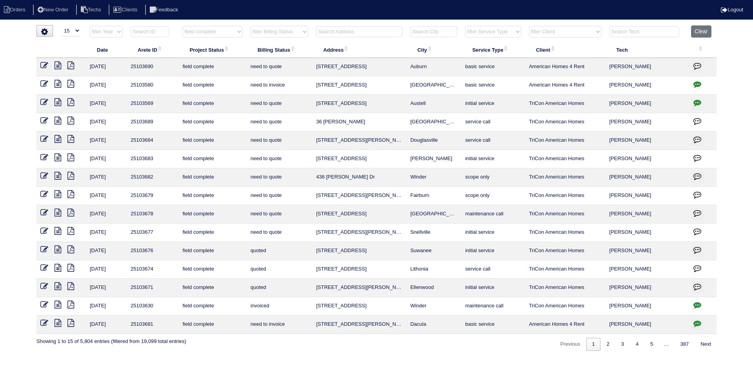
drag, startPoint x: 285, startPoint y: 29, endPoint x: 285, endPoint y: 37, distance: 7.8
click at [285, 29] on select "filter Billing Status -- Any Billing Status -- need to quote quoted need to inv…" at bounding box center [279, 32] width 58 height 12
select select "need to quote"
click at [250, 26] on select "filter Billing Status -- Any Billing Status -- need to quote quoted need to inv…" at bounding box center [279, 32] width 58 height 12
select select "field complete"
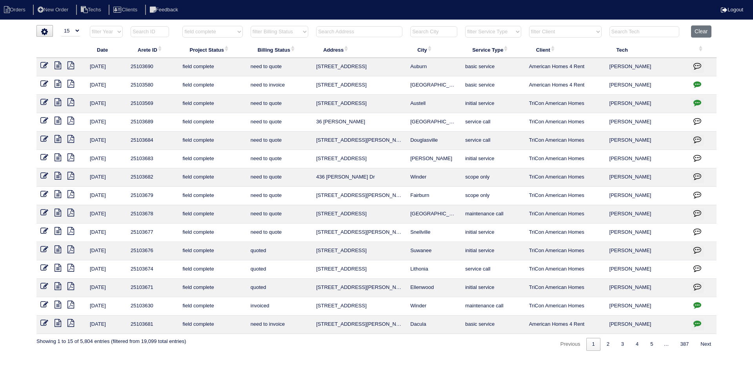
select select "need to quote"
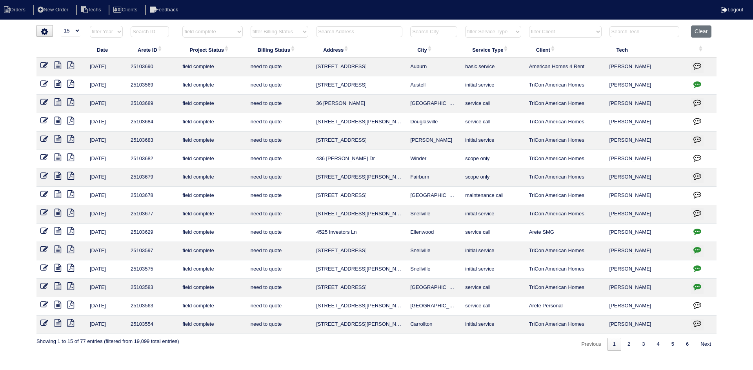
click at [57, 193] on icon at bounding box center [57, 194] width 7 height 8
drag, startPoint x: 696, startPoint y: 192, endPoint x: 688, endPoint y: 192, distance: 7.8
click at [696, 192] on icon "button" at bounding box center [697, 195] width 8 height 8
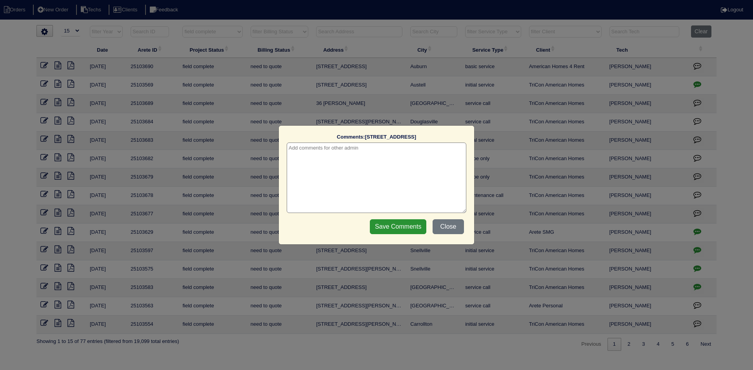
click at [314, 158] on textarea at bounding box center [377, 178] width 180 height 71
click at [406, 224] on input "Save Comments" at bounding box center [398, 226] width 56 height 15
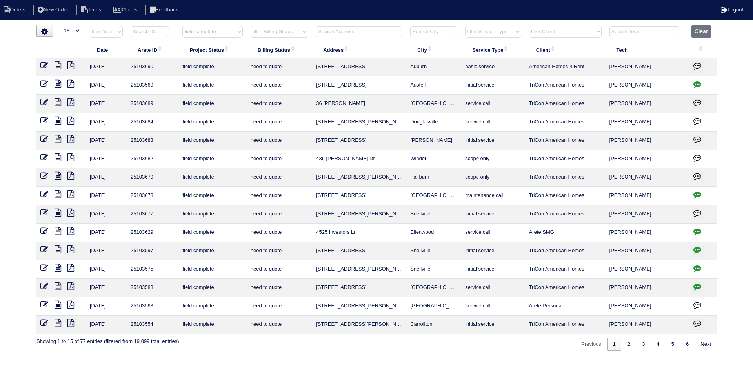
click at [59, 194] on icon at bounding box center [57, 194] width 7 height 8
click at [697, 193] on icon "button" at bounding box center [697, 195] width 8 height 8
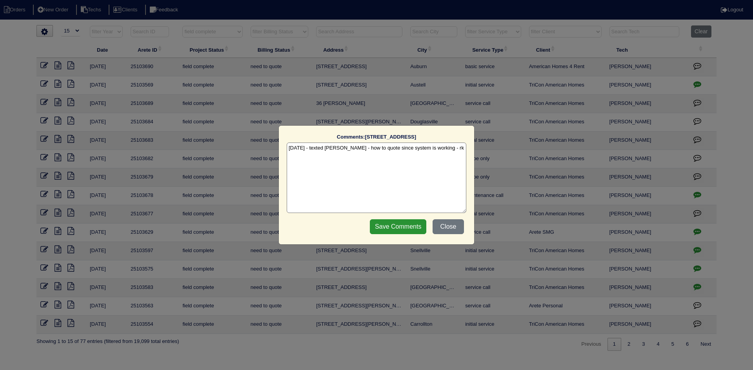
click at [446, 150] on textarea "10/8/25 - texted Dan - how to quote since system is working - rk" at bounding box center [377, 178] width 180 height 71
type textarea "10/8/25 - texted Dan - how to quote since system is working - rk 10/8/25 - per …"
click at [389, 227] on input "Save Comments" at bounding box center [398, 226] width 56 height 15
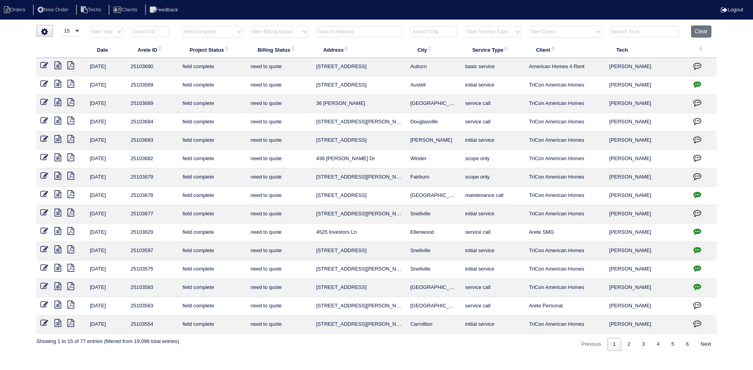
click at [56, 174] on icon at bounding box center [57, 176] width 7 height 8
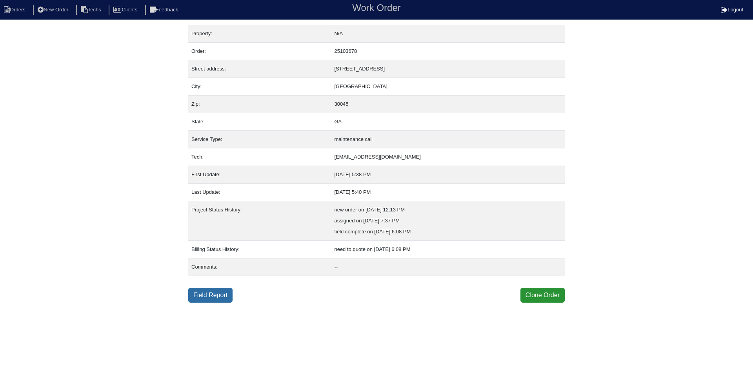
click at [206, 295] on link "Field Report" at bounding box center [210, 295] width 44 height 15
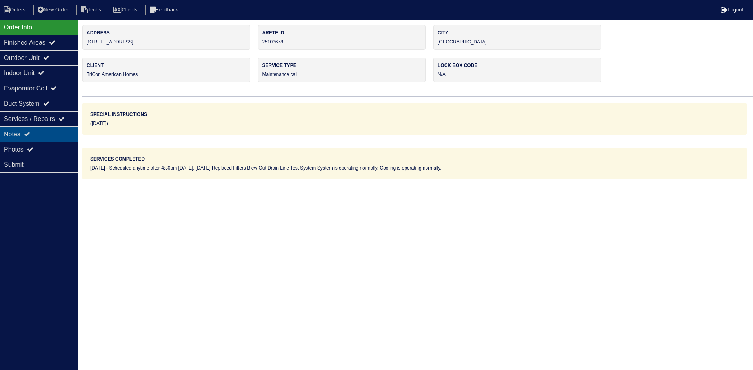
click at [46, 131] on div "Notes" at bounding box center [39, 134] width 78 height 15
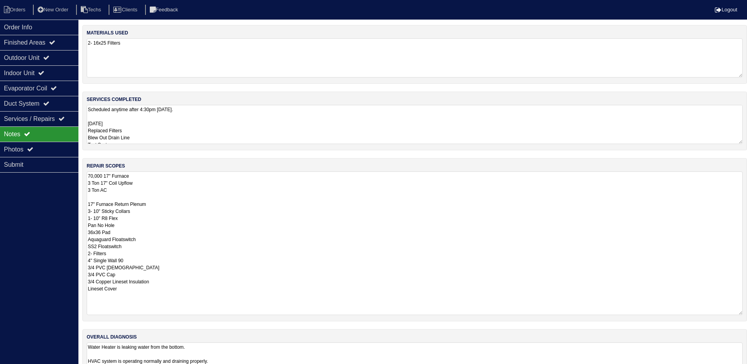
drag, startPoint x: 745, startPoint y: 205, endPoint x: 750, endPoint y: 310, distance: 104.8
click at [747, 310] on html "Orders New Order Techs Clients Feedback Logout Orders New Order Users Clients M…" at bounding box center [373, 198] width 747 height 396
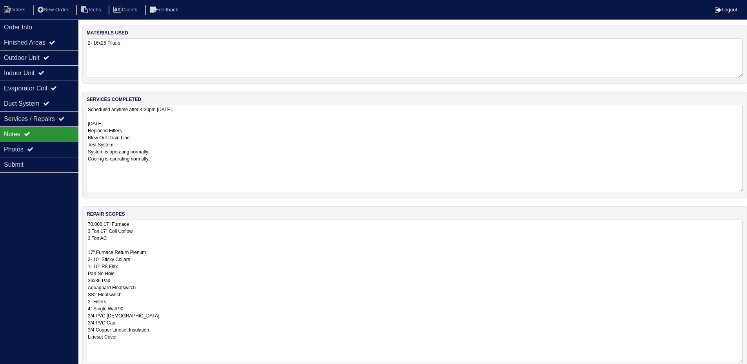
drag, startPoint x: 740, startPoint y: 140, endPoint x: 746, endPoint y: 187, distance: 47.4
click at [746, 187] on div "services completed Scheduled anytime after 4:30pm [DATE]. [DATE] Replaced Filte…" at bounding box center [414, 145] width 664 height 107
click at [13, 57] on div "Outdoor Unit" at bounding box center [39, 57] width 78 height 15
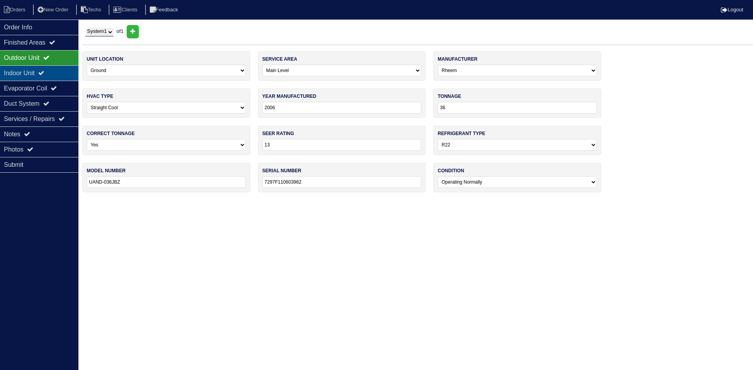
click at [17, 74] on div "Indoor Unit" at bounding box center [39, 72] width 78 height 15
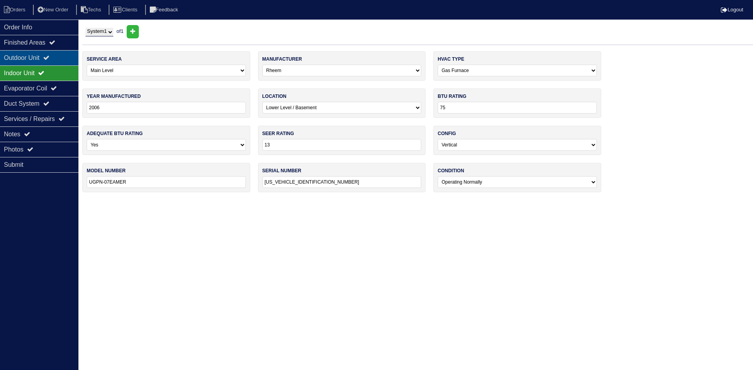
click at [49, 57] on icon at bounding box center [46, 57] width 6 height 6
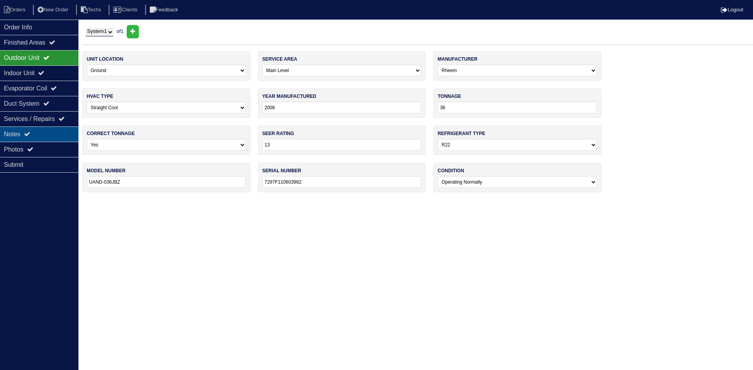
click at [49, 134] on div "Notes" at bounding box center [39, 134] width 78 height 15
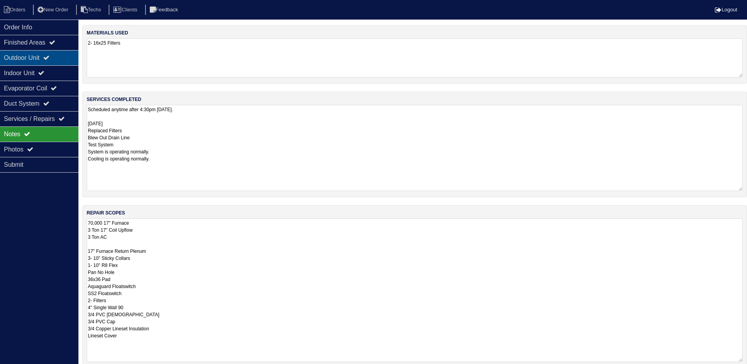
click at [39, 54] on div "Outdoor Unit" at bounding box center [39, 57] width 78 height 15
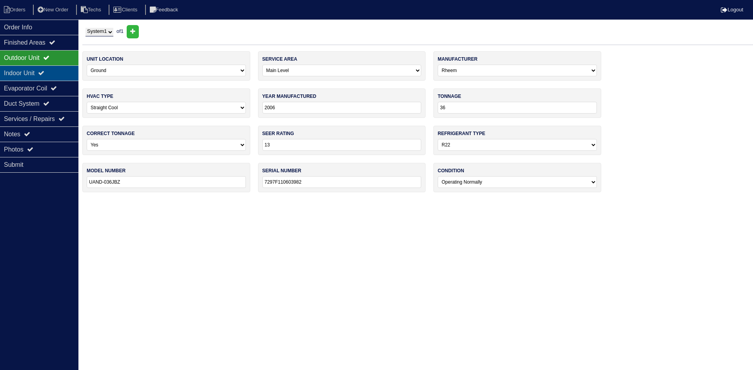
click at [40, 70] on div "Indoor Unit" at bounding box center [39, 72] width 78 height 15
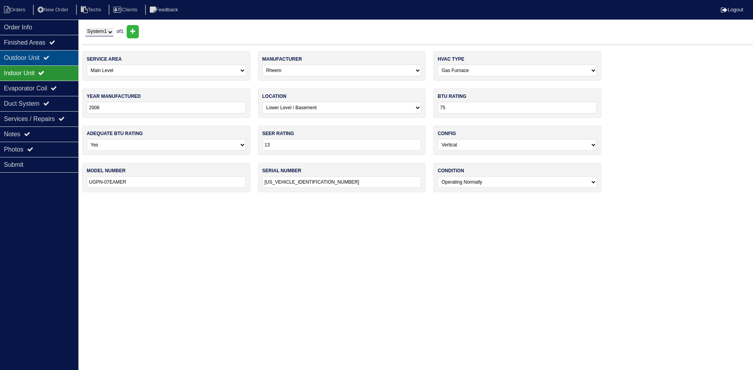
click at [45, 56] on div "Outdoor Unit" at bounding box center [39, 57] width 78 height 15
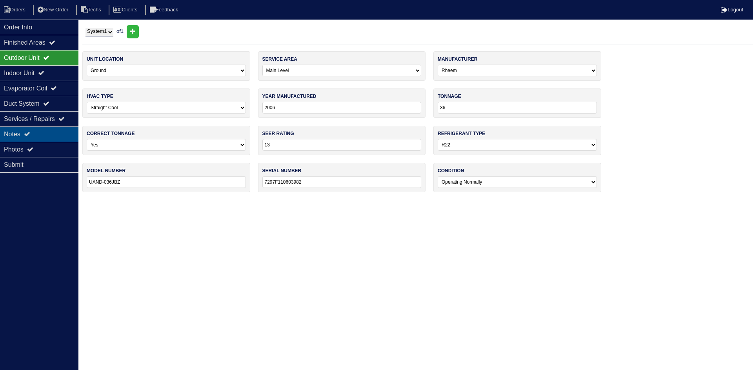
click at [29, 134] on icon at bounding box center [27, 134] width 6 height 6
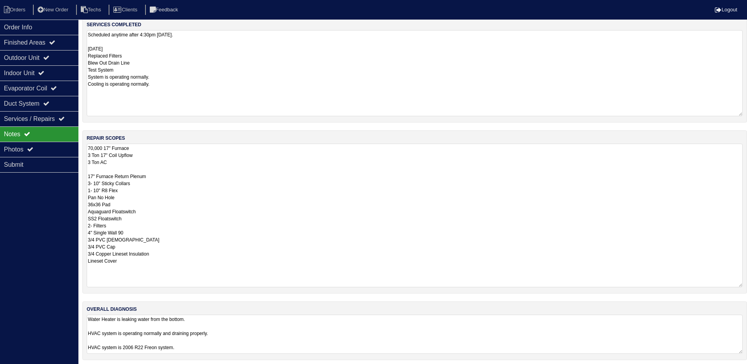
scroll to position [79, 0]
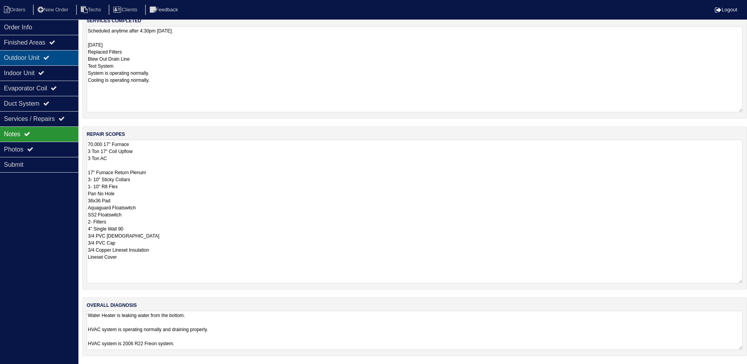
click at [43, 56] on div "Outdoor Unit" at bounding box center [39, 57] width 78 height 15
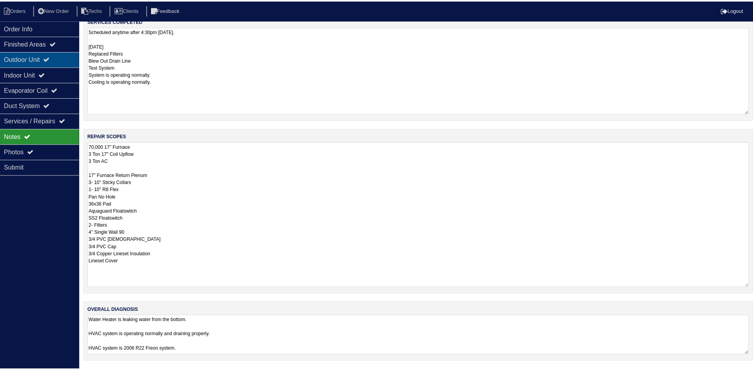
scroll to position [0, 0]
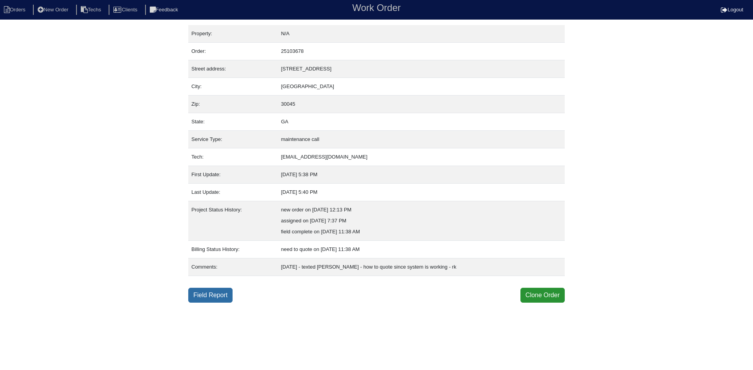
click at [221, 293] on link "Field Report" at bounding box center [210, 295] width 44 height 15
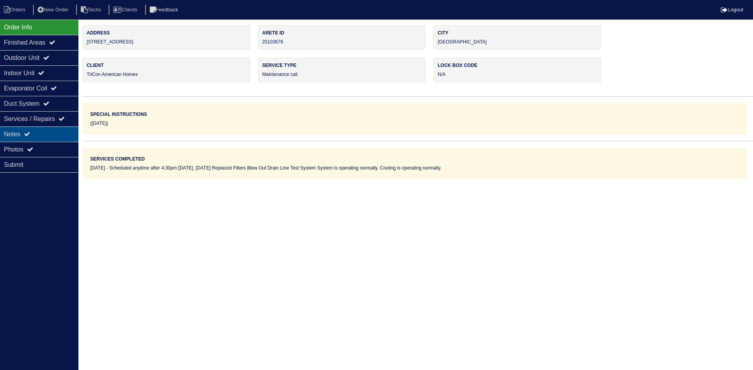
click at [22, 130] on div "Notes" at bounding box center [39, 134] width 78 height 15
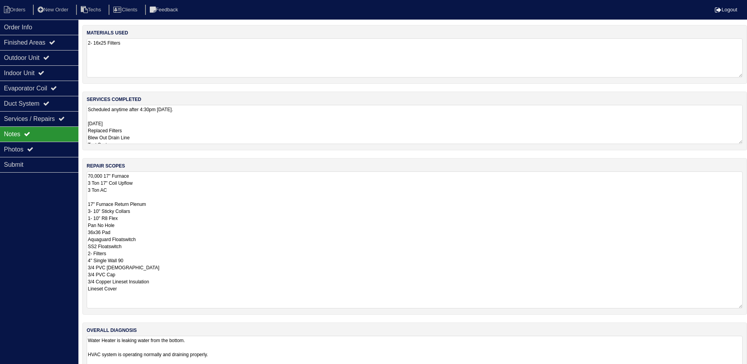
drag, startPoint x: 743, startPoint y: 207, endPoint x: 751, endPoint y: 305, distance: 98.3
click at [747, 305] on html "Orders New Order Techs Clients Feedback Logout Orders New Order Users Clients M…" at bounding box center [373, 195] width 747 height 390
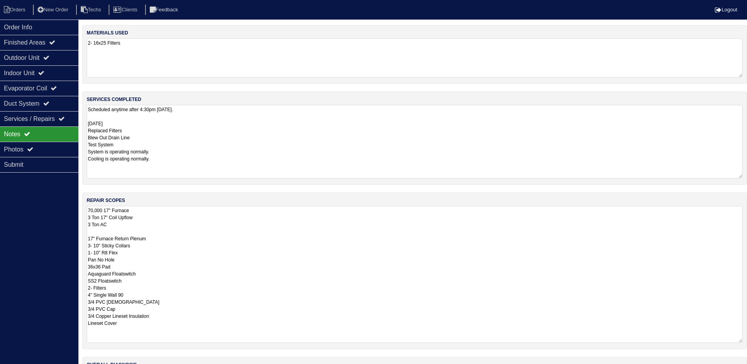
drag, startPoint x: 741, startPoint y: 140, endPoint x: 740, endPoint y: 174, distance: 34.5
click at [740, 174] on textarea "Scheduled anytime after 4:30pm Tuesday. 10/7/25 Replaced Filters Blew Out Drain…" at bounding box center [415, 142] width 656 height 74
drag, startPoint x: 70, startPoint y: 59, endPoint x: 60, endPoint y: 65, distance: 12.2
click at [70, 59] on div "Outdoor Unit" at bounding box center [39, 57] width 78 height 15
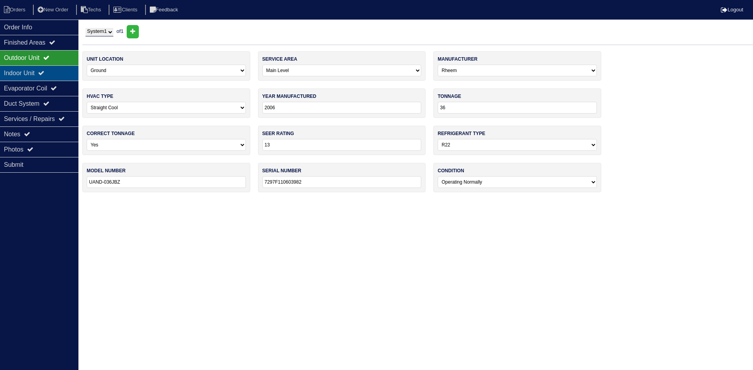
click at [52, 73] on div "Indoor Unit" at bounding box center [39, 72] width 78 height 15
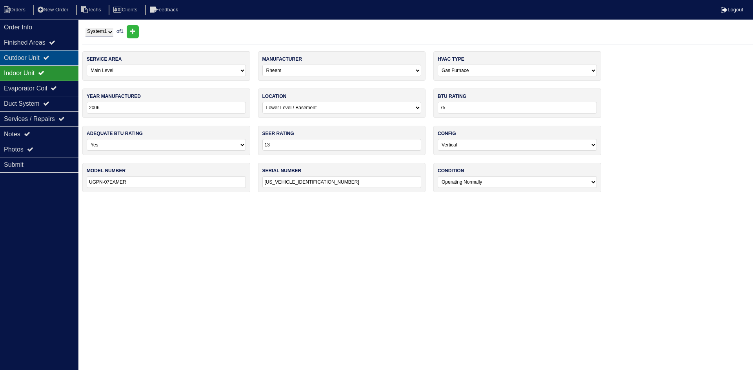
click at [49, 59] on icon at bounding box center [46, 57] width 6 height 6
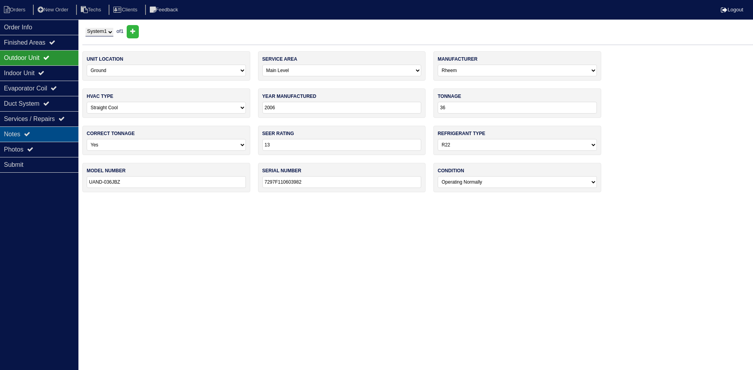
click at [53, 134] on div "Notes" at bounding box center [39, 134] width 78 height 15
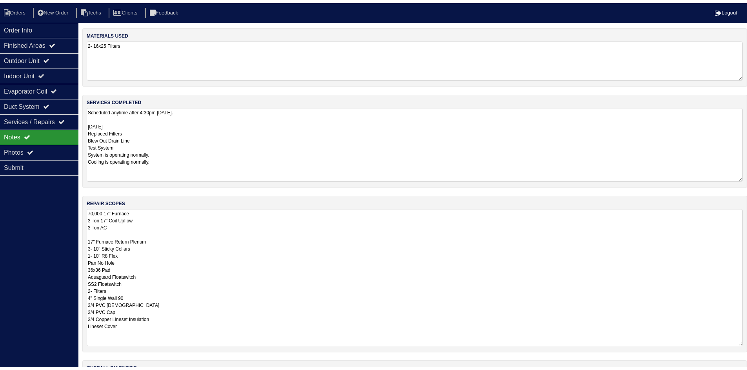
scroll to position [60, 0]
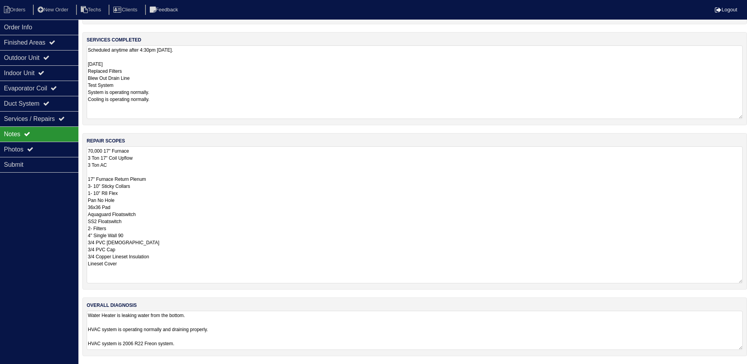
drag, startPoint x: 44, startPoint y: 151, endPoint x: 153, endPoint y: 182, distance: 113.0
click at [44, 151] on div "Photos" at bounding box center [39, 149] width 78 height 15
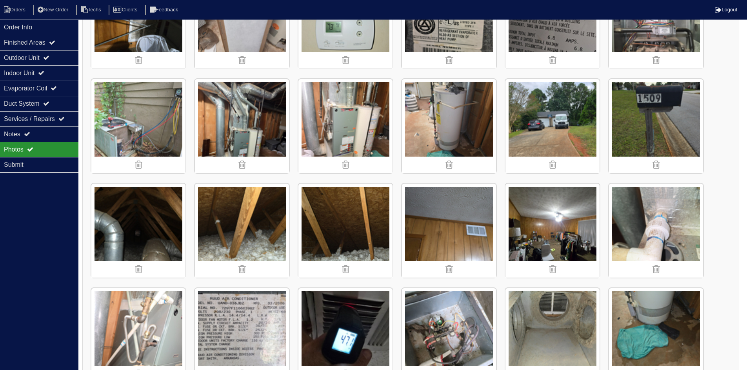
scroll to position [177, 0]
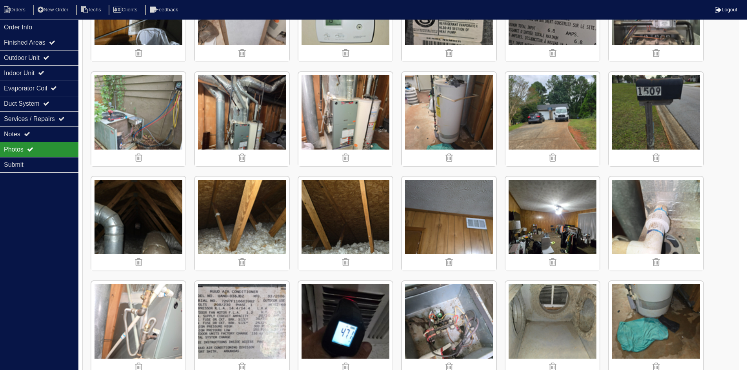
click at [330, 124] on img at bounding box center [345, 119] width 94 height 94
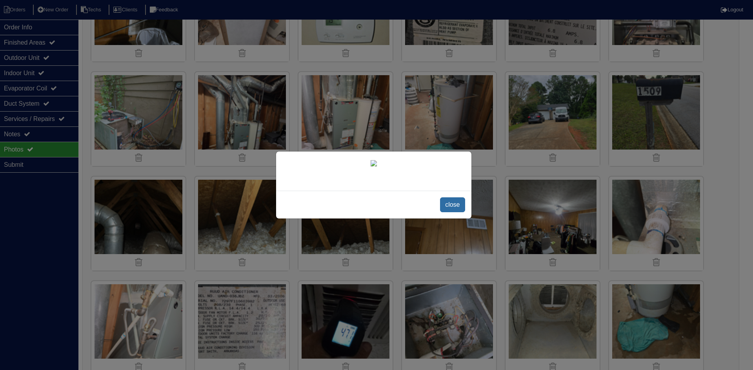
click at [459, 212] on span "close" at bounding box center [452, 205] width 25 height 15
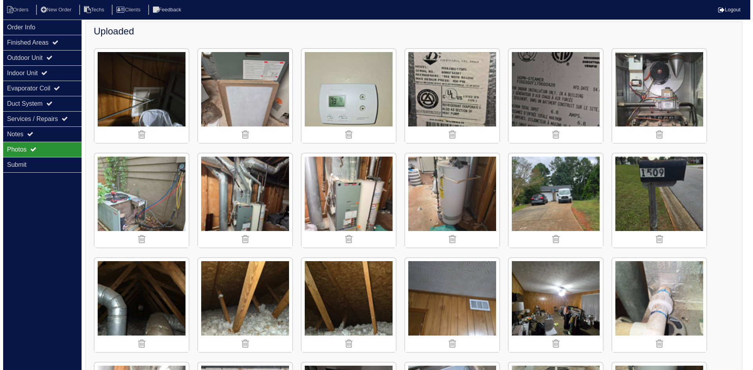
scroll to position [0, 0]
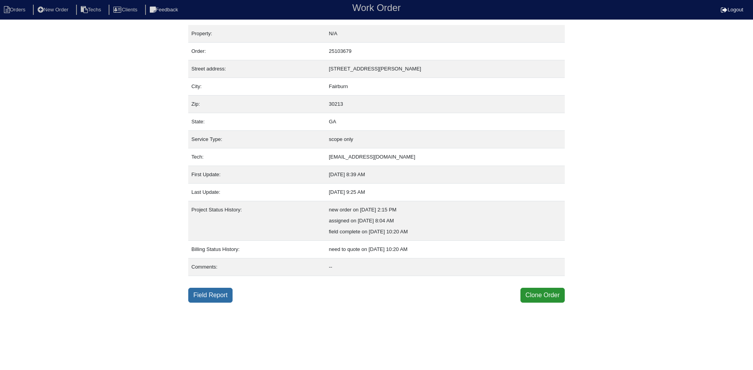
click at [219, 297] on link "Field Report" at bounding box center [210, 295] width 44 height 15
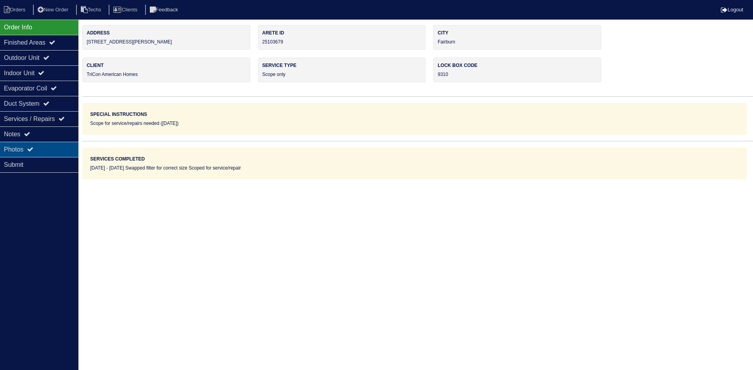
click at [54, 151] on div "Photos" at bounding box center [39, 149] width 78 height 15
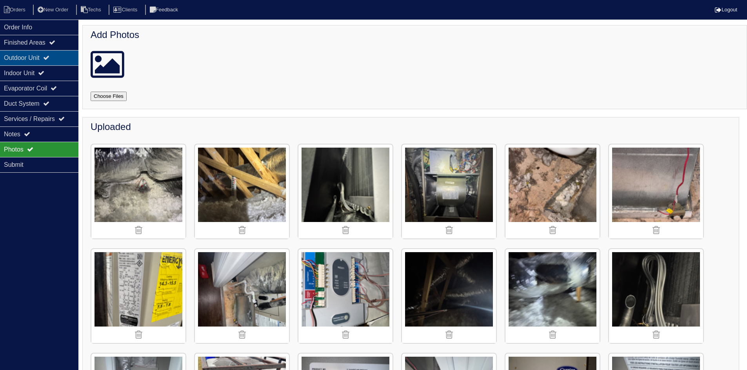
click at [61, 57] on div "Outdoor Unit" at bounding box center [39, 57] width 78 height 15
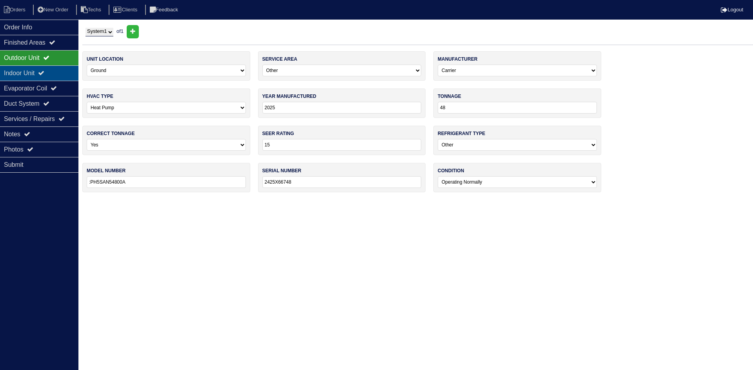
click at [54, 66] on div "Indoor Unit" at bounding box center [39, 72] width 78 height 15
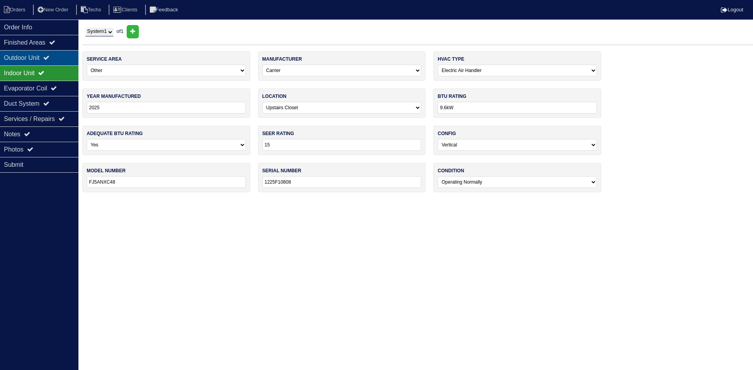
click at [55, 57] on div "Outdoor Unit" at bounding box center [39, 57] width 78 height 15
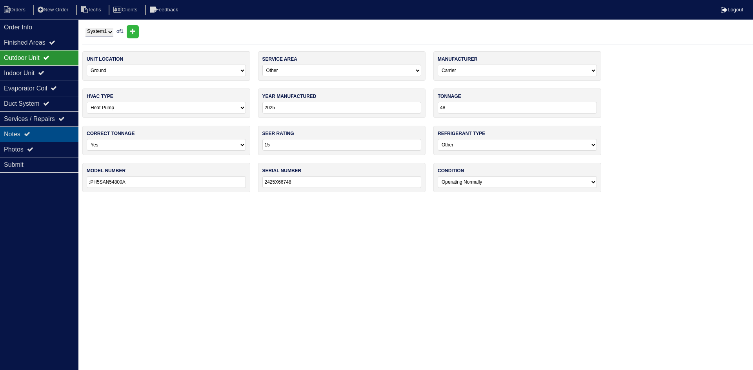
click at [48, 135] on div "Notes" at bounding box center [39, 134] width 78 height 15
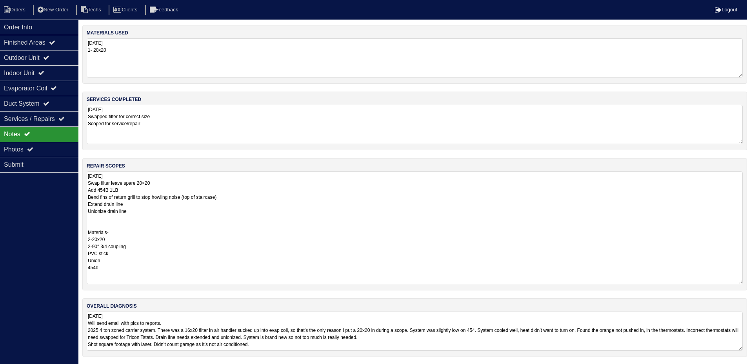
drag, startPoint x: 745, startPoint y: 209, endPoint x: 752, endPoint y: 282, distance: 74.0
click at [747, 282] on html "Orders New Order Techs Clients Feedback Logout Orders New Order Users Clients M…" at bounding box center [373, 182] width 747 height 365
click at [49, 103] on icon at bounding box center [46, 103] width 6 height 6
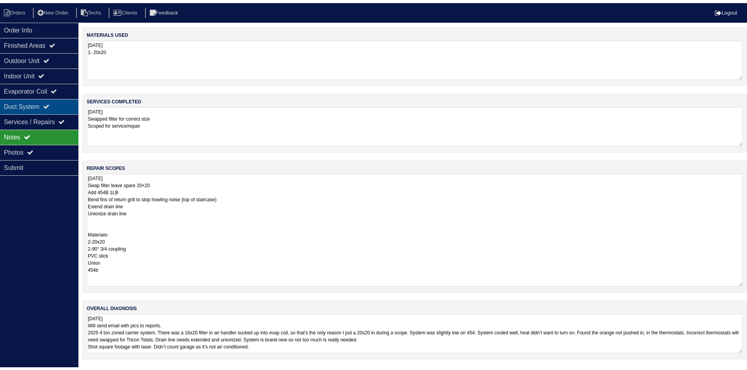
scroll to position [0, 0]
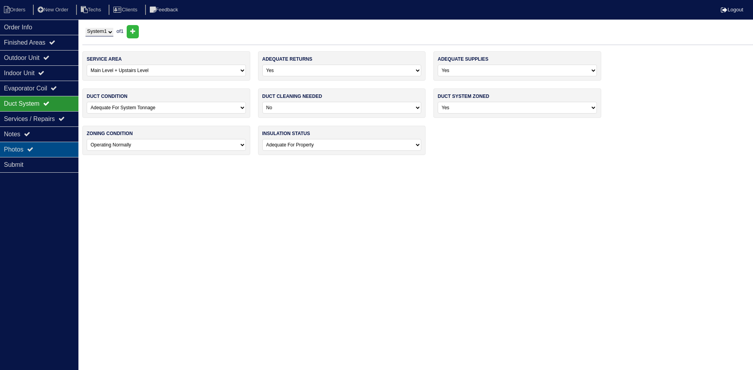
click at [49, 150] on div "Photos" at bounding box center [39, 149] width 78 height 15
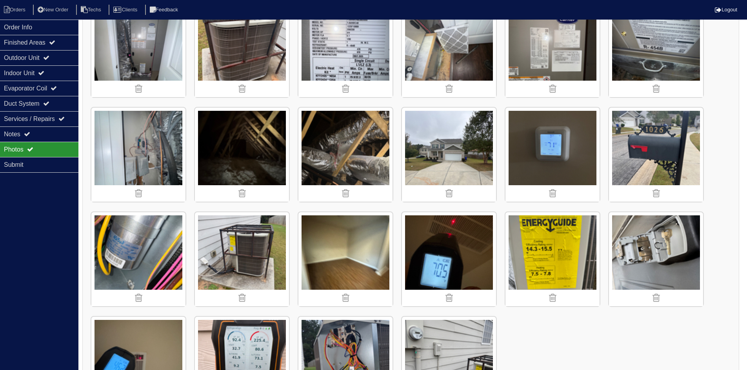
scroll to position [407, 0]
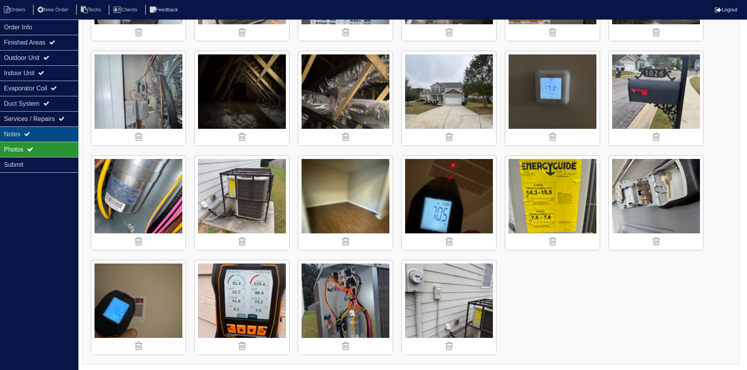
click at [36, 136] on div "Notes" at bounding box center [39, 134] width 78 height 15
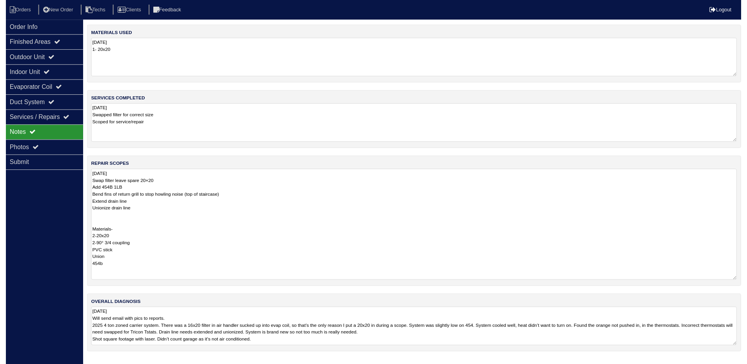
scroll to position [1, 0]
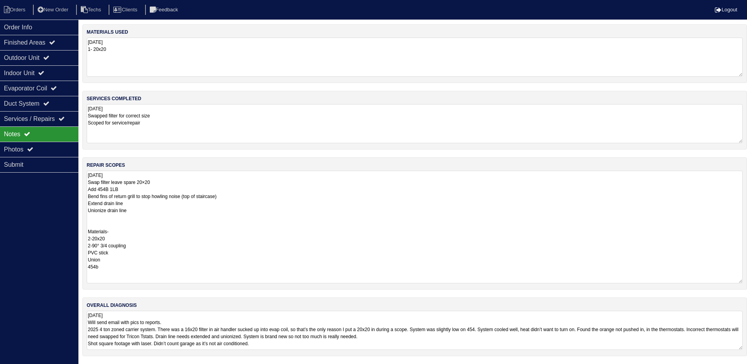
click at [138, 215] on textarea "[DATE] Swap filter leave spare 20×20 Add 454B 1LB Bend fins of return grill to …" at bounding box center [415, 227] width 656 height 113
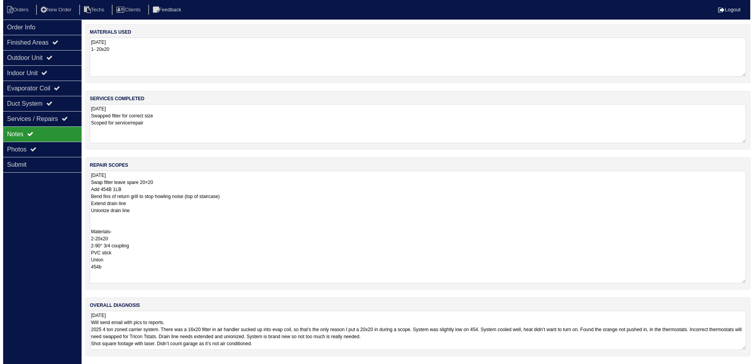
scroll to position [0, 0]
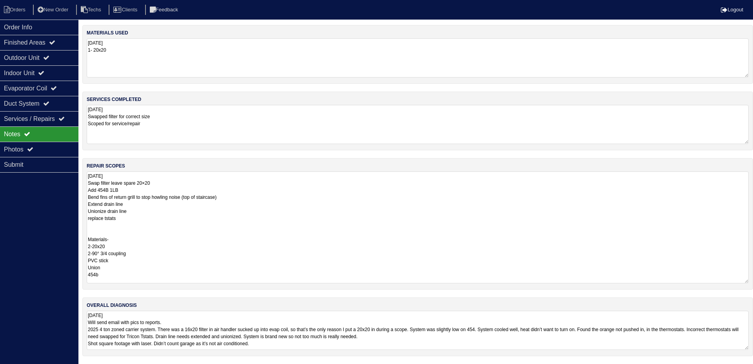
click at [112, 275] on textarea "10.7.25 Swap filter leave spare 20×20 Add 454B 1LB Bend fins of return grill to…" at bounding box center [418, 228] width 662 height 112
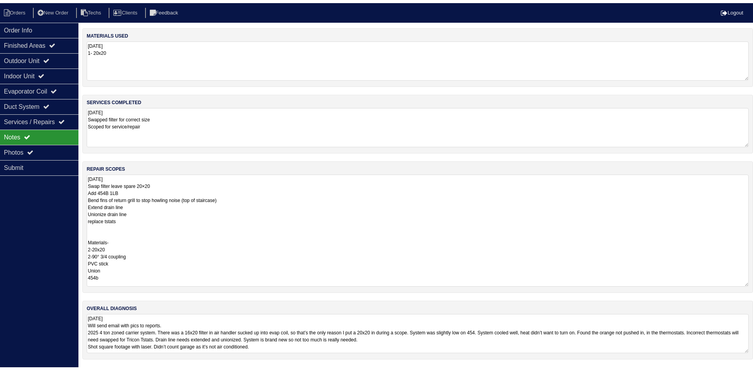
scroll to position [2, 0]
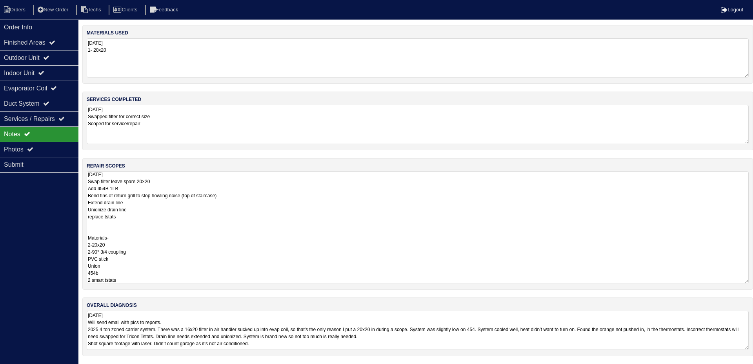
type textarea "10.7.25 Swap filter leave spare 20×20 Add 454B 1LB Bend fins of return grill to…"
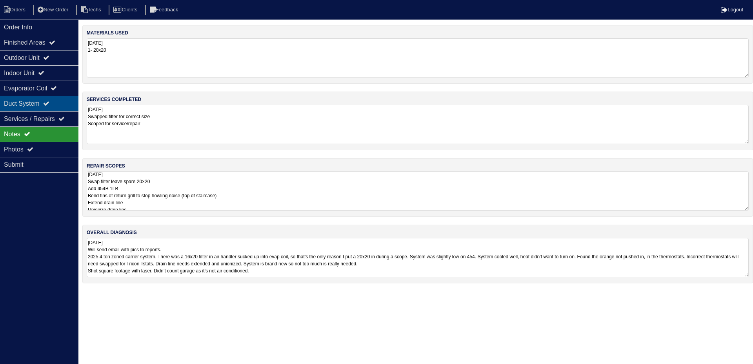
click at [57, 101] on div "Duct System" at bounding box center [39, 103] width 78 height 15
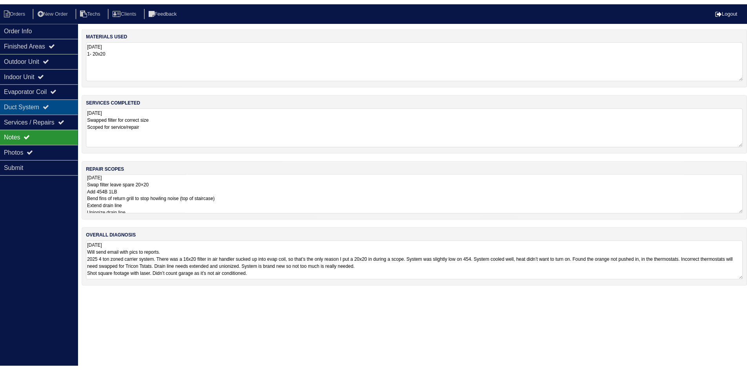
scroll to position [0, 0]
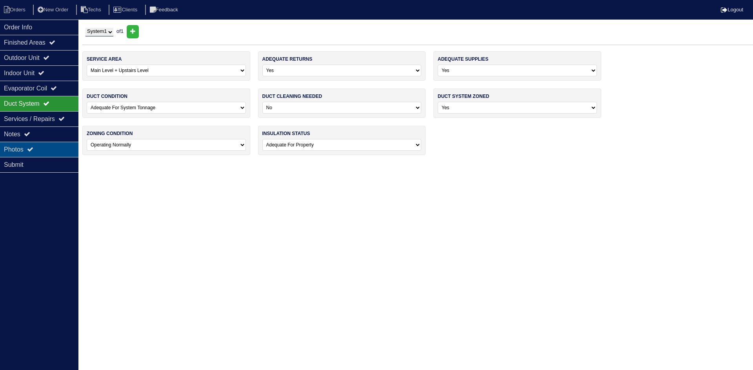
click at [42, 151] on div "Photos" at bounding box center [39, 149] width 78 height 15
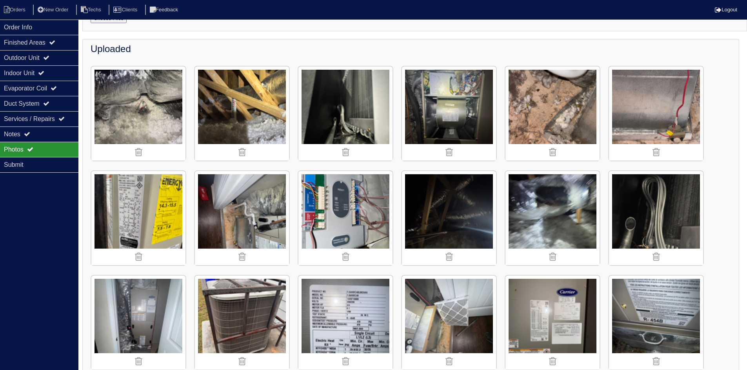
scroll to position [78, 0]
click at [18, 13] on li "Orders" at bounding box center [16, 10] width 32 height 11
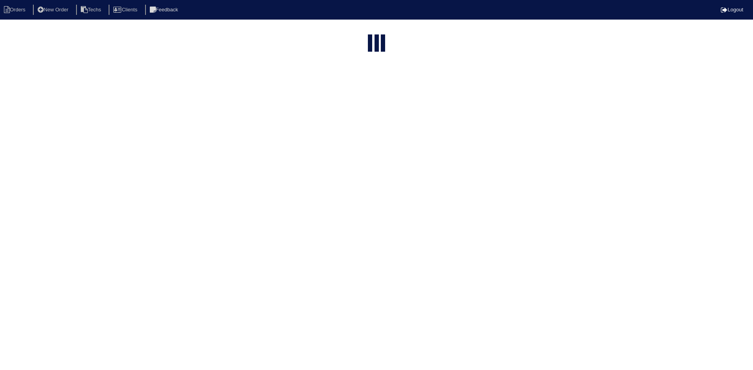
select select "15"
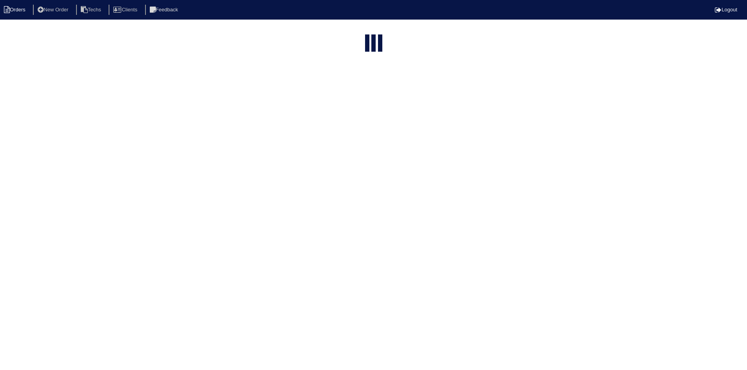
select select "field complete"
select select "need to quote"
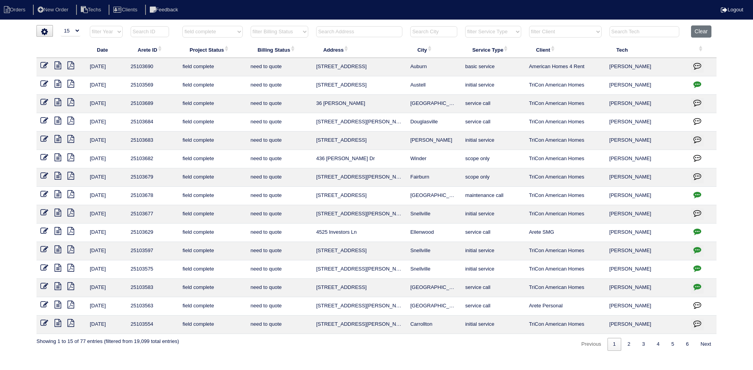
click at [59, 155] on icon at bounding box center [57, 158] width 7 height 8
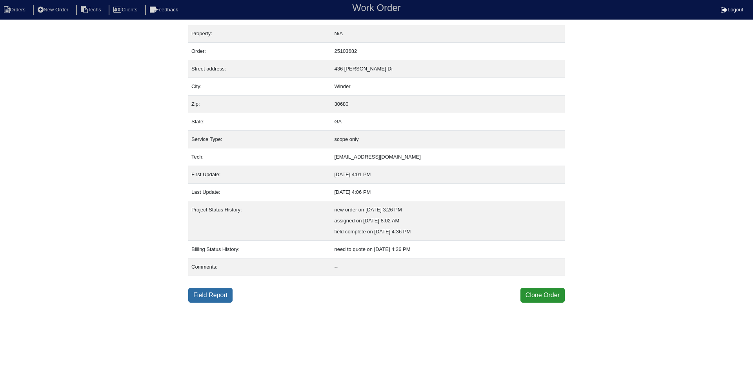
click at [213, 296] on link "Field Report" at bounding box center [210, 295] width 44 height 15
select select "0"
select select "Duncane"
select select "1"
select select "0"
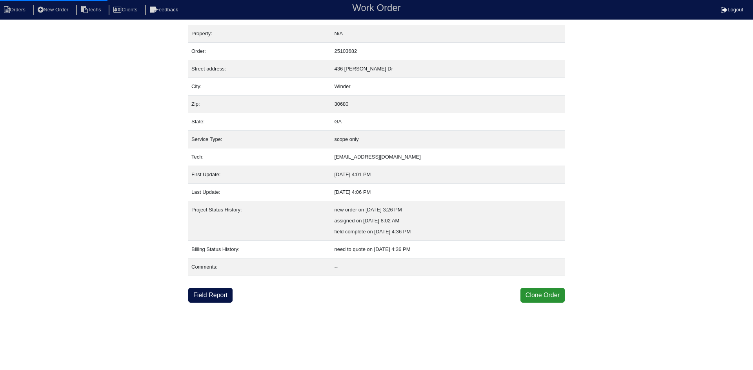
select select "0"
select select "1"
select select "0"
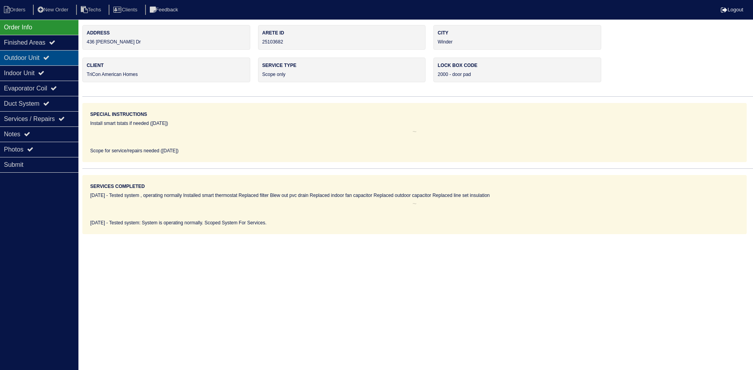
click at [33, 57] on div "Outdoor Unit" at bounding box center [39, 57] width 78 height 15
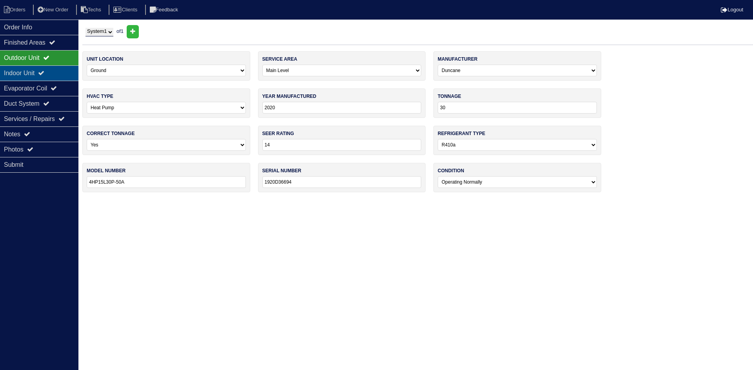
click at [31, 76] on div "Indoor Unit" at bounding box center [39, 72] width 78 height 15
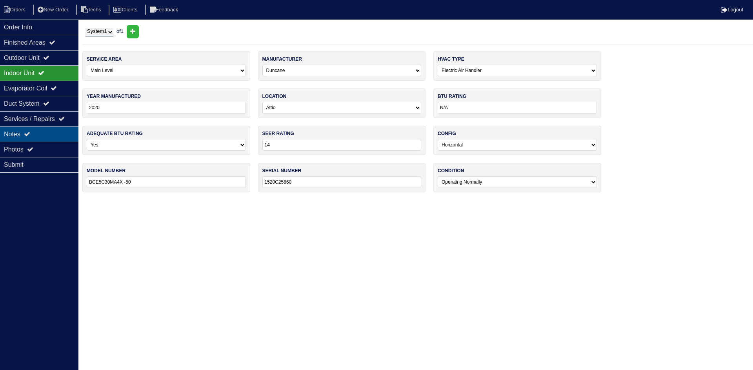
click at [50, 130] on div "Notes" at bounding box center [39, 134] width 78 height 15
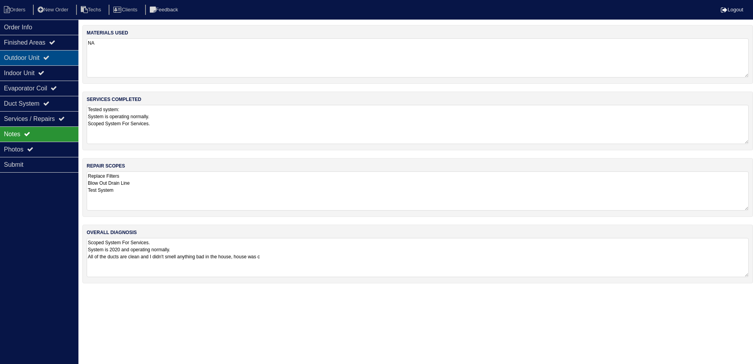
click at [57, 61] on div "Outdoor Unit" at bounding box center [39, 57] width 78 height 15
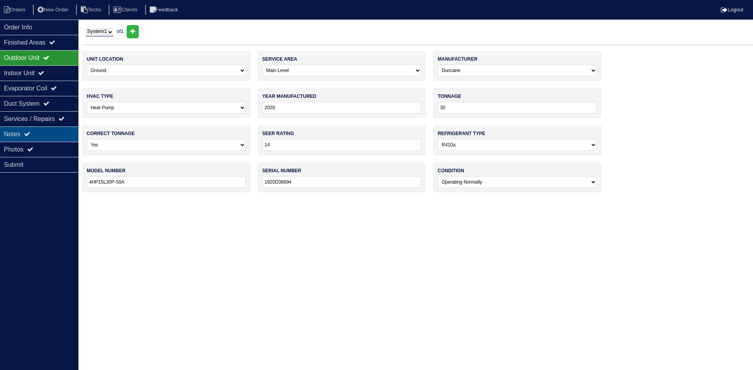
click at [24, 134] on div "Notes" at bounding box center [39, 134] width 78 height 15
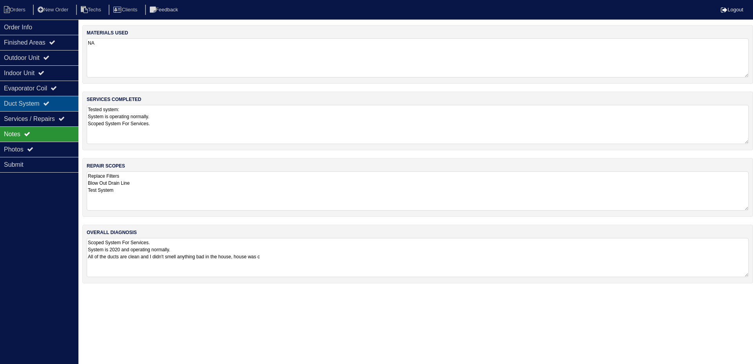
click at [36, 99] on div "Duct System" at bounding box center [39, 103] width 78 height 15
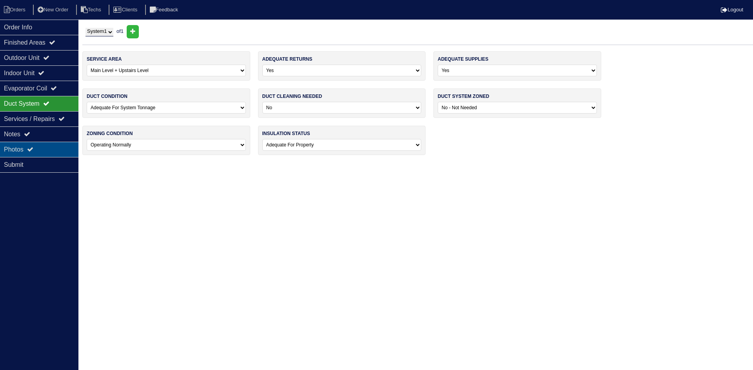
click at [57, 151] on div "Photos" at bounding box center [39, 149] width 78 height 15
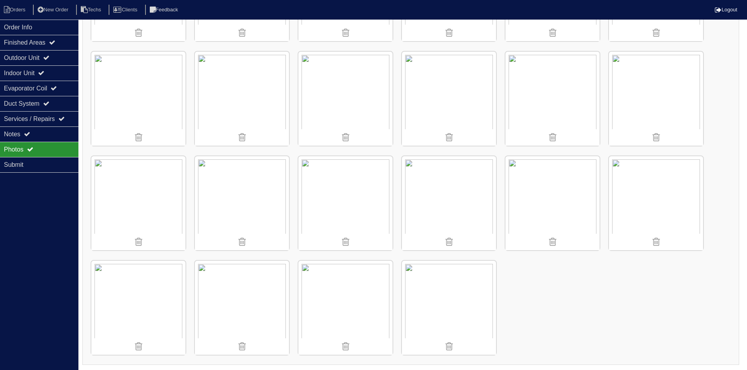
scroll to position [407, 0]
click at [54, 45] on div "Finished Areas" at bounding box center [39, 42] width 78 height 15
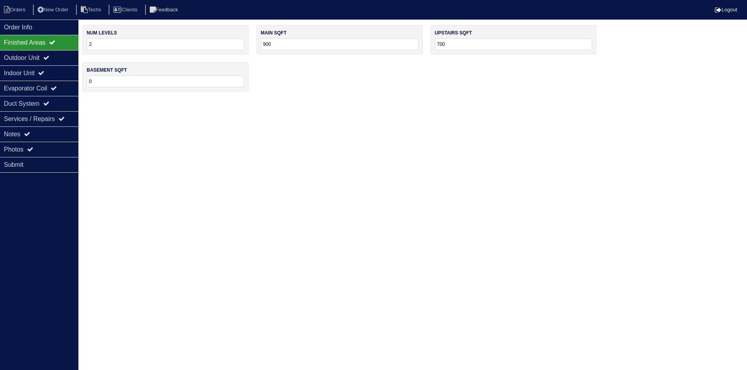
scroll to position [0, 0]
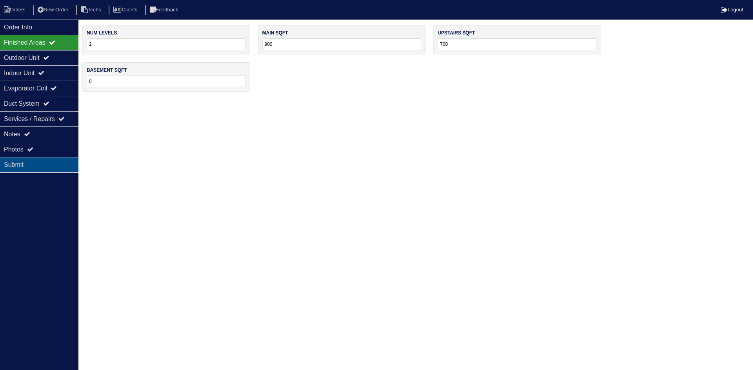
drag, startPoint x: 50, startPoint y: 143, endPoint x: 67, endPoint y: 158, distance: 22.5
click at [50, 143] on div "Photos" at bounding box center [39, 149] width 78 height 15
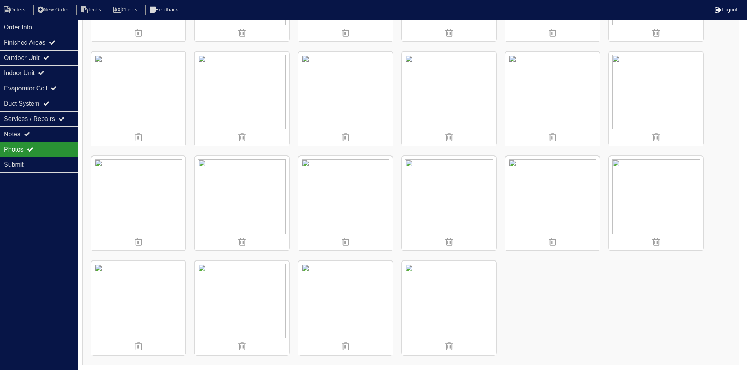
scroll to position [407, 0]
click at [13, 7] on li "Orders" at bounding box center [16, 10] width 32 height 11
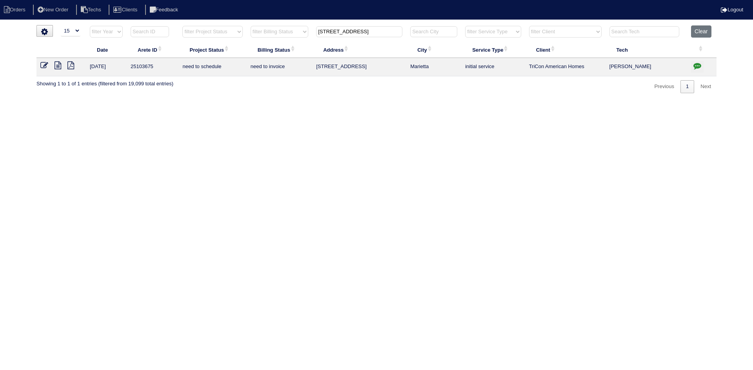
select select "15"
click at [347, 29] on input "[STREET_ADDRESS]" at bounding box center [359, 31] width 86 height 11
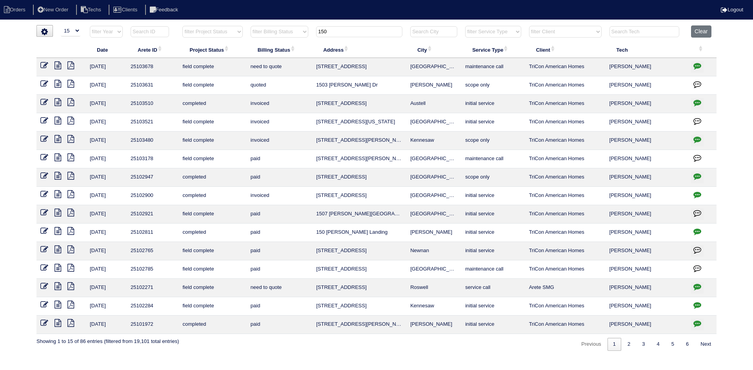
type input "150"
click at [699, 65] on icon "button" at bounding box center [697, 66] width 8 height 8
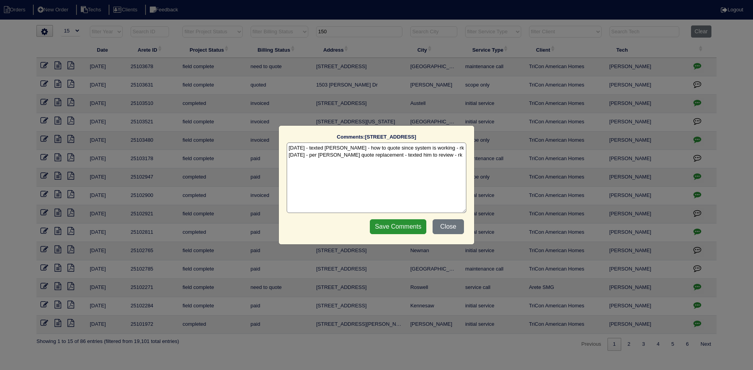
click at [439, 156] on textarea "10/8/25 - texted Dan - how to quote since system is working - rk 10/8/25 - per …" at bounding box center [377, 178] width 180 height 71
type textarea "10/8/25 - texted Dan - how to quote since system is working - rk 10/8/25 - per …"
click at [408, 227] on input "Save Comments" at bounding box center [398, 226] width 56 height 15
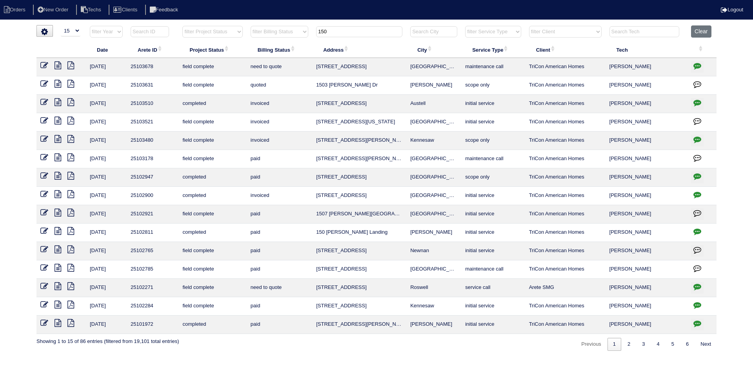
drag, startPoint x: 334, startPoint y: 29, endPoint x: 317, endPoint y: 31, distance: 17.3
click at [317, 31] on input "150" at bounding box center [359, 31] width 86 height 11
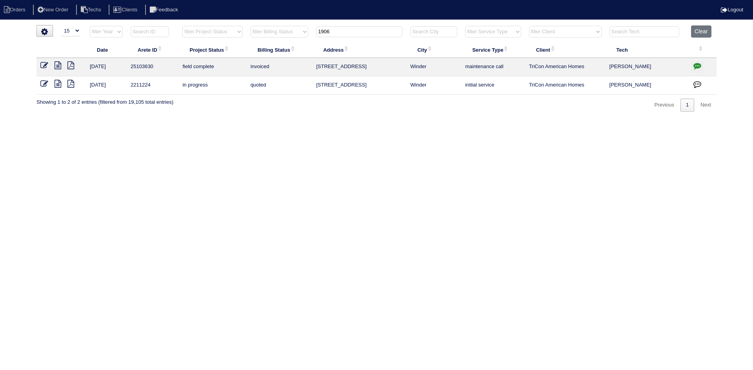
click at [60, 65] on icon at bounding box center [57, 66] width 7 height 8
drag, startPoint x: 332, startPoint y: 33, endPoint x: 317, endPoint y: 31, distance: 15.1
click at [317, 31] on input "1906" at bounding box center [359, 31] width 86 height 11
paste input "4812 Tarry Post Lane"
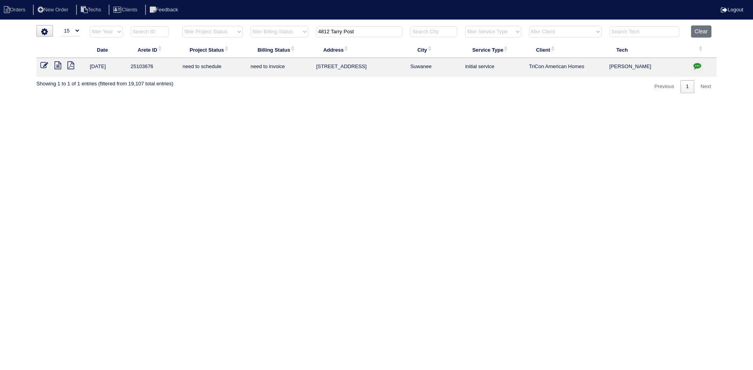
type input "4812 Tarry Post"
click at [56, 65] on icon at bounding box center [57, 66] width 7 height 8
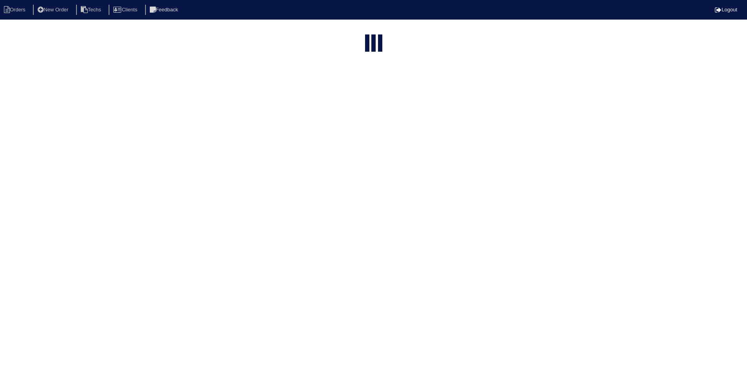
select select "15"
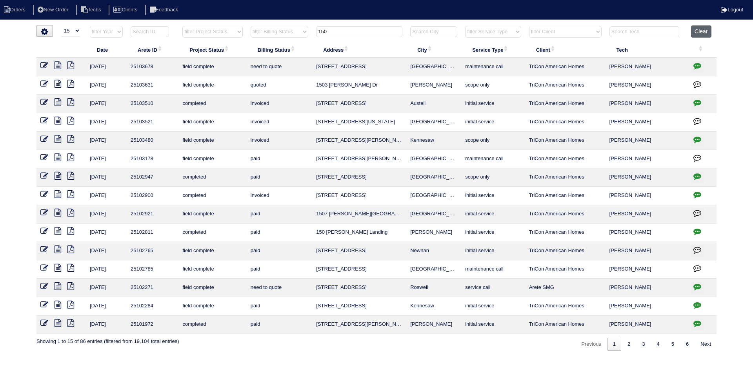
click at [700, 31] on button "Clear" at bounding box center [701, 31] width 20 height 12
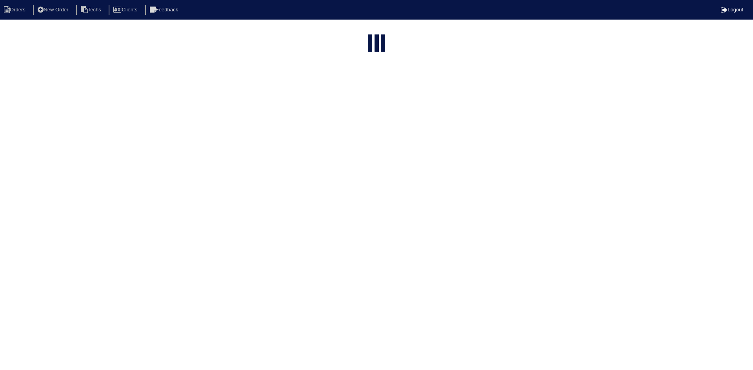
select select "15"
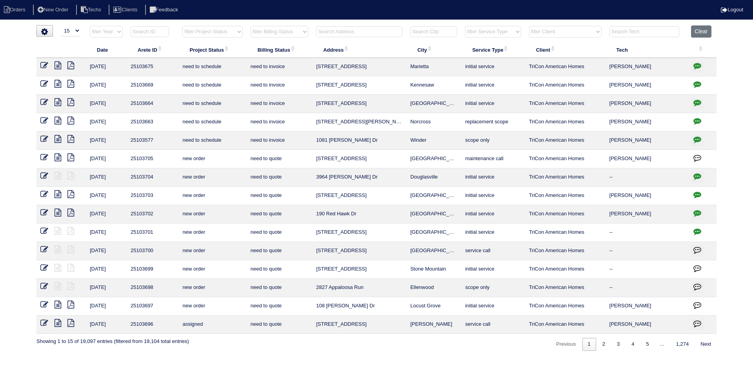
click at [223, 33] on select "filter Project Status -- Any Project Status -- new order assigned in progress f…" at bounding box center [212, 32] width 60 height 12
click at [182, 26] on select "filter Project Status -- Any Project Status -- new order assigned in progress f…" at bounding box center [212, 32] width 60 height 12
select select "field complete"
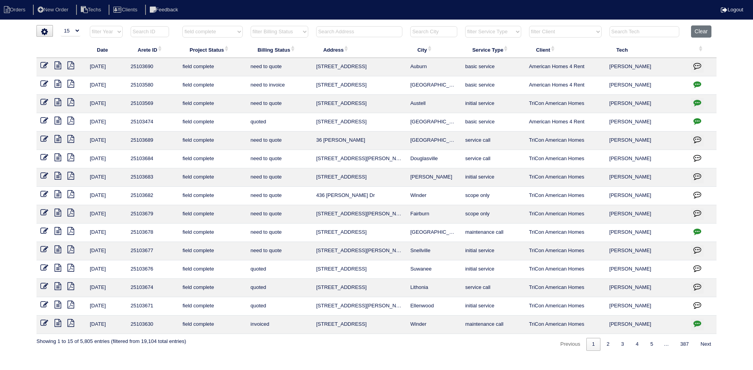
click at [281, 35] on select "filter Billing Status -- Any Billing Status -- need to quote quoted need to inv…" at bounding box center [279, 32] width 58 height 12
select select "need to quote"
click at [250, 26] on select "filter Billing Status -- Any Billing Status -- need to quote quoted need to inv…" at bounding box center [279, 32] width 58 height 12
select select "field complete"
select select "need to quote"
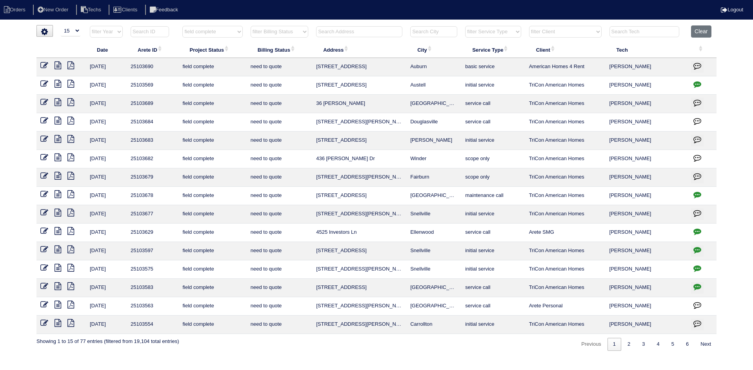
click at [58, 138] on icon at bounding box center [57, 139] width 7 height 8
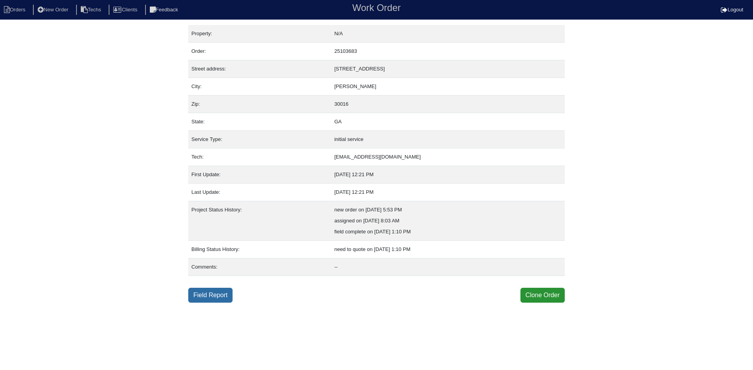
click at [203, 296] on link "Field Report" at bounding box center [210, 295] width 44 height 15
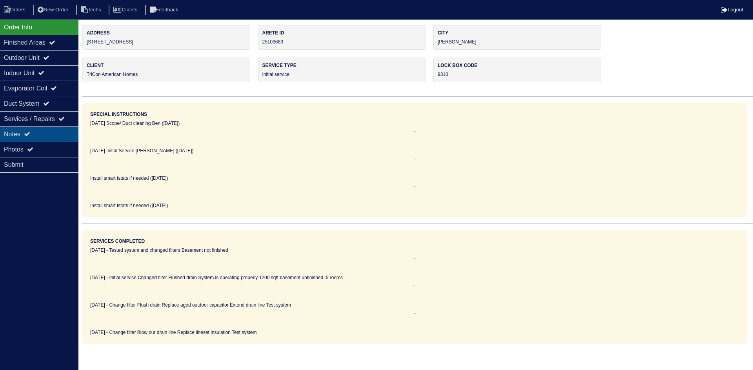
click at [38, 135] on div "Notes" at bounding box center [39, 134] width 78 height 15
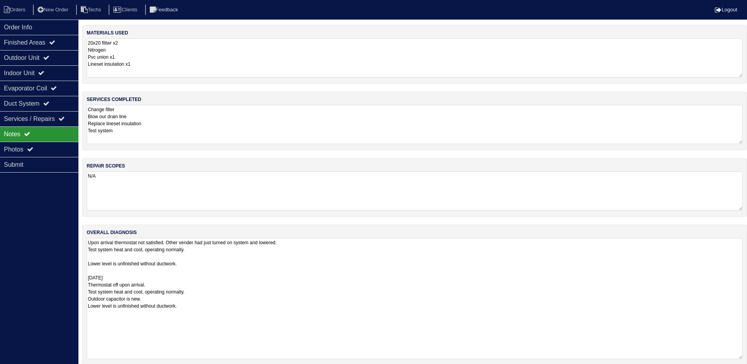
drag, startPoint x: 745, startPoint y: 276, endPoint x: 751, endPoint y: 358, distance: 82.5
click at [747, 358] on html "Orders New Order Techs Clients Feedback Logout Orders New Order Users Clients M…" at bounding box center [373, 187] width 747 height 374
click at [49, 55] on icon at bounding box center [46, 57] width 6 height 6
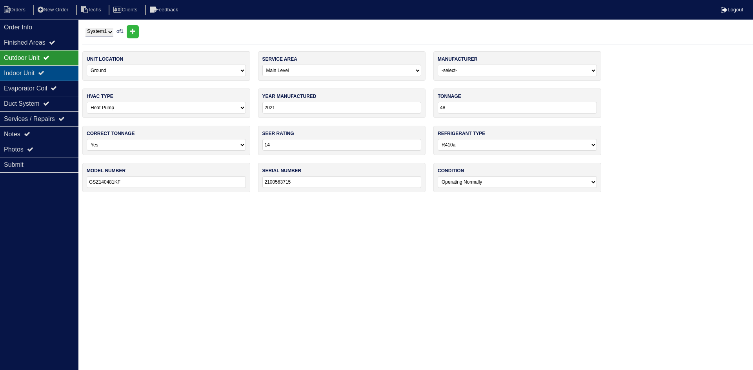
click at [44, 73] on icon at bounding box center [41, 73] width 6 height 6
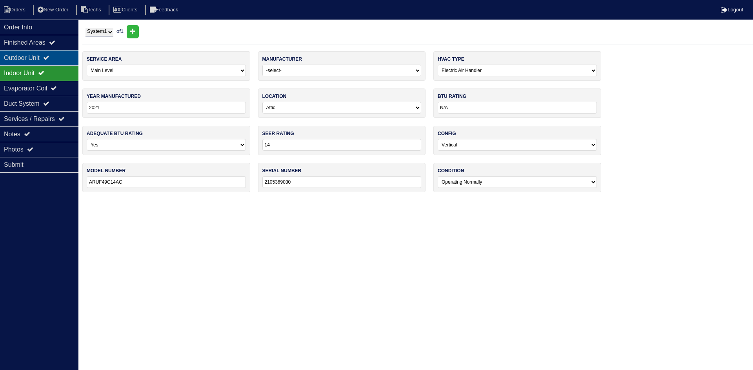
click at [47, 59] on div "Outdoor Unit" at bounding box center [39, 57] width 78 height 15
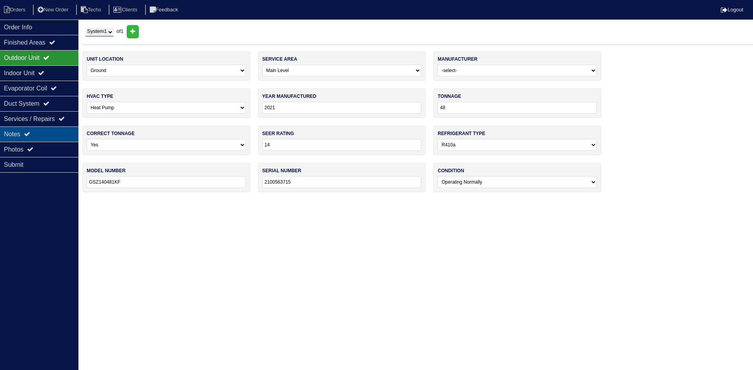
click at [30, 135] on icon at bounding box center [27, 134] width 6 height 6
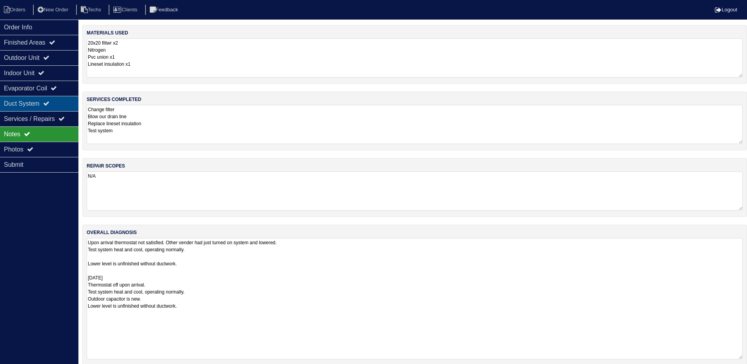
click at [54, 100] on div "Duct System" at bounding box center [39, 103] width 78 height 15
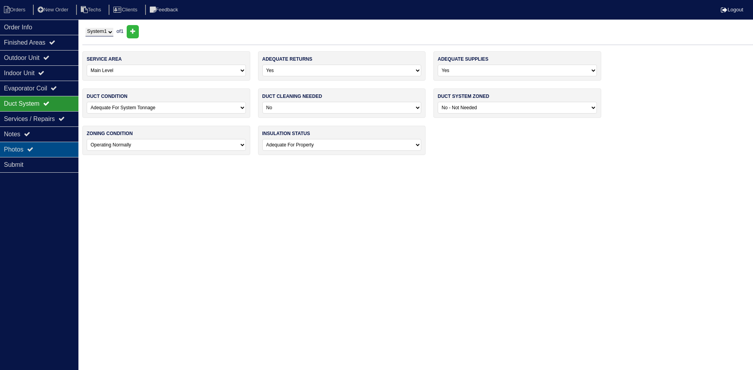
click at [38, 148] on div "Photos" at bounding box center [39, 149] width 78 height 15
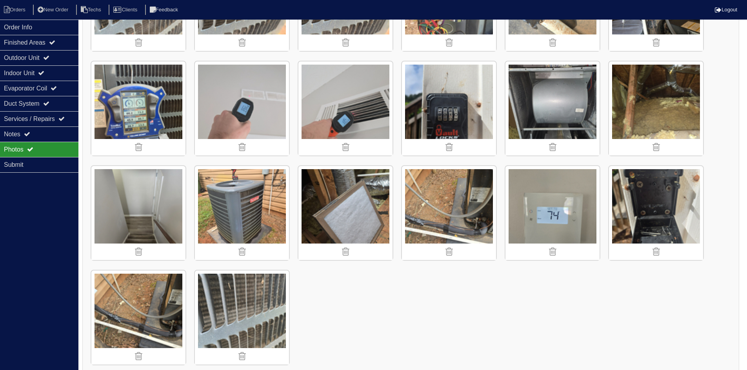
scroll to position [616, 0]
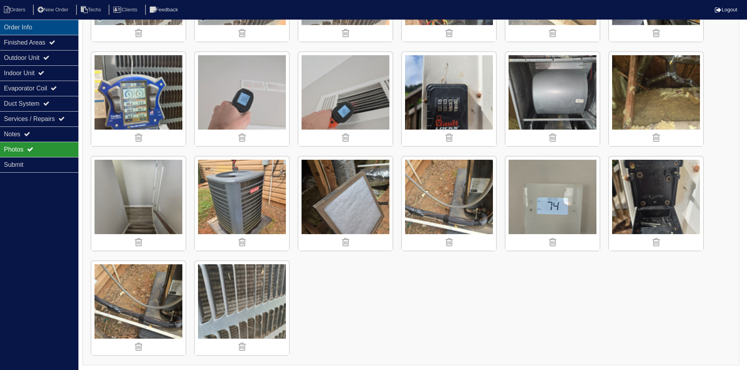
click at [34, 28] on div "Order Info" at bounding box center [39, 27] width 78 height 15
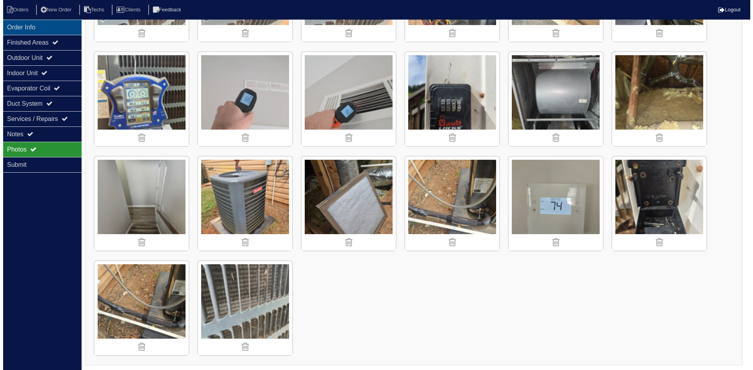
scroll to position [0, 0]
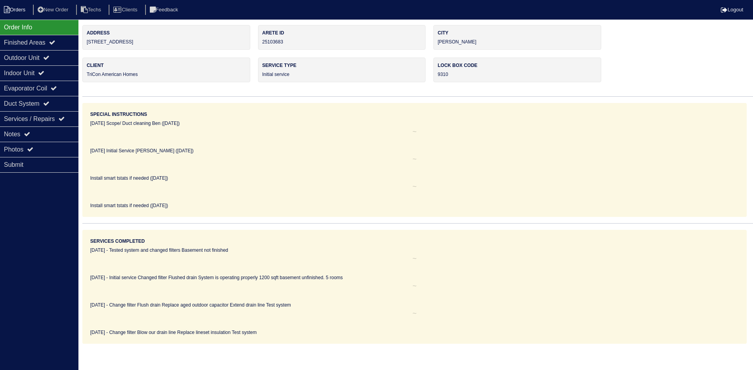
click at [18, 7] on li "Orders" at bounding box center [16, 10] width 32 height 11
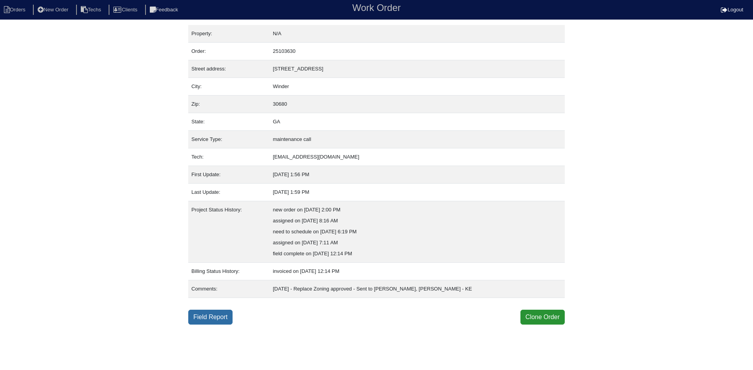
click at [199, 321] on link "Field Report" at bounding box center [210, 317] width 44 height 15
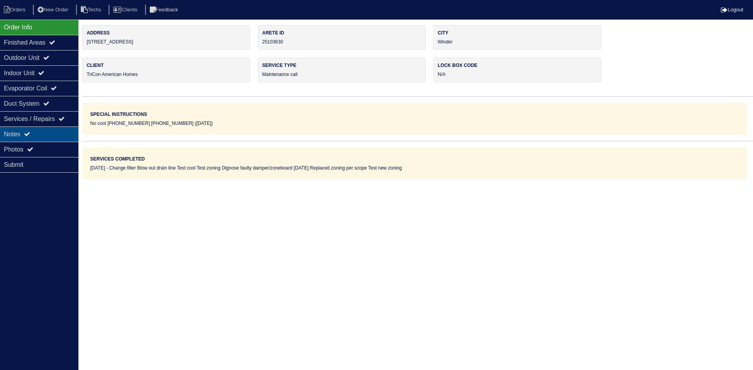
click at [17, 132] on div "Notes" at bounding box center [39, 134] width 78 height 15
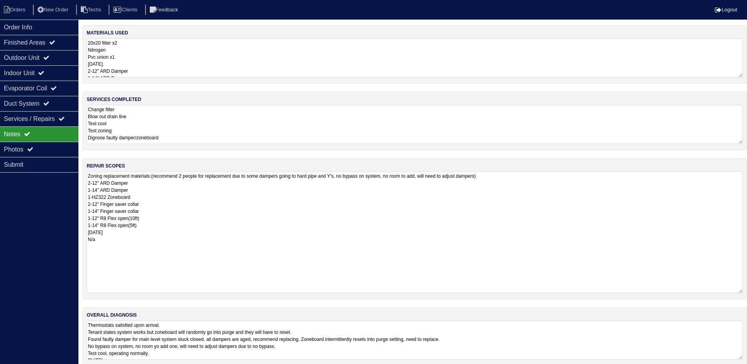
drag, startPoint x: 745, startPoint y: 207, endPoint x: 743, endPoint y: 271, distance: 63.5
click at [747, 288] on html "Orders New Order Techs Clients Feedback Logout Orders New Order Users Clients M…" at bounding box center [373, 187] width 747 height 374
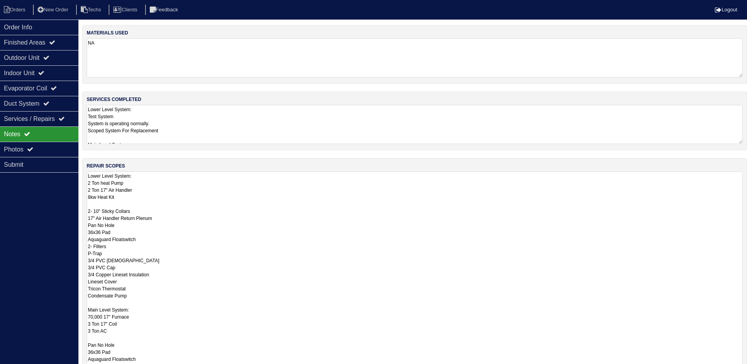
drag, startPoint x: 745, startPoint y: 208, endPoint x: 745, endPoint y: 262, distance: 54.1
click at [747, 364] on html "Orders New Order Techs Clients Feedback Logout Orders New Order Users Clients M…" at bounding box center [373, 236] width 747 height 472
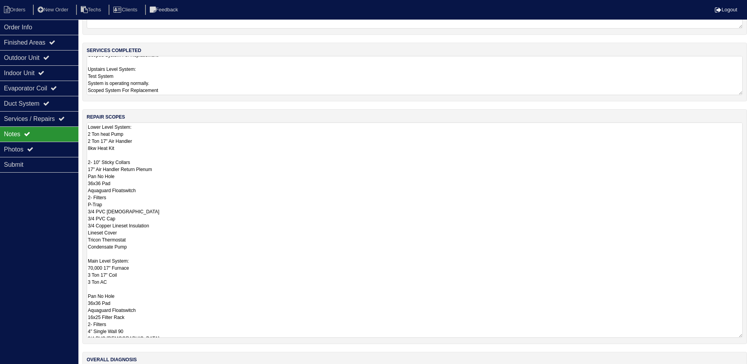
scroll to position [103, 0]
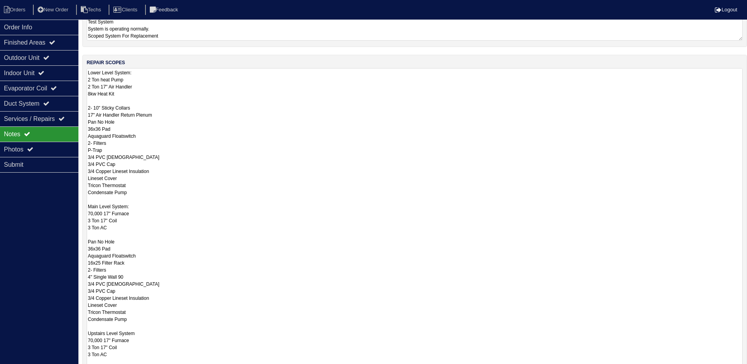
drag, startPoint x: 740, startPoint y: 282, endPoint x: 745, endPoint y: 389, distance: 107.1
click at [745, 364] on html "Orders New Order Techs Clients Feedback Logout Orders New Order Users Clients M…" at bounding box center [373, 184] width 747 height 575
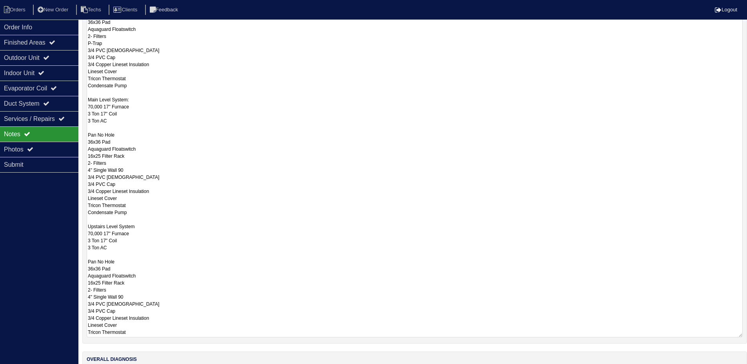
scroll to position [0, 0]
drag, startPoint x: 740, startPoint y: 281, endPoint x: 745, endPoint y: 343, distance: 61.8
click at [745, 343] on div "repair scopes Lower Level System: 2 Ton heat Pump 2 Ton 17" Air Handler 8kw Hea…" at bounding box center [414, 150] width 664 height 404
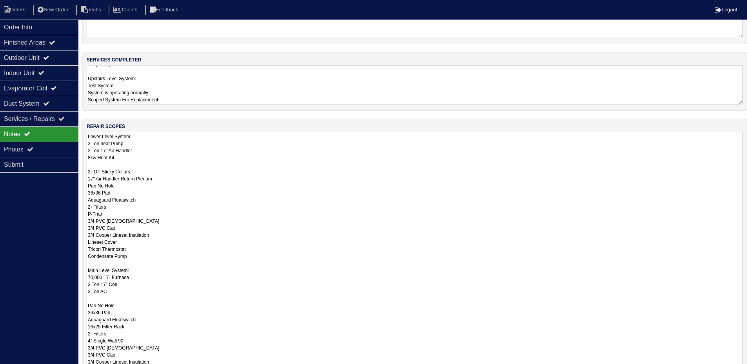
scroll to position [15, 0]
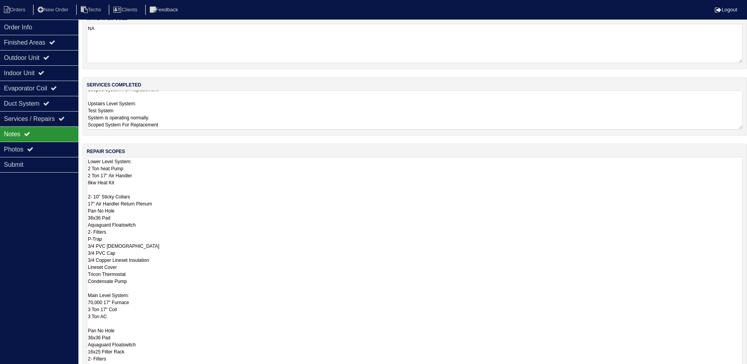
drag, startPoint x: 89, startPoint y: 184, endPoint x: 89, endPoint y: 190, distance: 5.9
click at [89, 184] on textarea "Lower Level System: 2 Ton heat Pump 2 Ton 17" Air Handler 8kw Heat Kit 2- 10" S…" at bounding box center [415, 349] width 656 height 384
type textarea "Lower Level System: 2 Ton heat Pump 2 Ton 17" Air Handler 5kw Heat Kit 2- 10" S…"
click at [24, 204] on div "Order Info Finished Areas Outdoor Unit Indoor Unit Evaporator Coil Duct System …" at bounding box center [39, 202] width 78 height 364
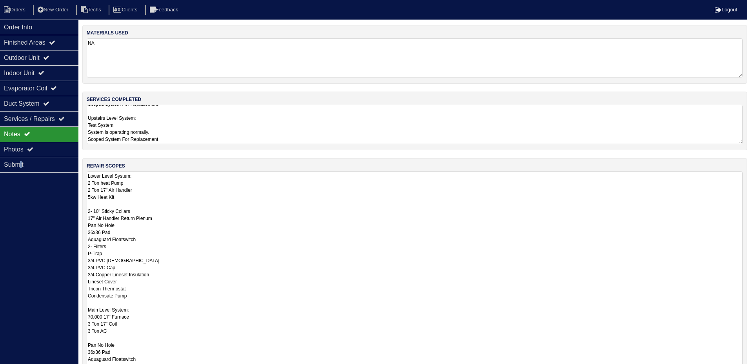
drag, startPoint x: 746, startPoint y: 209, endPoint x: 733, endPoint y: 387, distance: 178.8
click at [733, 364] on html "Orders New Order Techs Clients Feedback Logout Orders New Order Users Clients M…" at bounding box center [373, 236] width 747 height 472
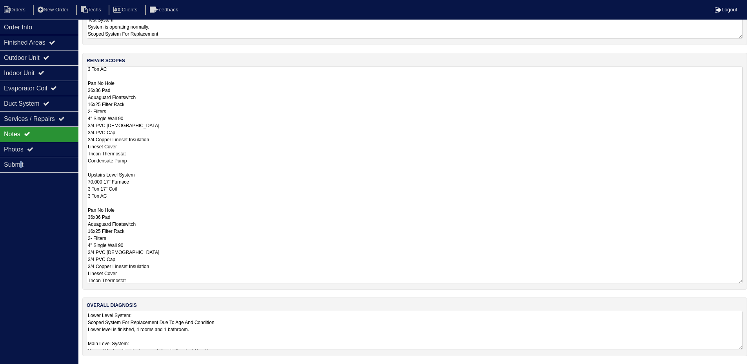
scroll to position [159, 0]
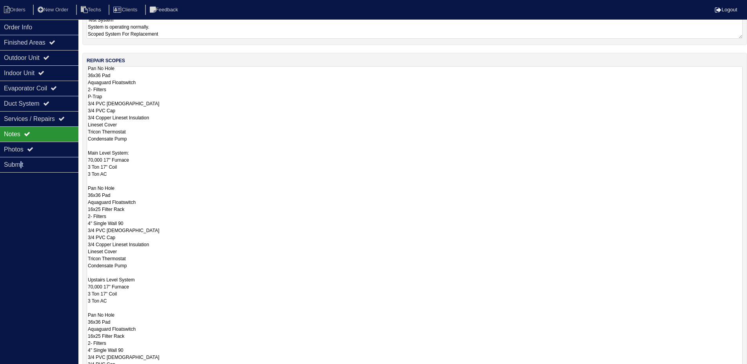
drag, startPoint x: 740, startPoint y: 282, endPoint x: 735, endPoint y: 328, distance: 46.2
click at [741, 364] on html "Orders New Order Techs Clients Feedback Logout Orders New Order Users Clients M…" at bounding box center [373, 183] width 747 height 577
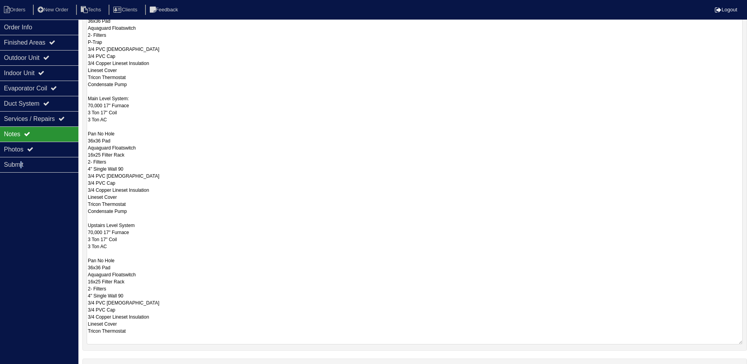
scroll to position [0, 0]
drag, startPoint x: 739, startPoint y: 280, endPoint x: 722, endPoint y: 361, distance: 83.2
click at [727, 364] on html "Orders New Order Techs Clients Feedback Logout Orders New Order Users Clients M…" at bounding box center [373, 130] width 747 height 685
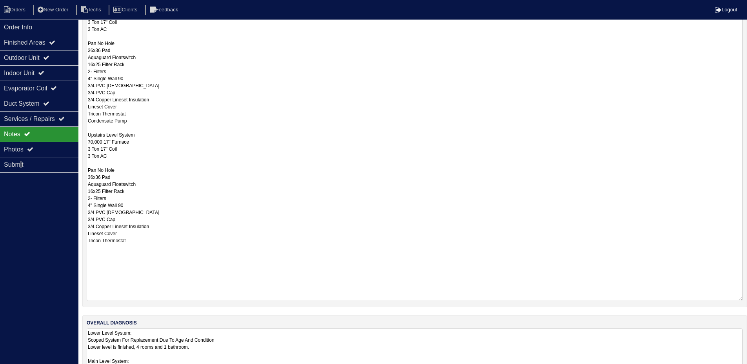
scroll to position [320, 0]
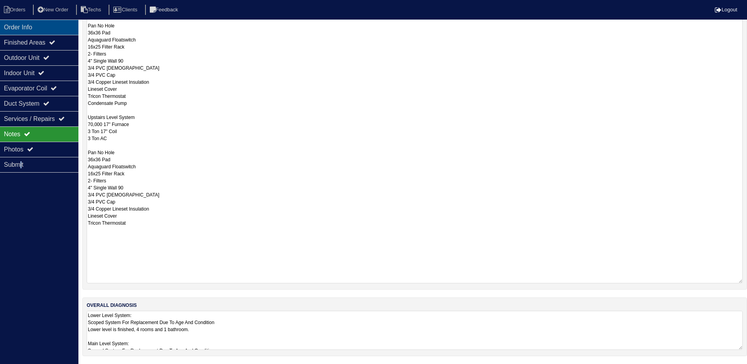
click at [73, 27] on div "Order Info" at bounding box center [39, 27] width 78 height 15
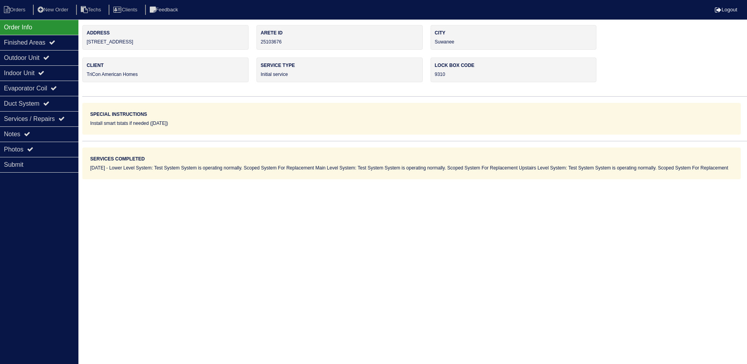
scroll to position [0, 0]
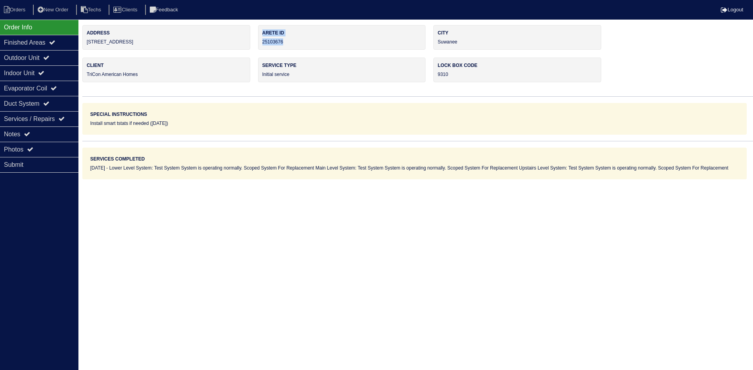
drag, startPoint x: 293, startPoint y: 43, endPoint x: 257, endPoint y: 42, distance: 35.7
click at [257, 42] on div "Address 4812 Tarry Post Ln Arete ID 25103676 City Suwanee Client TriCon America…" at bounding box center [417, 102] width 670 height 154
click at [307, 42] on div "Arete ID 25103676" at bounding box center [342, 37] width 168 height 25
drag, startPoint x: 286, startPoint y: 42, endPoint x: 263, endPoint y: 42, distance: 22.7
click at [263, 42] on div "Arete ID 25103676" at bounding box center [342, 37] width 168 height 25
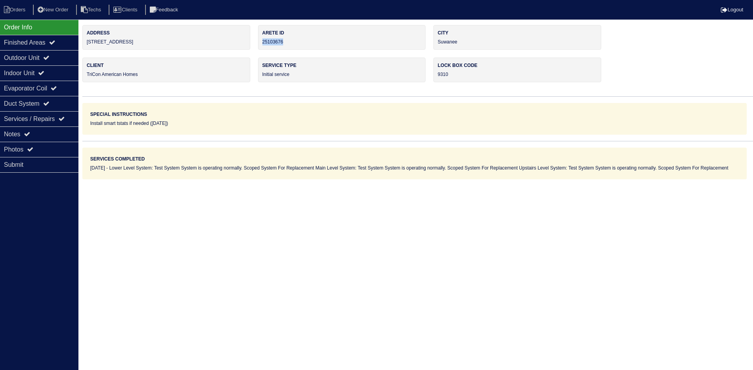
copy div "25103676"
click at [36, 134] on div "Notes" at bounding box center [39, 134] width 78 height 15
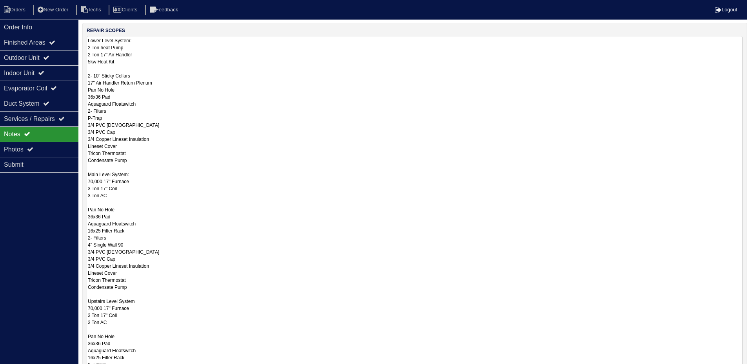
scroll to position [157, 0]
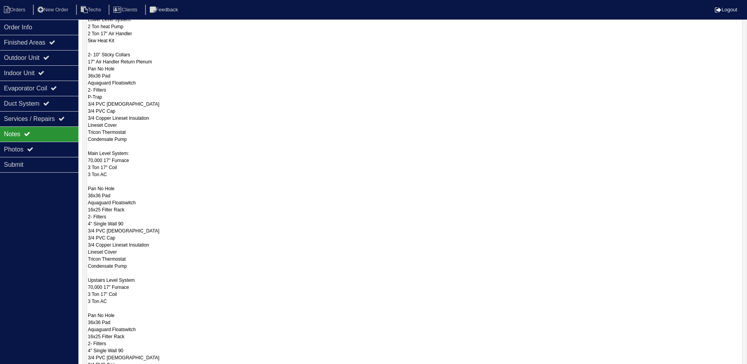
click at [240, 141] on textarea "Lower Level System: 2 Ton heat Pump 2 Ton 17" Air Handler 5kw Heat Kit 2- 10" S…" at bounding box center [415, 231] width 656 height 432
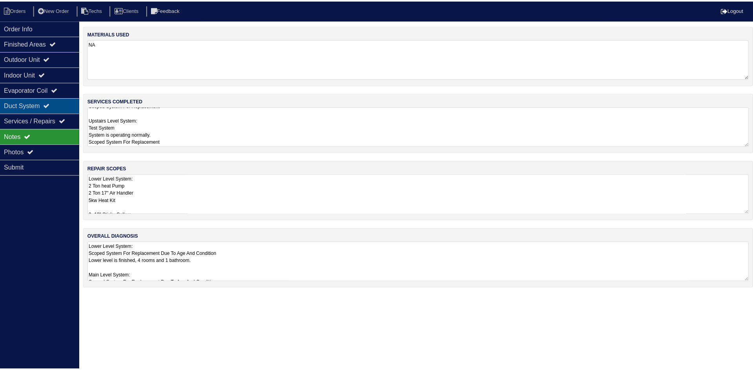
scroll to position [0, 0]
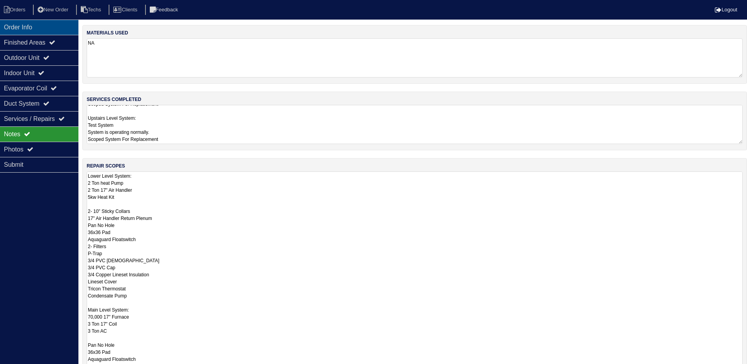
click at [39, 28] on div "Order Info" at bounding box center [39, 27] width 78 height 15
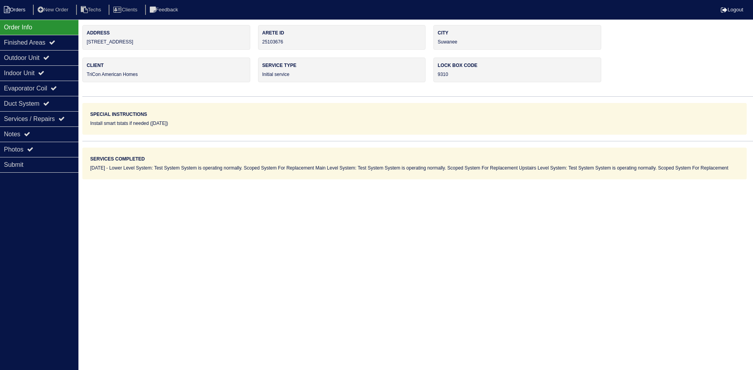
click at [20, 11] on li "Orders" at bounding box center [16, 10] width 32 height 11
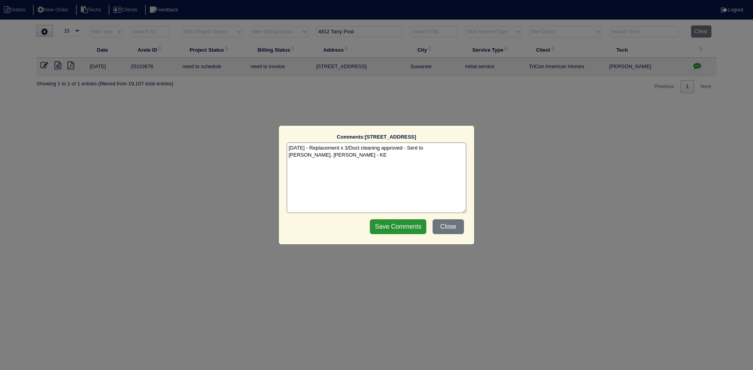
select select "15"
click at [401, 161] on textarea "[DATE] - Replacement x 3/Duct cleaning approved - Sent to [PERSON_NAME], [PERSO…" at bounding box center [377, 178] width 180 height 71
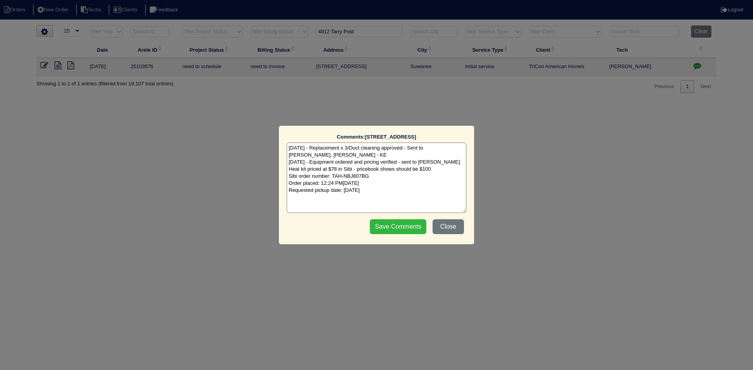
type textarea "[DATE] - Replacement x 3/Duct cleaning approved - Sent to [PERSON_NAME], [PERSO…"
click at [399, 225] on input "Save Comments" at bounding box center [398, 226] width 56 height 15
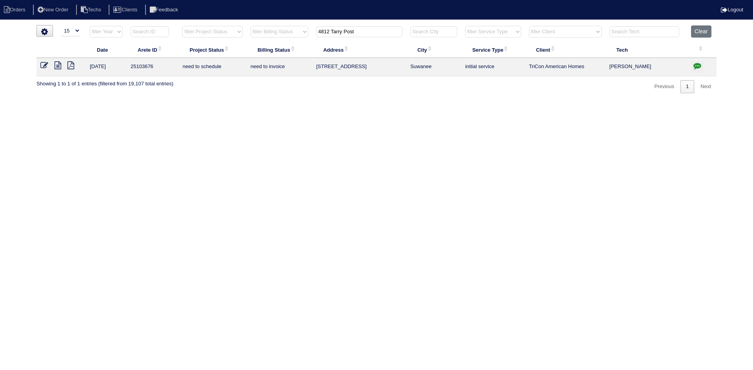
click at [701, 32] on button "Clear" at bounding box center [701, 31] width 20 height 12
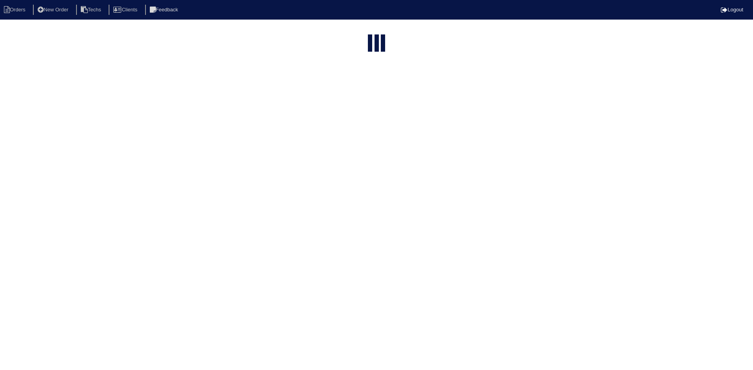
select select "15"
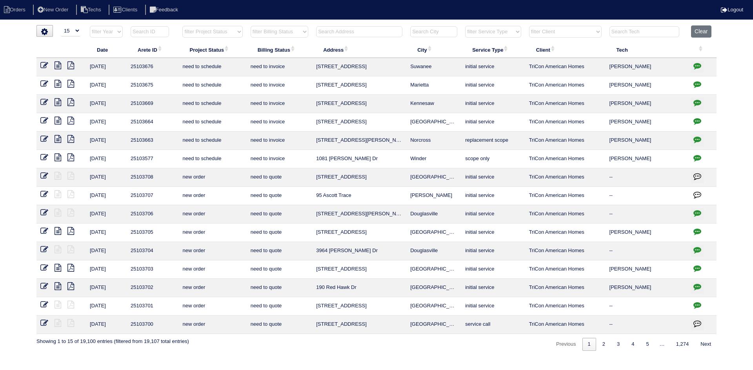
drag, startPoint x: 238, startPoint y: 31, endPoint x: 238, endPoint y: 35, distance: 4.3
click at [238, 31] on select "filter Project Status -- Any Project Status -- new order assigned in progress f…" at bounding box center [212, 32] width 60 height 12
click at [182, 26] on select "filter Project Status -- Any Project Status -- new order assigned in progress f…" at bounding box center [212, 32] width 60 height 12
select select "field complete"
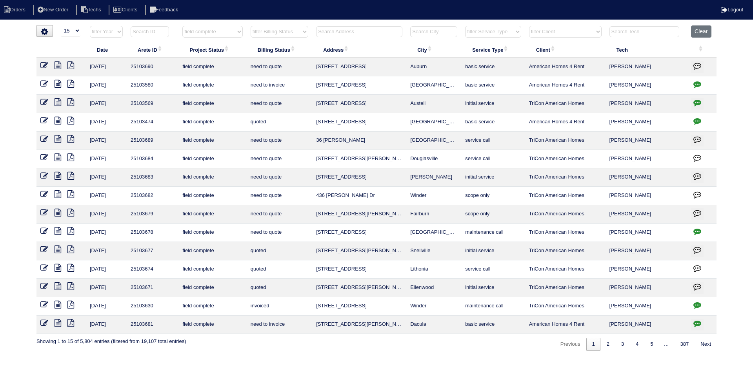
click at [305, 33] on select "filter Billing Status -- Any Billing Status -- need to quote quoted need to inv…" at bounding box center [279, 32] width 58 height 12
select select "need to quote"
click at [250, 26] on select "filter Billing Status -- Any Billing Status -- need to quote quoted need to inv…" at bounding box center [279, 32] width 58 height 12
select select "field complete"
select select "need to quote"
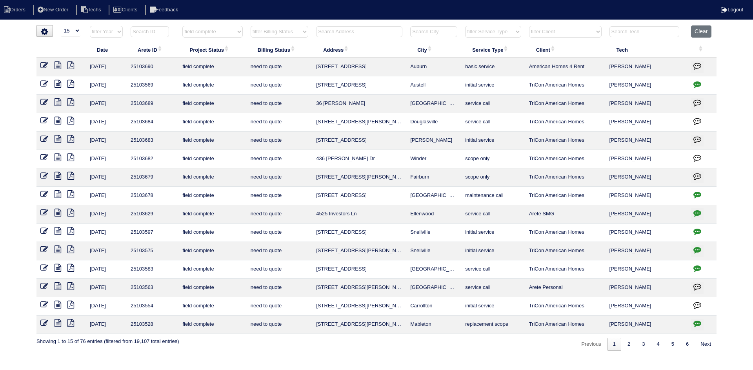
click at [58, 121] on icon at bounding box center [57, 121] width 7 height 8
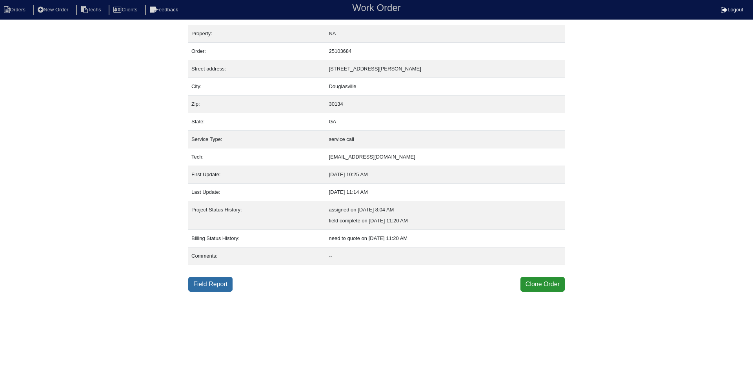
click at [212, 282] on link "Field Report" at bounding box center [210, 284] width 44 height 15
select select "0"
select select "[PERSON_NAME]"
select select "0"
select select "1"
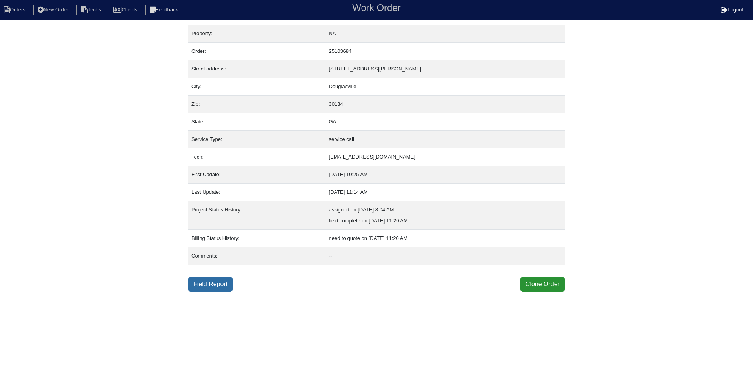
select select "0"
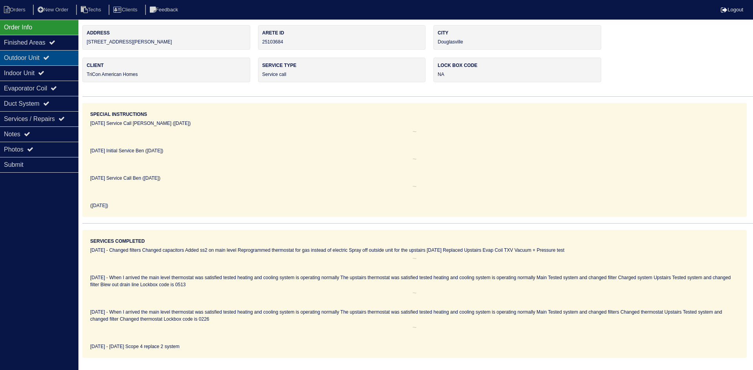
click at [60, 63] on div "Outdoor Unit" at bounding box center [39, 57] width 78 height 15
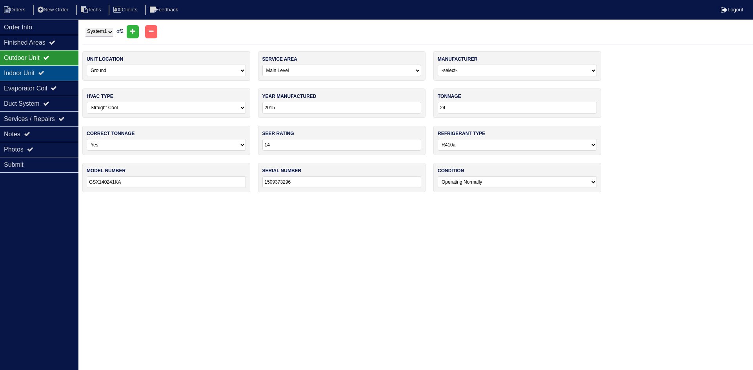
click at [58, 74] on div "Indoor Unit" at bounding box center [39, 72] width 78 height 15
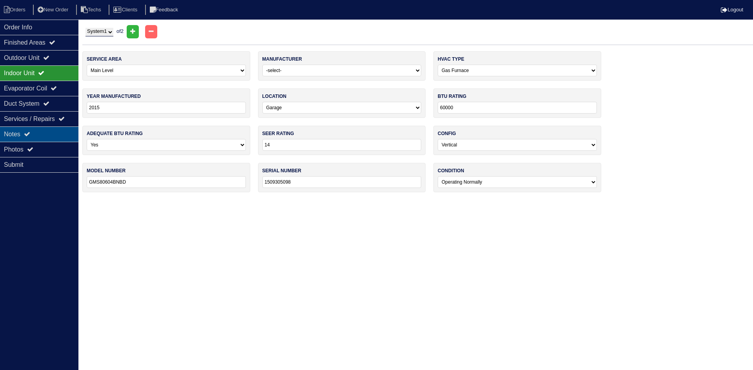
click at [42, 131] on div "Notes" at bounding box center [39, 134] width 78 height 15
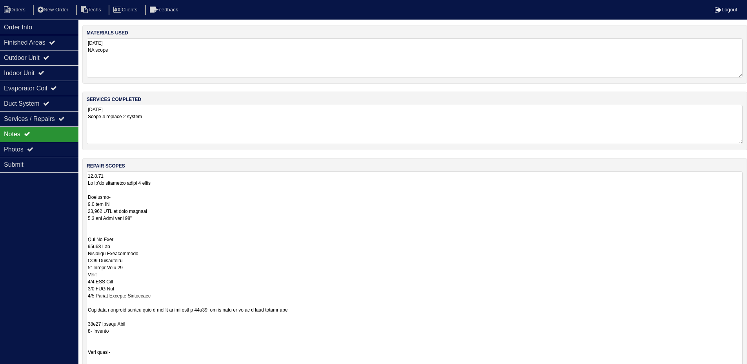
drag, startPoint x: 745, startPoint y: 208, endPoint x: 737, endPoint y: 382, distance: 174.2
click at [737, 370] on html "Orders New Order Techs Clients Feedback Logout Orders New Order Users Clients M…" at bounding box center [373, 236] width 747 height 473
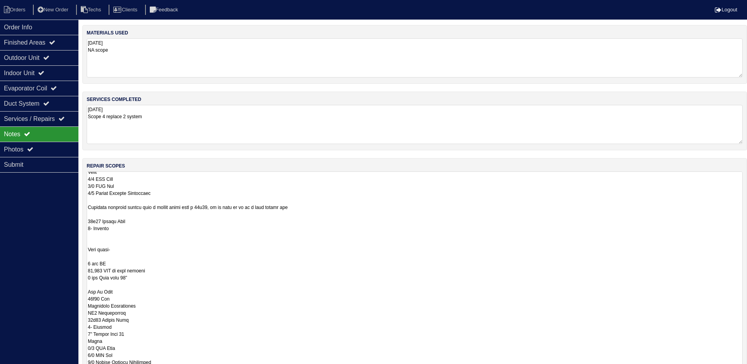
scroll to position [118, 0]
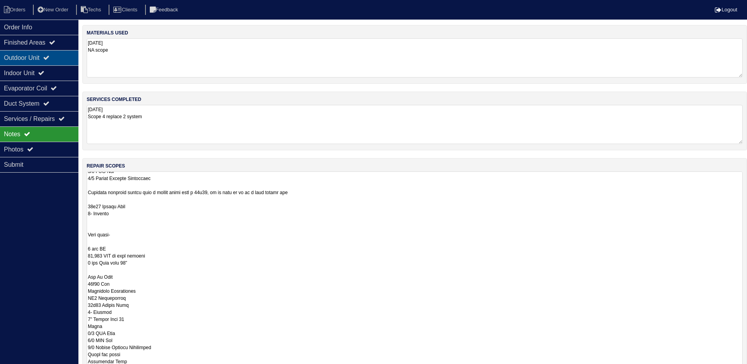
click at [44, 61] on div "Outdoor Unit" at bounding box center [39, 57] width 78 height 15
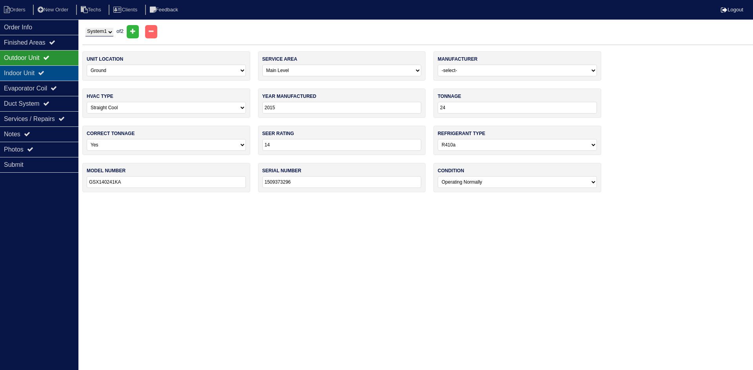
click at [38, 69] on div "Indoor Unit" at bounding box center [39, 72] width 78 height 15
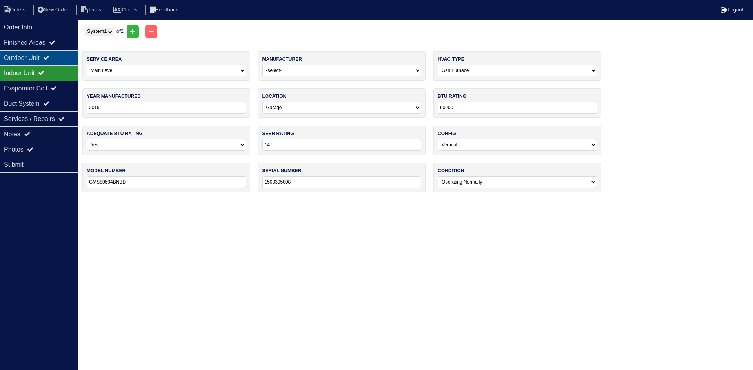
click at [40, 59] on div "Outdoor Unit" at bounding box center [39, 57] width 78 height 15
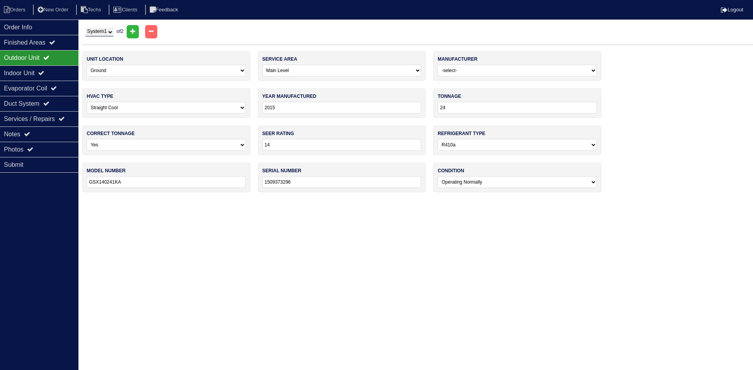
click at [103, 31] on select "System 1 System 2" at bounding box center [99, 32] width 28 height 9
select select "2"
click at [85, 28] on select "System 1 System 2" at bounding box center [99, 32] width 28 height 9
select select "1"
select select "Trane"
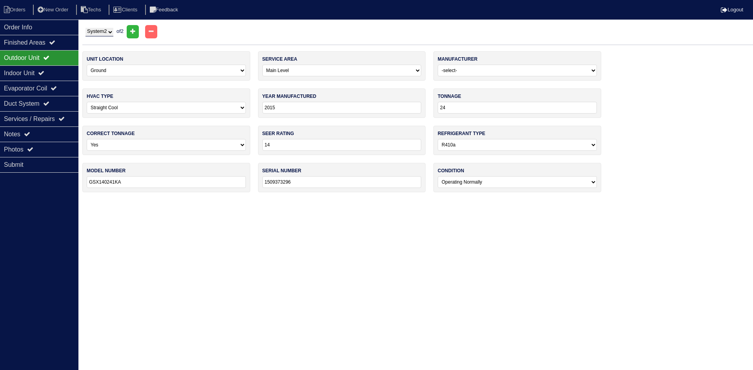
type input "2014"
type input "30"
type input "13"
type input "4TTB3030G1000AA"
type input "14172SGD3F"
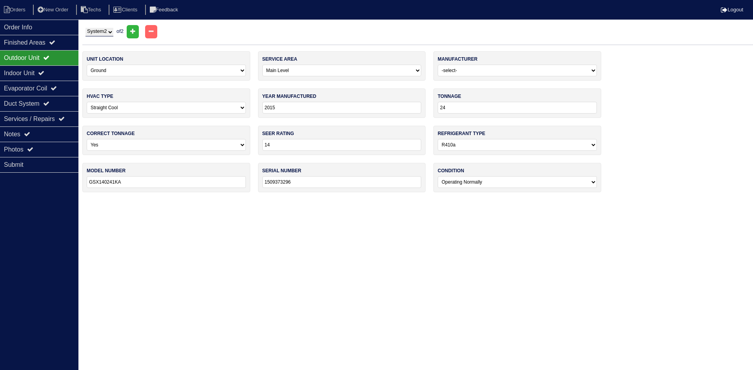
select select "1"
select select "Other"
select select "0"
type input "50000"
type input "R801SA050314MSA"
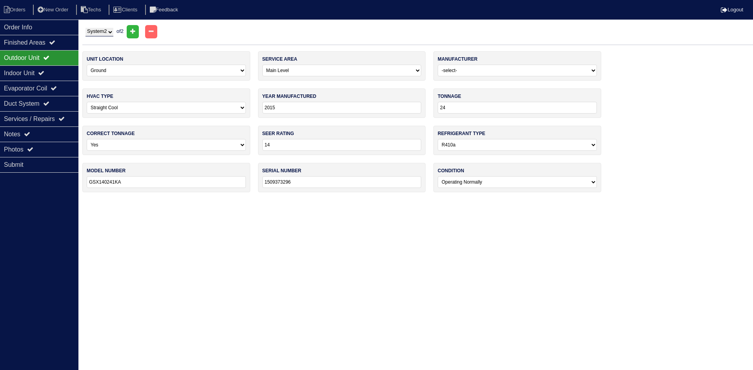
type input "W451503186"
click at [44, 74] on icon at bounding box center [41, 73] width 6 height 6
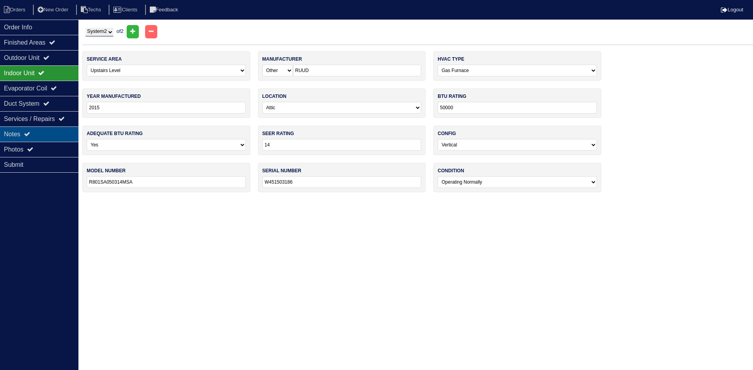
click at [54, 131] on div "Notes" at bounding box center [39, 134] width 78 height 15
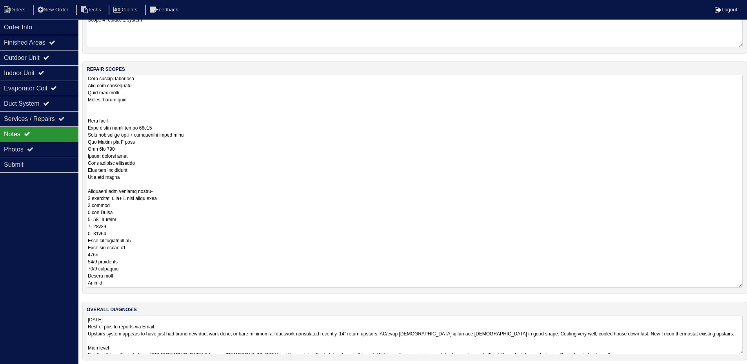
scroll to position [101, 0]
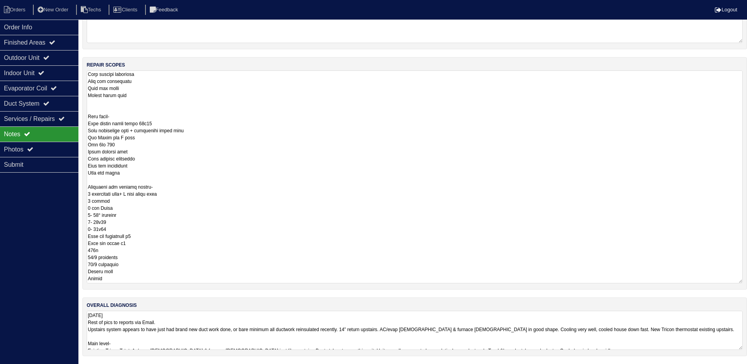
click at [223, 339] on textarea "[DATE] Rest of pics to reports via Email. Upstairs system appears to have just …" at bounding box center [415, 330] width 656 height 39
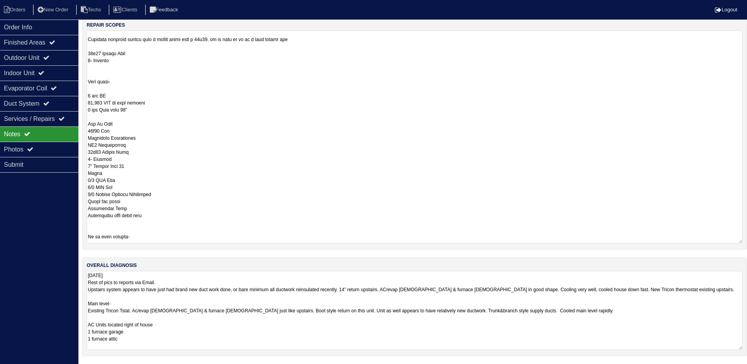
scroll to position [4, 0]
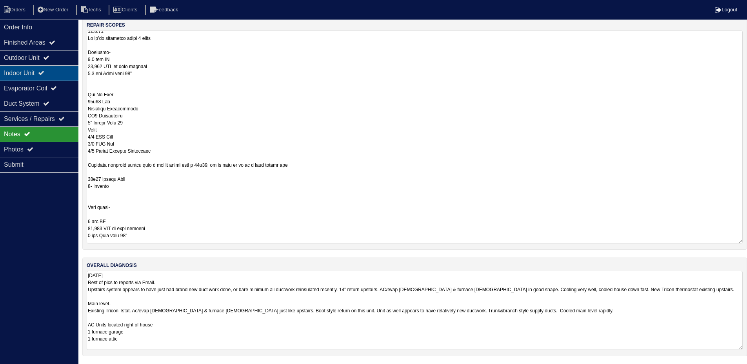
drag, startPoint x: 57, startPoint y: 56, endPoint x: 52, endPoint y: 68, distance: 13.4
click at [56, 56] on div "Outdoor Unit" at bounding box center [39, 57] width 78 height 15
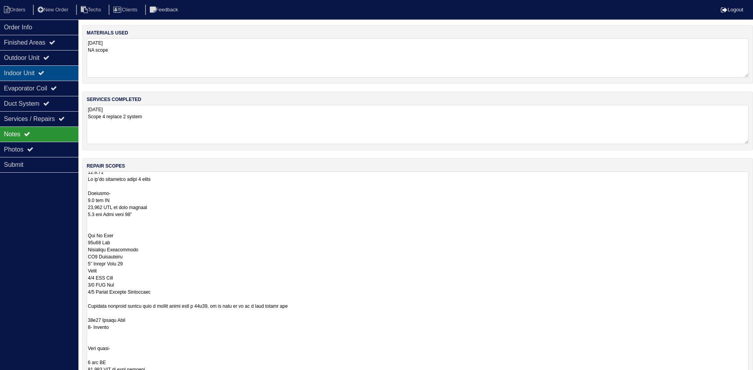
select select "2"
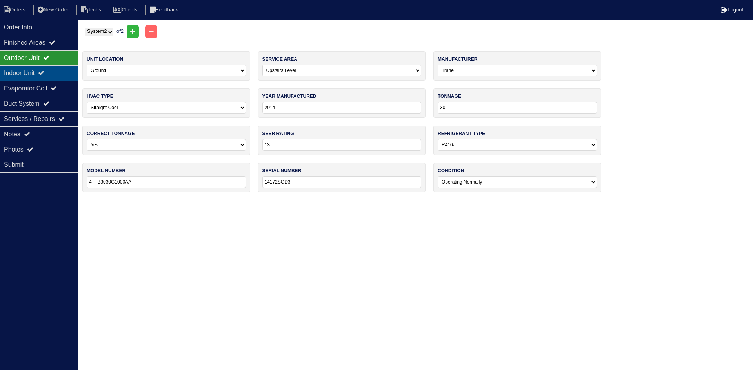
click at [44, 75] on icon at bounding box center [41, 73] width 6 height 6
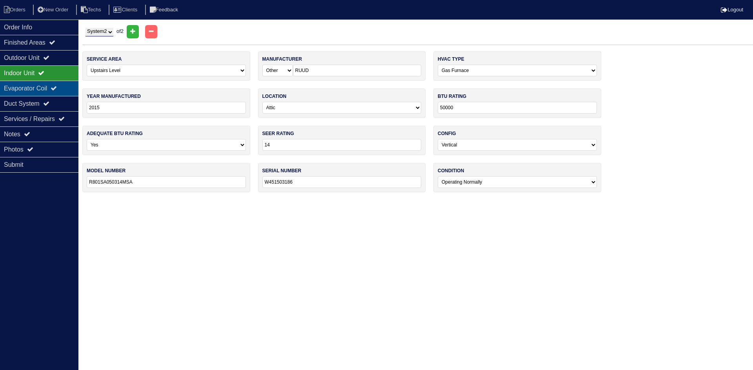
click at [42, 86] on div "Evaporator Coil" at bounding box center [39, 88] width 78 height 15
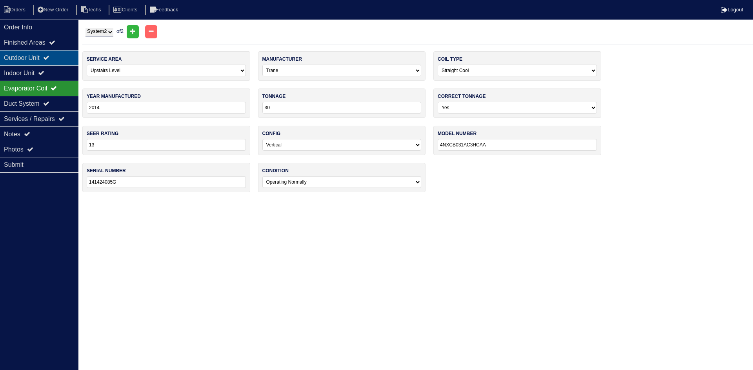
click at [46, 59] on div "Outdoor Unit" at bounding box center [39, 57] width 78 height 15
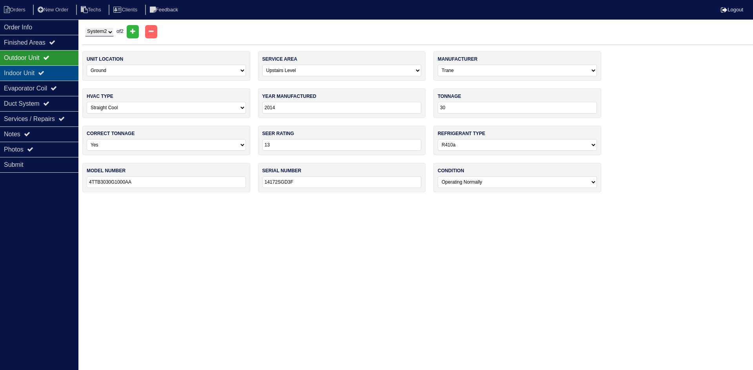
click at [41, 71] on div "Indoor Unit" at bounding box center [39, 72] width 78 height 15
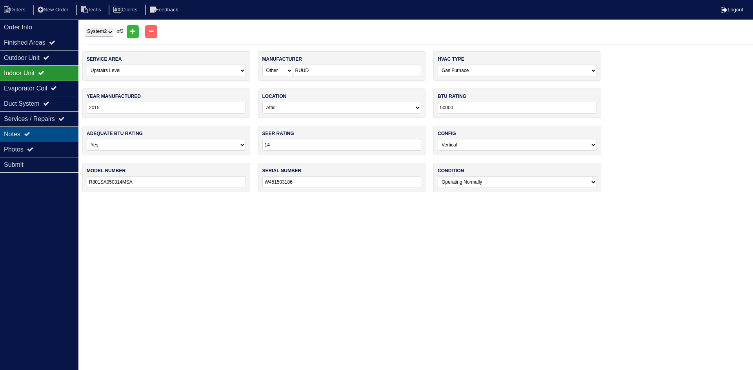
click at [36, 135] on div "Notes" at bounding box center [39, 134] width 78 height 15
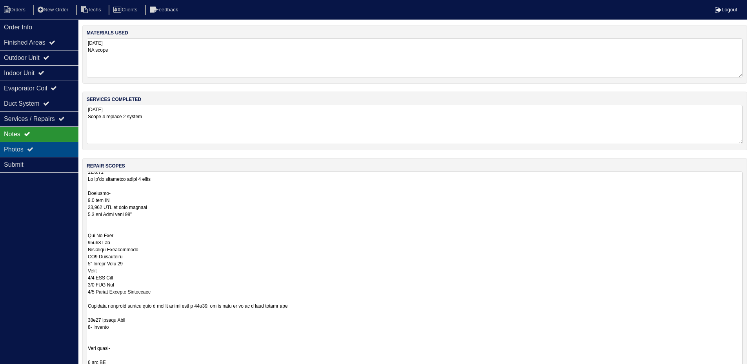
click at [36, 145] on div "Photos" at bounding box center [39, 149] width 78 height 15
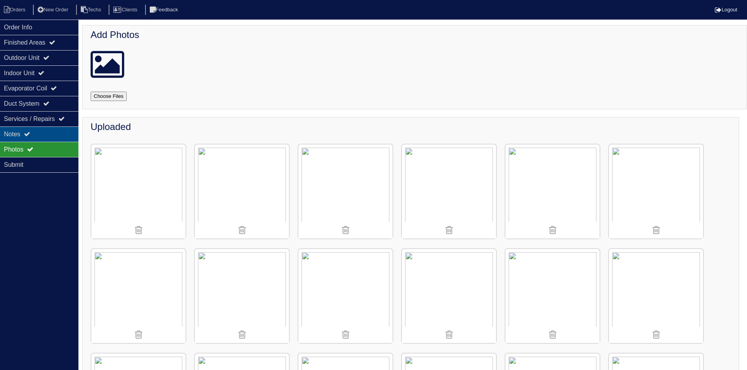
click at [46, 132] on div "Notes" at bounding box center [39, 134] width 78 height 15
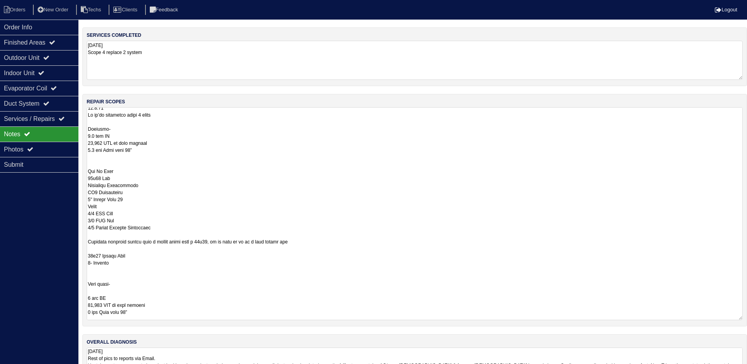
scroll to position [101, 0]
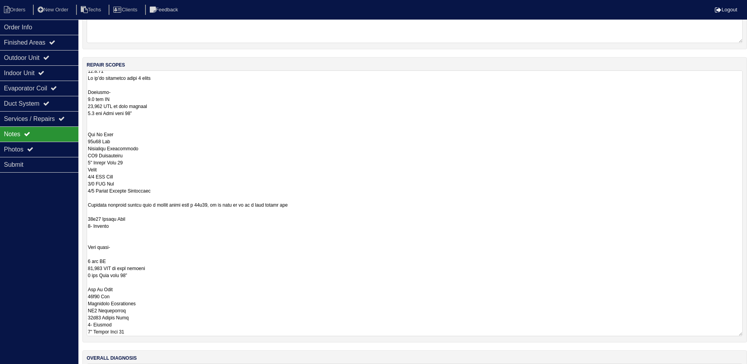
drag, startPoint x: 739, startPoint y: 279, endPoint x: 603, endPoint y: 264, distance: 136.9
click at [736, 335] on textarea at bounding box center [415, 204] width 656 height 266
click at [17, 54] on div "Outdoor Unit" at bounding box center [39, 57] width 78 height 15
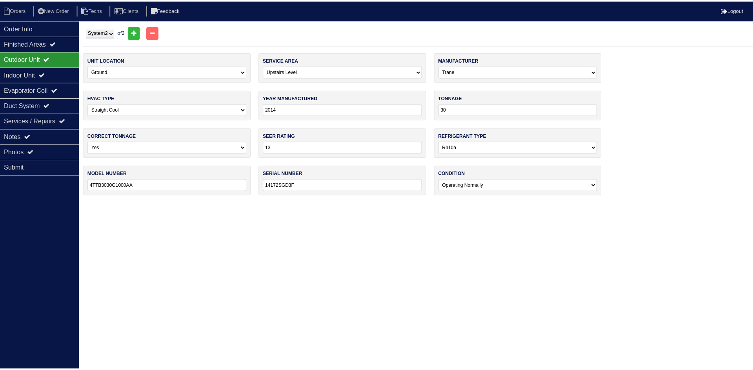
scroll to position [0, 0]
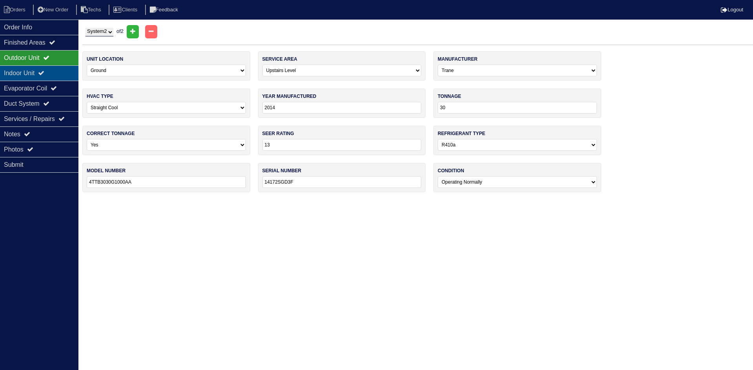
click at [41, 70] on div "Indoor Unit" at bounding box center [39, 72] width 78 height 15
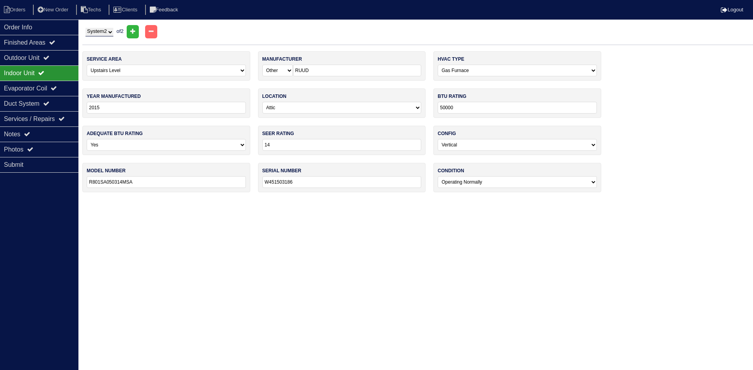
click at [109, 33] on select "System 1 System 2" at bounding box center [99, 32] width 28 height 9
select select "1"
click at [85, 28] on select "System 1 System 2" at bounding box center [99, 32] width 28 height 9
select select "0"
select select "[PERSON_NAME]"
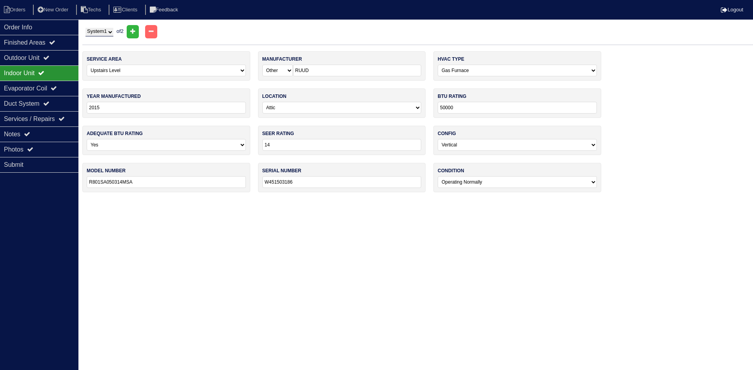
select select "1"
type input "60000"
type input "GMS80604BNBD"
type input "1509305098"
click at [42, 62] on div "Outdoor Unit" at bounding box center [39, 57] width 78 height 15
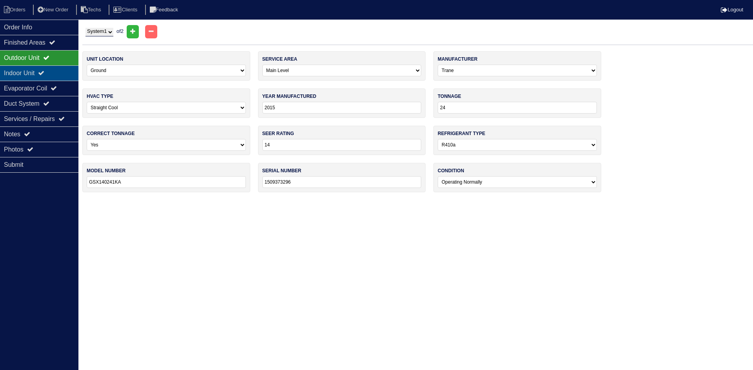
click at [43, 67] on div "Indoor Unit" at bounding box center [39, 72] width 78 height 15
